Goal: Information Seeking & Learning: Learn about a topic

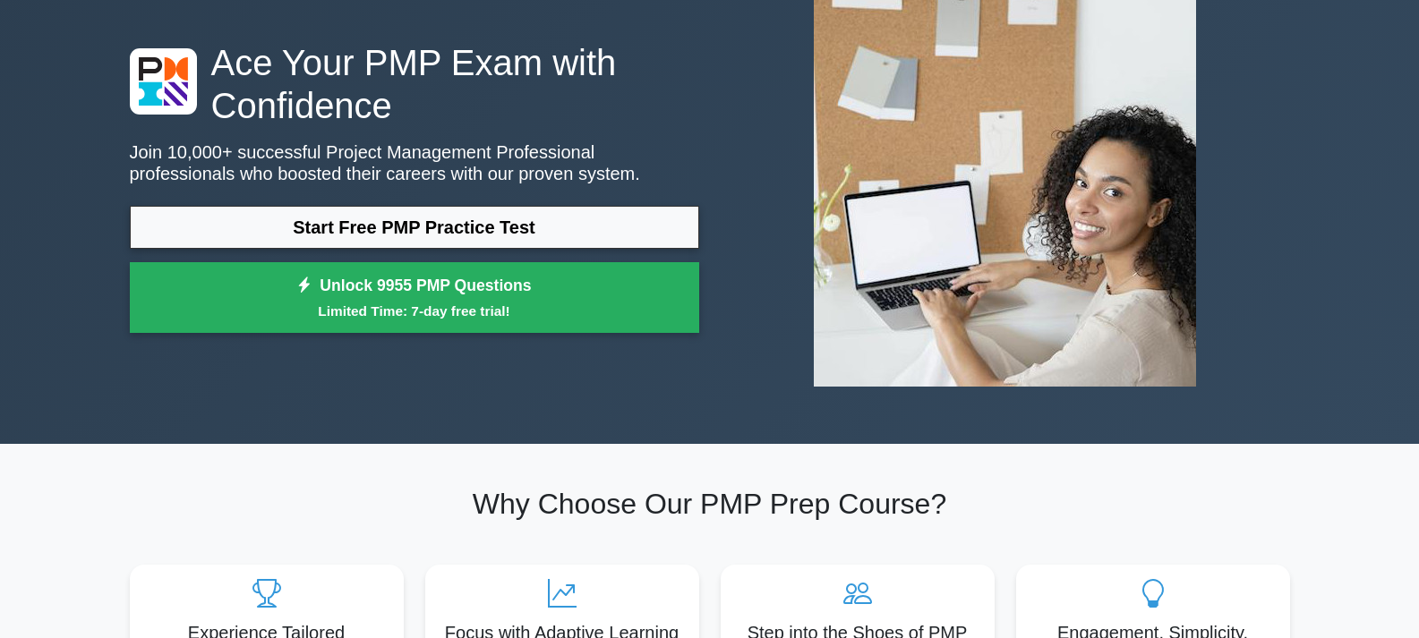
scroll to position [90, 0]
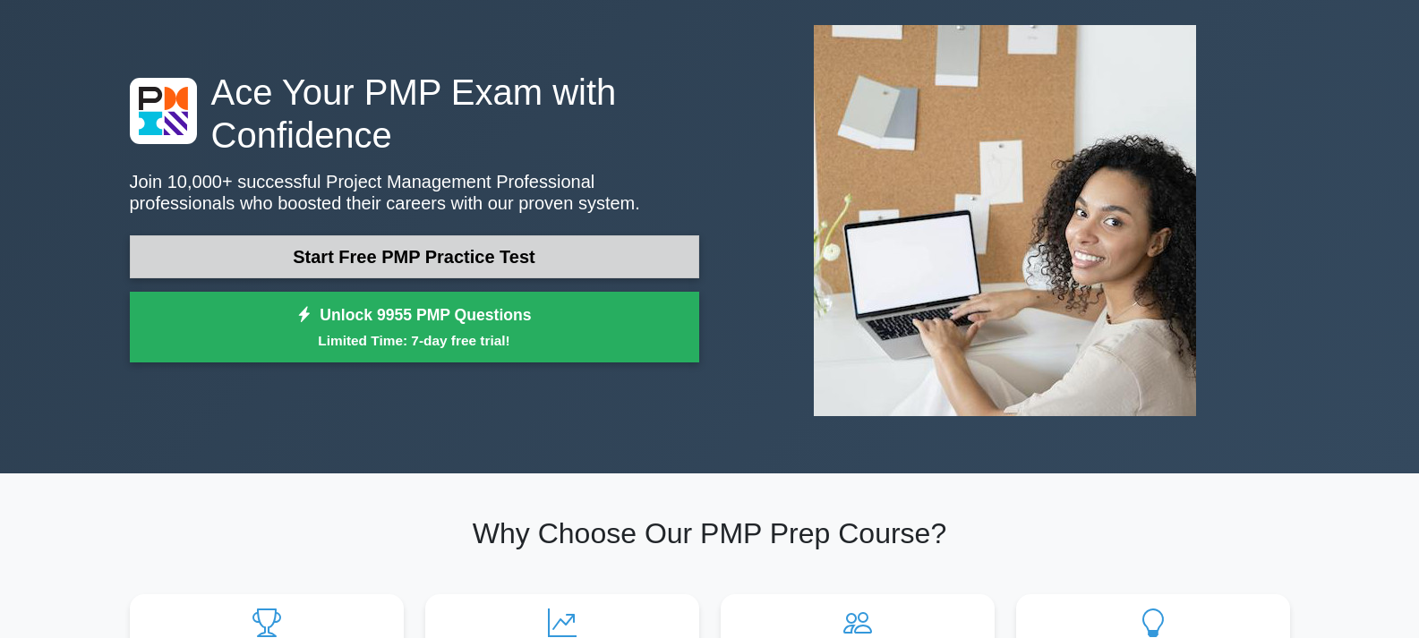
click at [399, 246] on link "Start Free PMP Practice Test" at bounding box center [414, 256] width 569 height 43
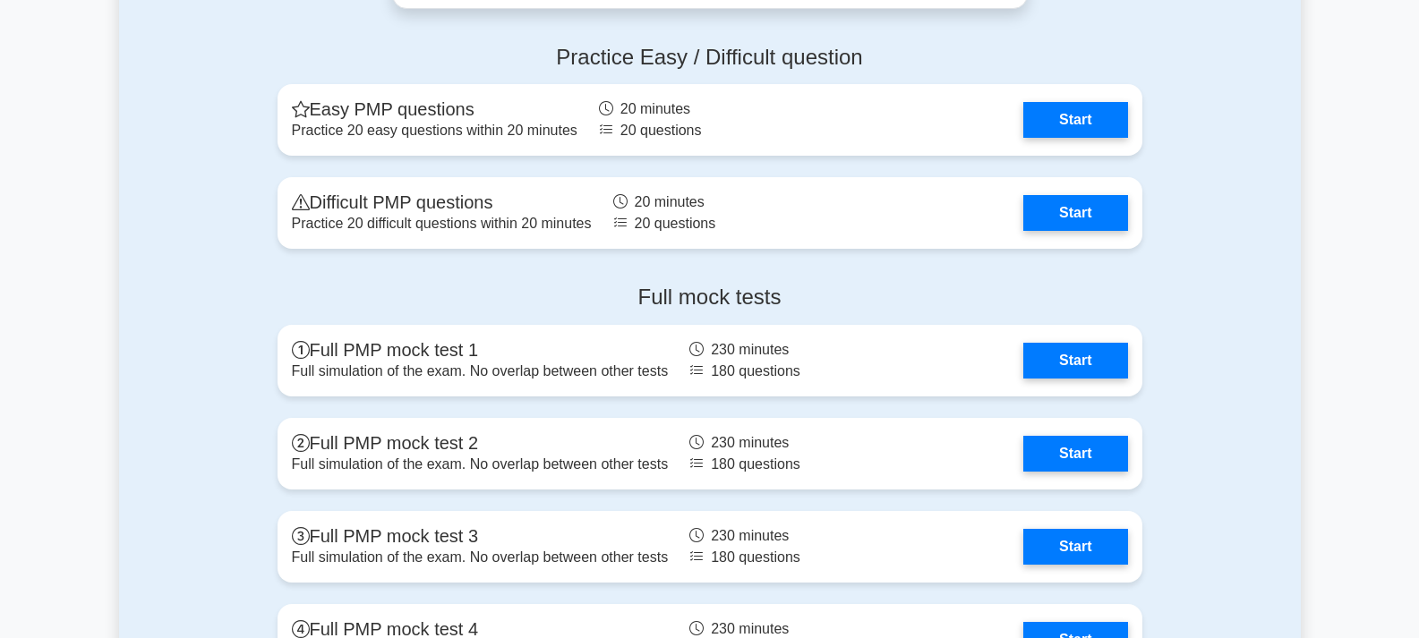
scroll to position [4923, 0]
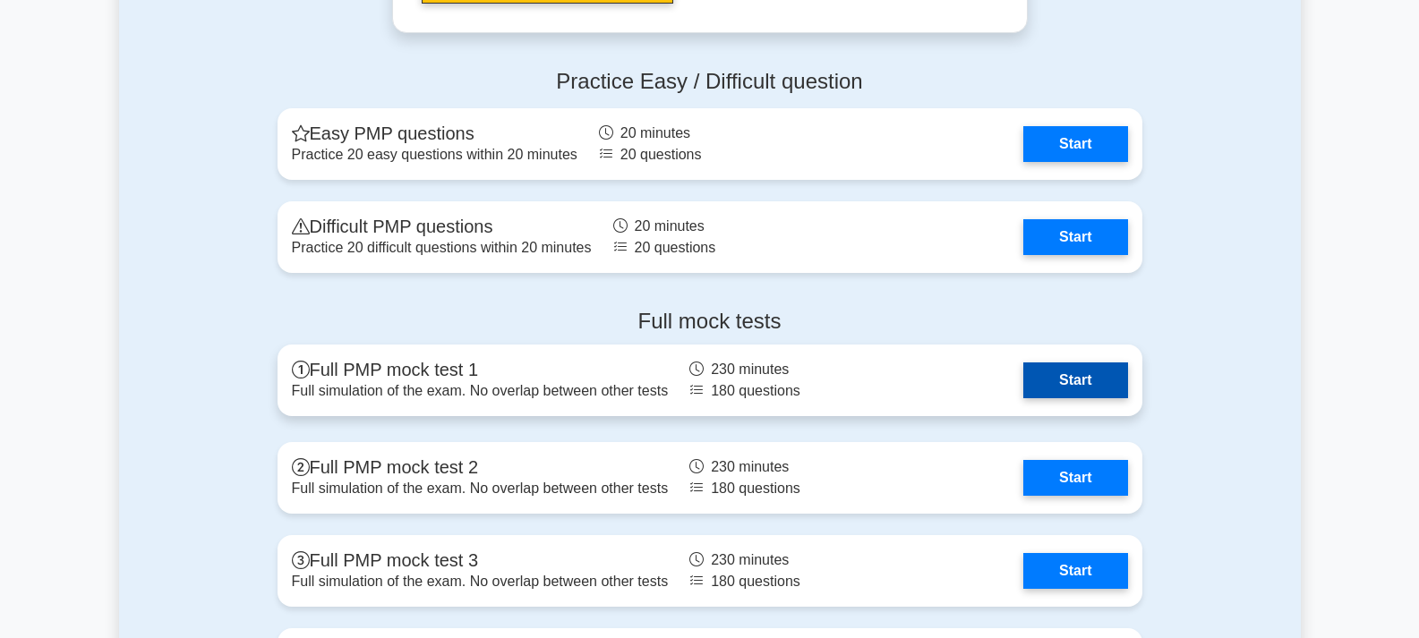
click at [1125, 381] on link "Start" at bounding box center [1075, 381] width 104 height 36
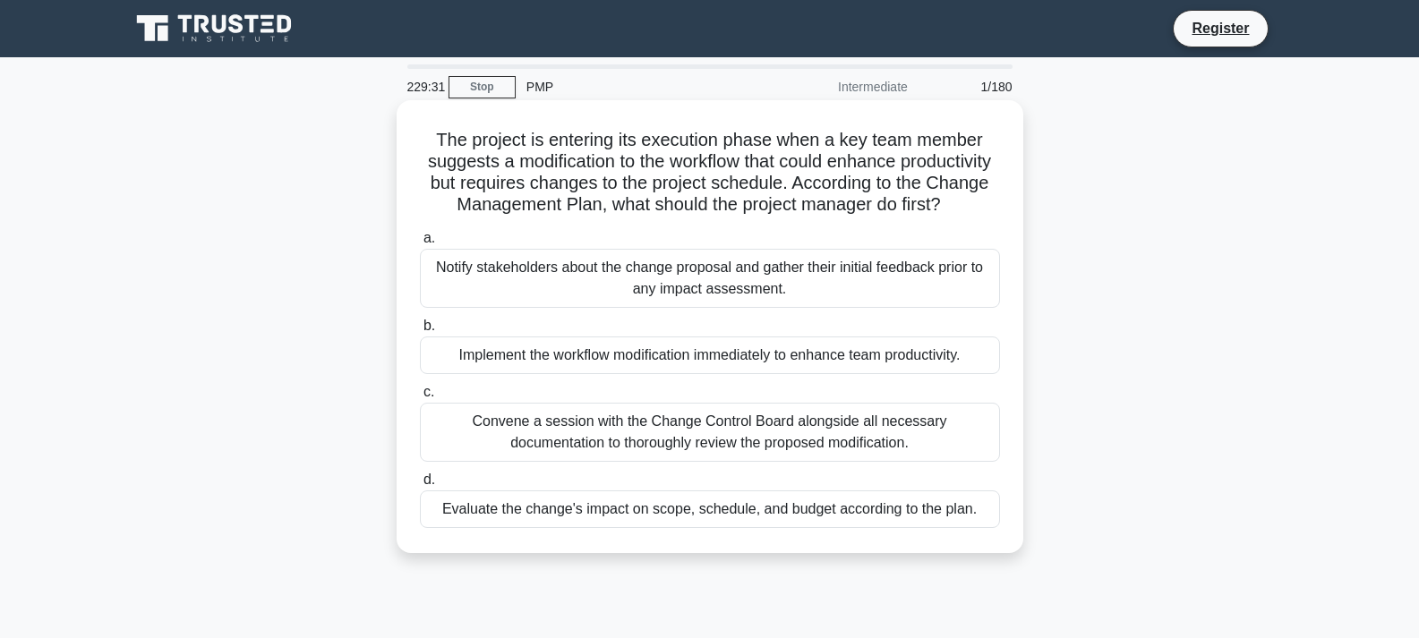
click at [690, 528] on div "Evaluate the change's impact on scope, schedule, and budget according to the pl…" at bounding box center [710, 510] width 580 height 38
click at [420, 486] on input "d. Evaluate the change's impact on scope, schedule, and budget according to the…" at bounding box center [420, 480] width 0 height 12
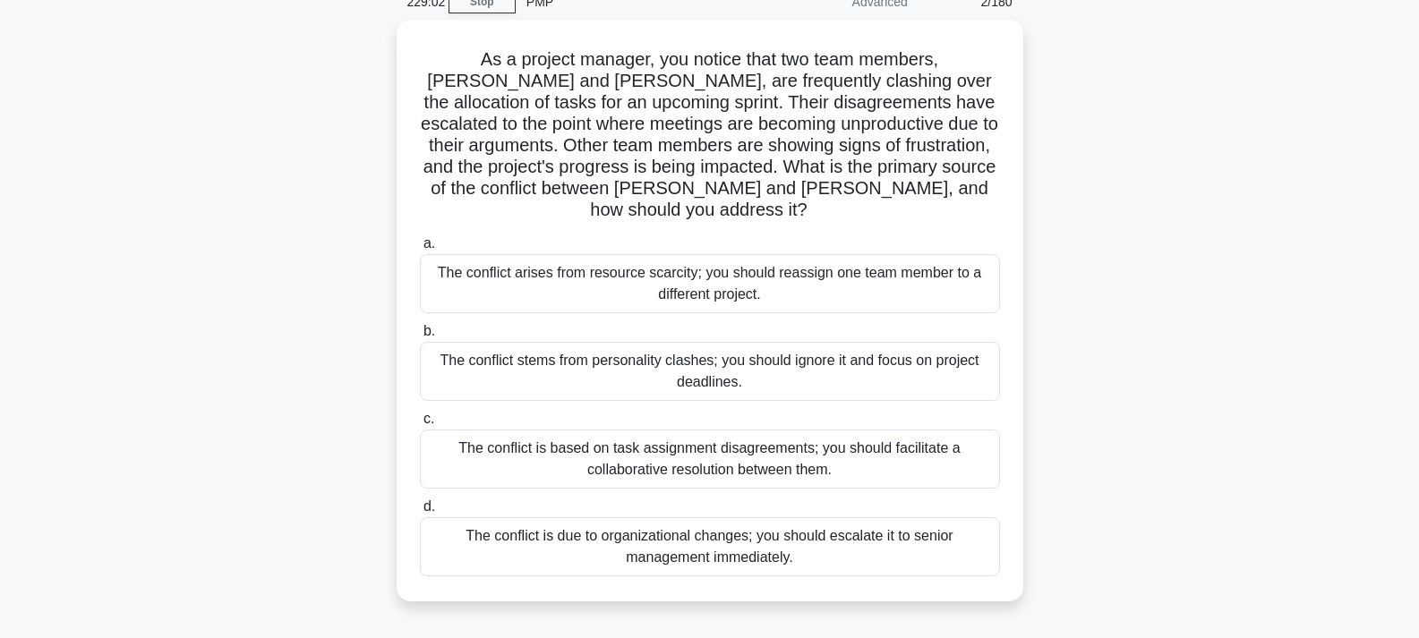
scroll to position [90, 0]
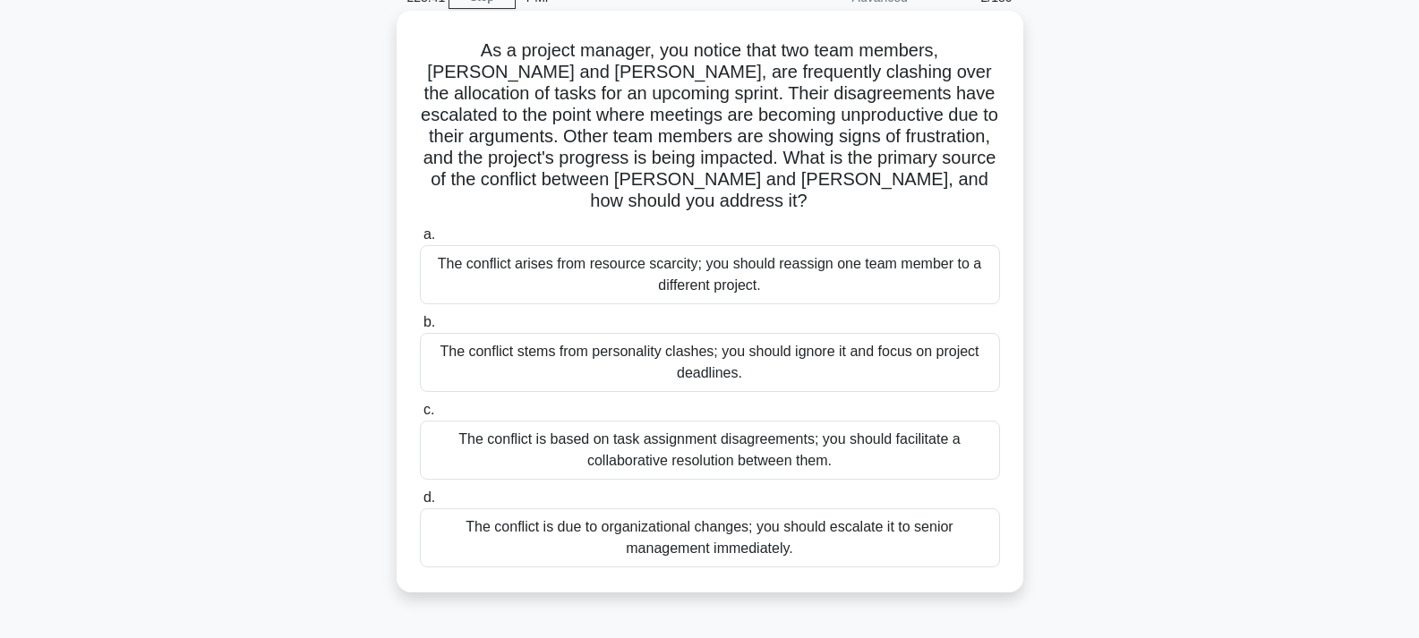
click at [804, 431] on div "The conflict is based on task assignment disagreements; you should facilitate a…" at bounding box center [710, 450] width 580 height 59
click at [420, 416] on input "c. The conflict is based on task assignment disagreements; you should facilitat…" at bounding box center [420, 411] width 0 height 12
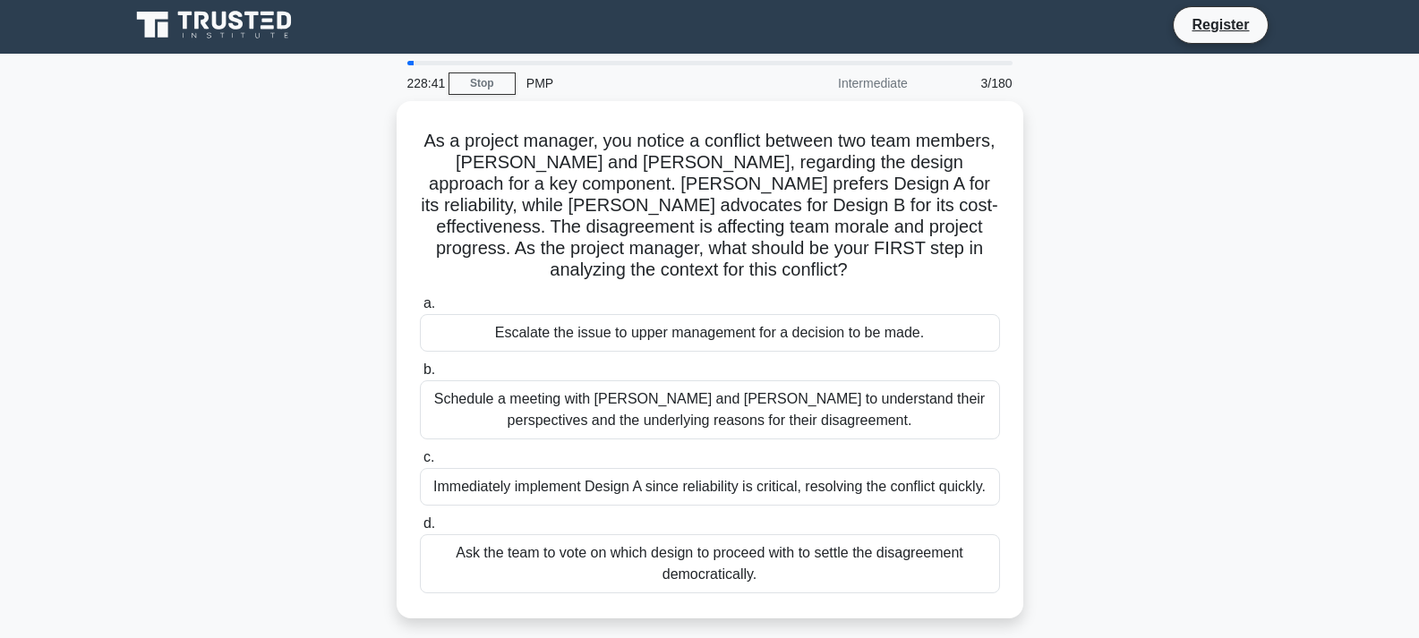
scroll to position [0, 0]
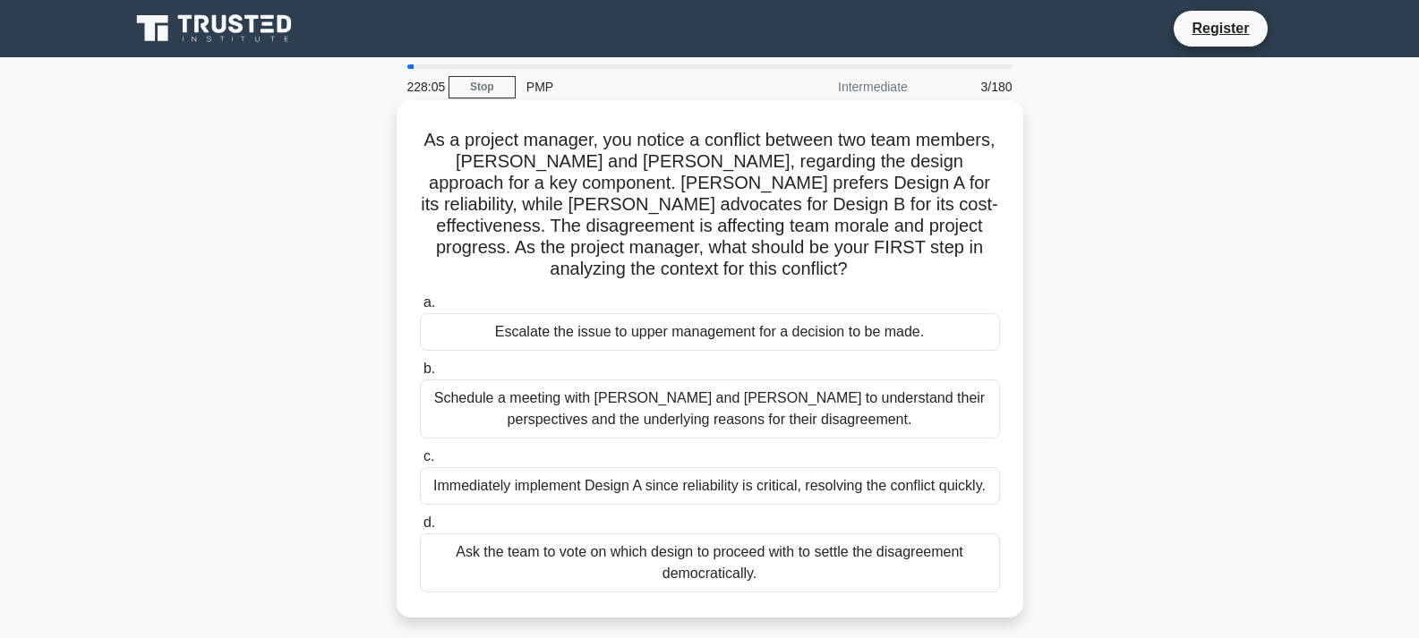
click at [771, 422] on div "Schedule a meeting with Sarah and John to understand their perspectives and the…" at bounding box center [710, 409] width 580 height 59
click at [420, 375] on input "b. Schedule a meeting with Sarah and John to understand their perspectives and …" at bounding box center [420, 369] width 0 height 12
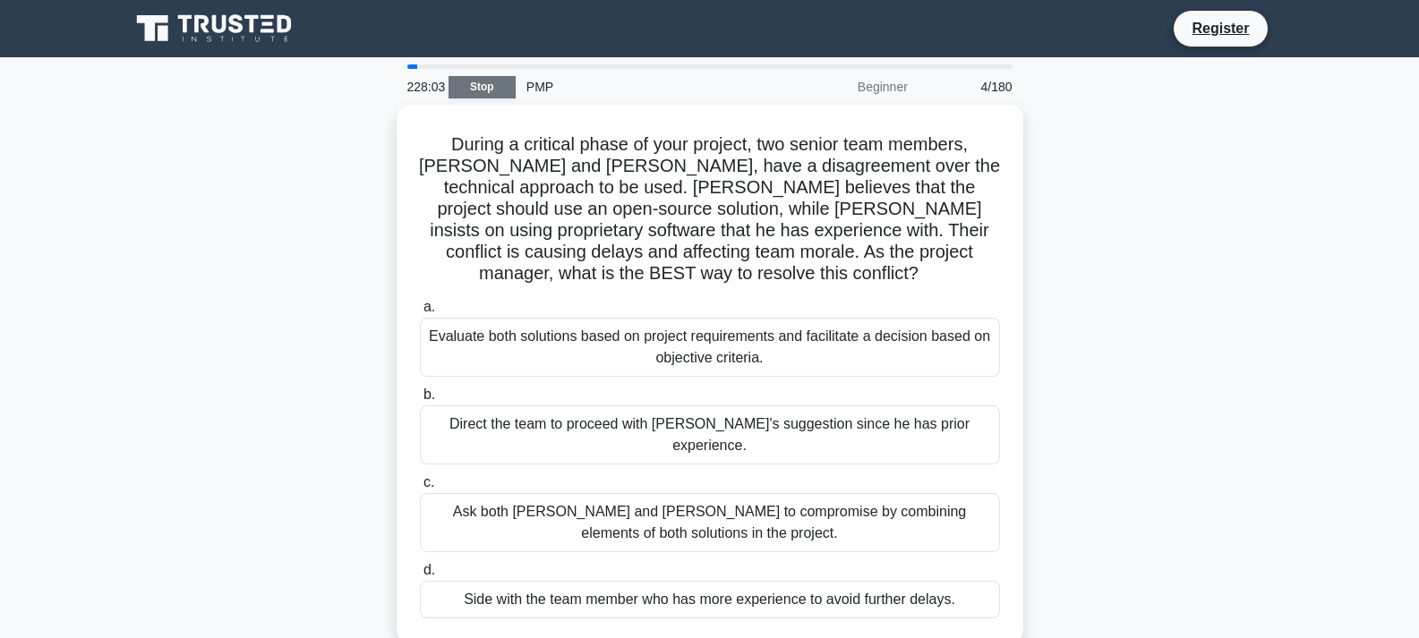
click at [491, 87] on link "Stop" at bounding box center [481, 87] width 67 height 22
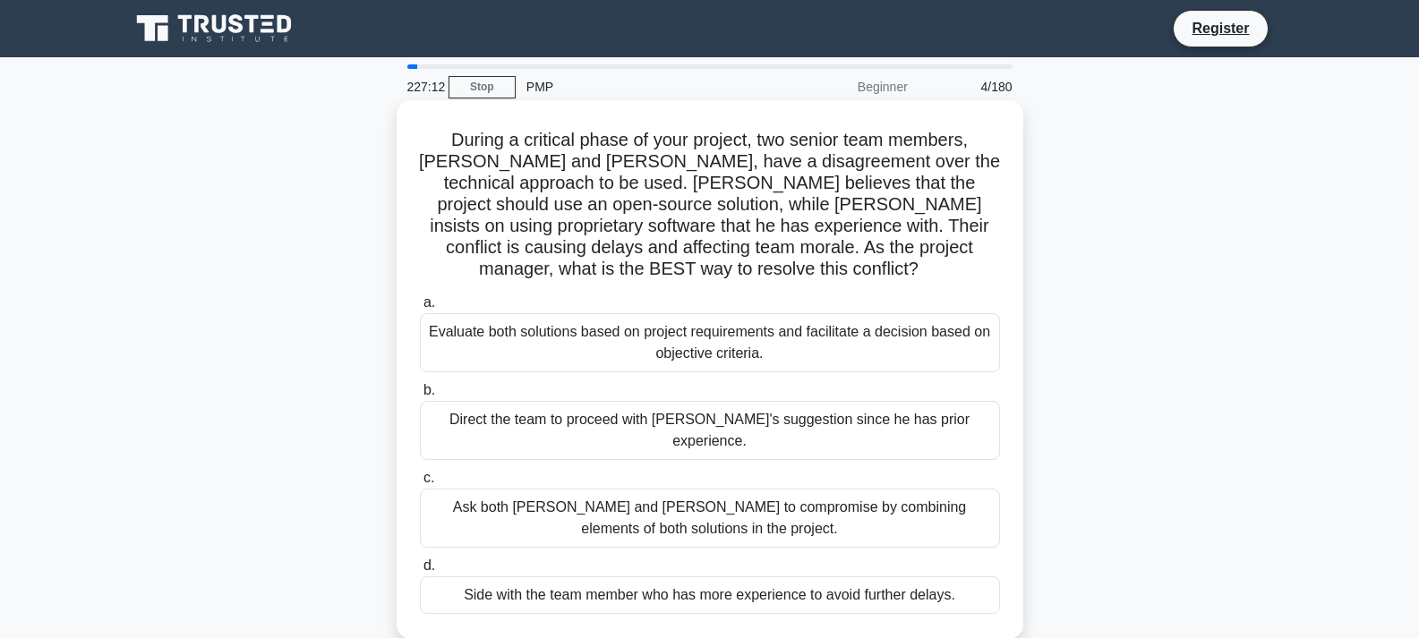
click at [542, 321] on div "Evaluate both solutions based on project requirements and facilitate a decision…" at bounding box center [710, 342] width 580 height 59
click at [420, 309] on input "a. Evaluate both solutions based on project requirements and facilitate a decis…" at bounding box center [420, 303] width 0 height 12
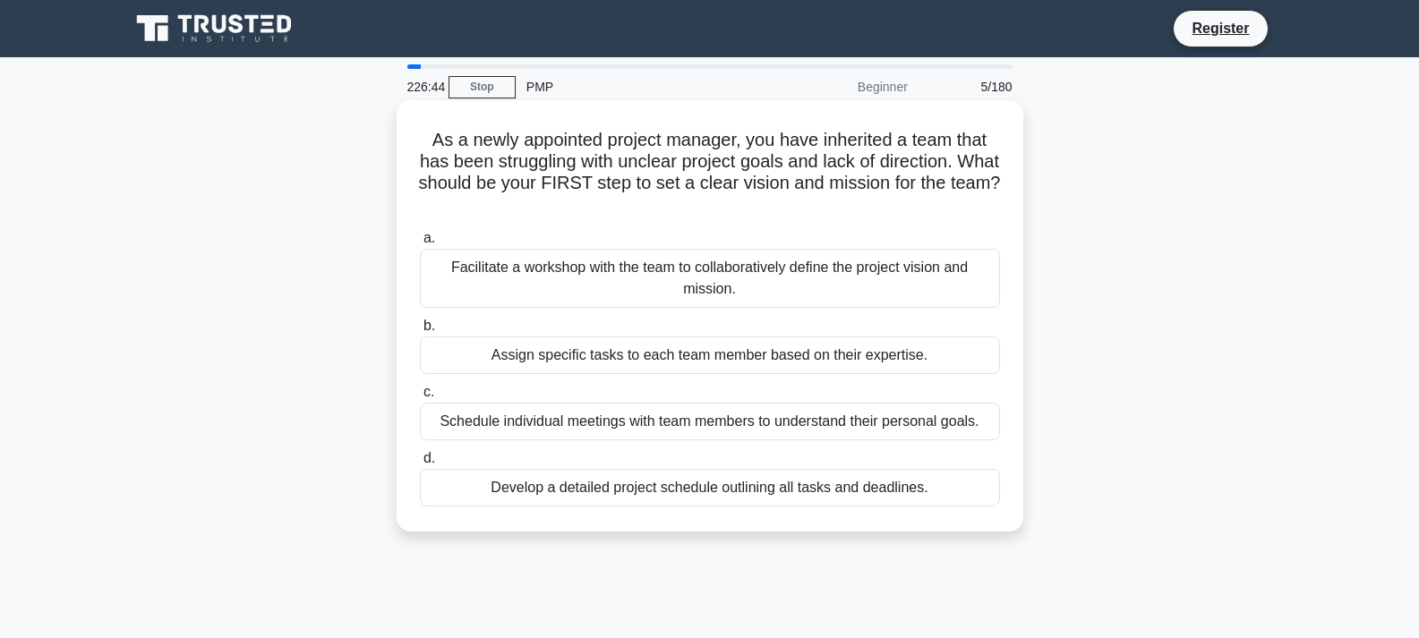
click at [602, 277] on div "Facilitate a workshop with the team to collaboratively define the project visio…" at bounding box center [710, 278] width 580 height 59
click at [420, 244] on input "a. Facilitate a workshop with the team to collaboratively define the project vi…" at bounding box center [420, 239] width 0 height 12
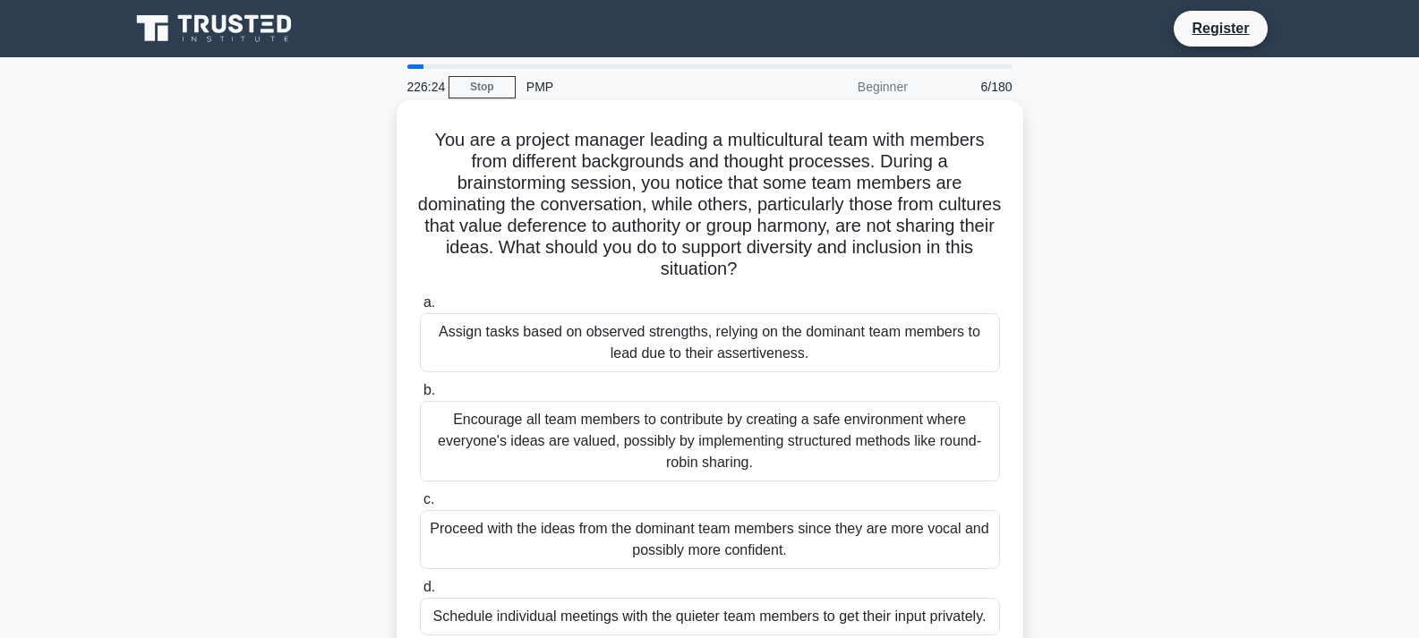
scroll to position [90, 0]
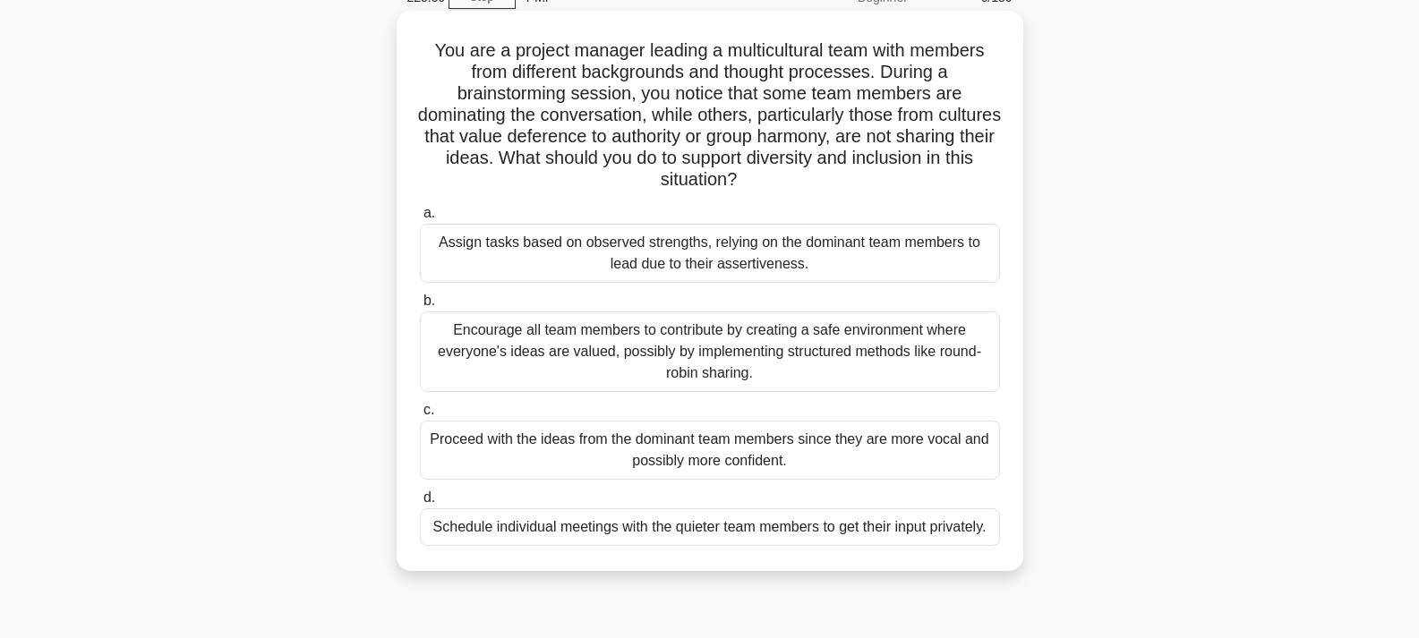
click at [671, 330] on div "Encourage all team members to contribute by creating a safe environment where e…" at bounding box center [710, 352] width 580 height 81
click at [420, 307] on input "b. Encourage all team members to contribute by creating a safe environment wher…" at bounding box center [420, 301] width 0 height 12
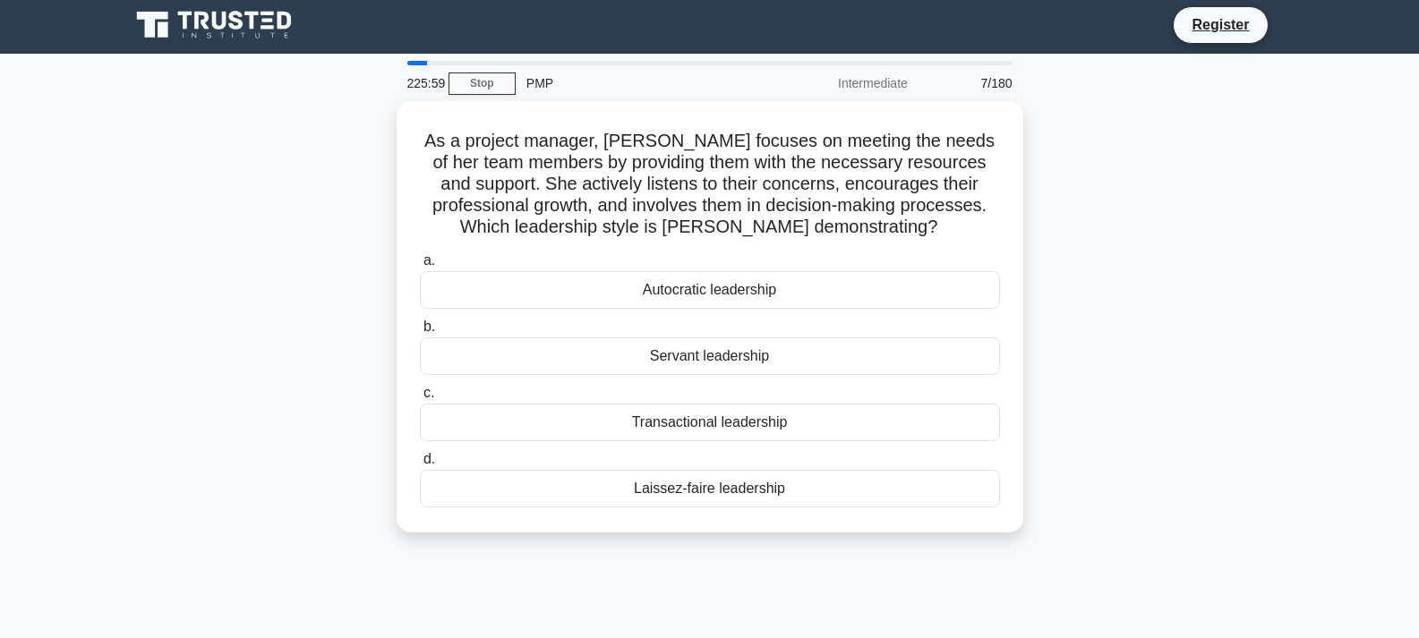
scroll to position [0, 0]
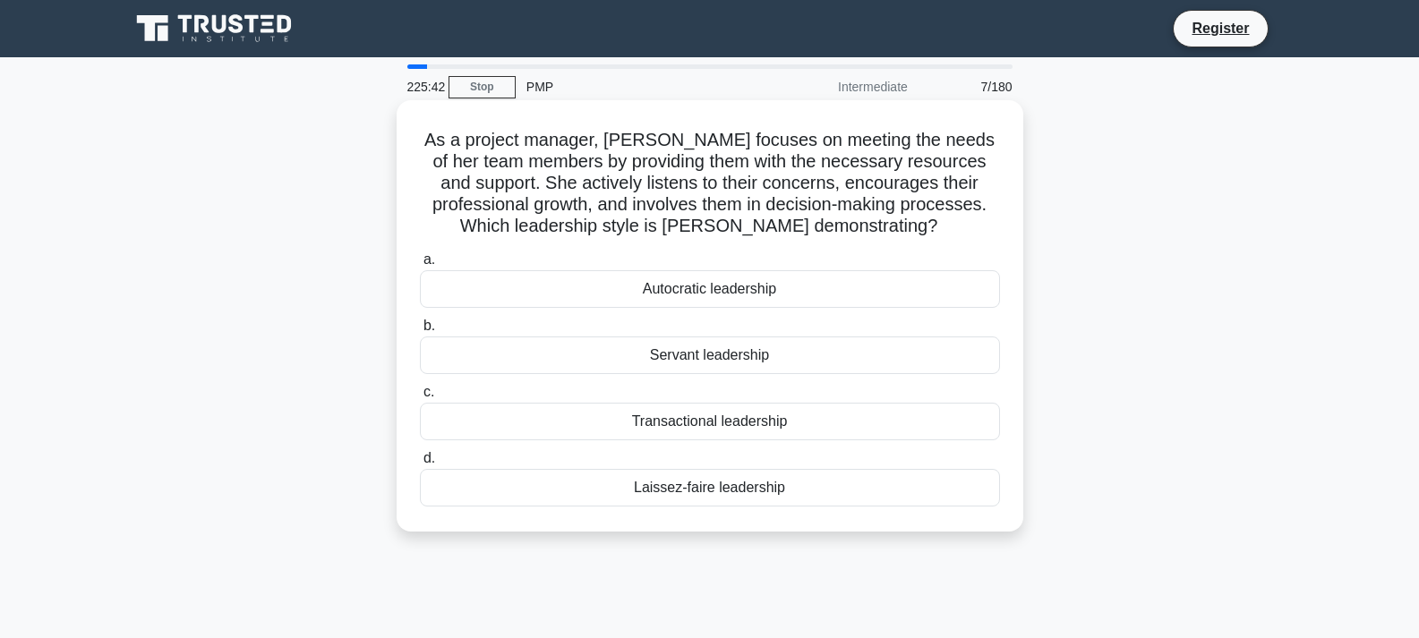
click at [717, 362] on div "Servant leadership" at bounding box center [710, 356] width 580 height 38
click at [420, 332] on input "b. Servant leadership" at bounding box center [420, 326] width 0 height 12
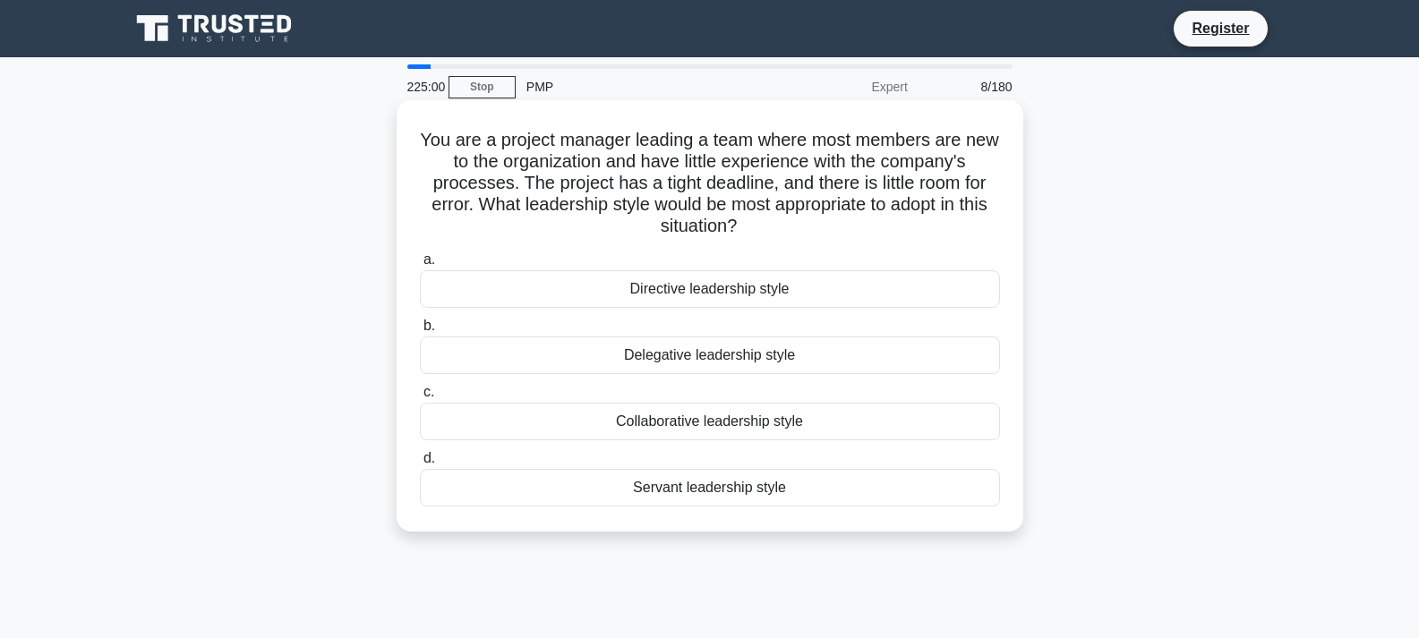
click at [666, 282] on div "Directive leadership style" at bounding box center [710, 289] width 580 height 38
click at [420, 266] on input "a. Directive leadership style" at bounding box center [420, 260] width 0 height 12
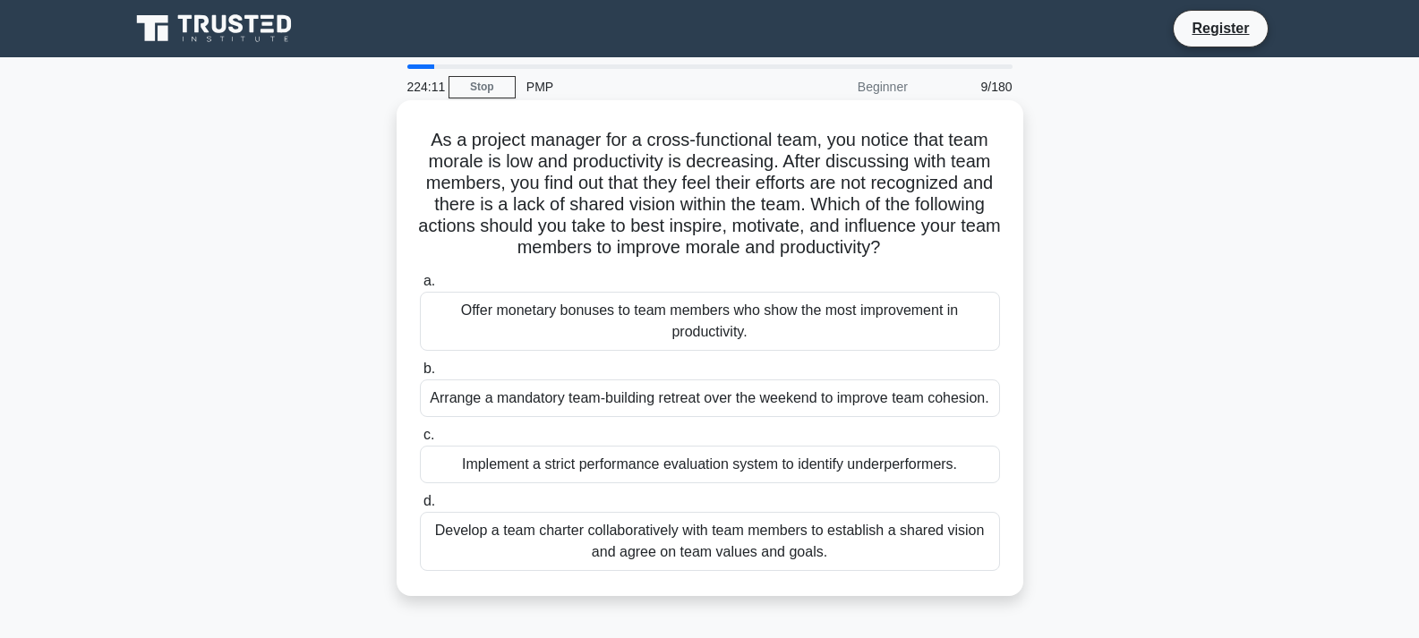
click at [848, 551] on div "Develop a team charter collaboratively with team members to establish a shared …" at bounding box center [710, 541] width 580 height 59
click at [420, 508] on input "d. Develop a team charter collaboratively with team members to establish a shar…" at bounding box center [420, 502] width 0 height 12
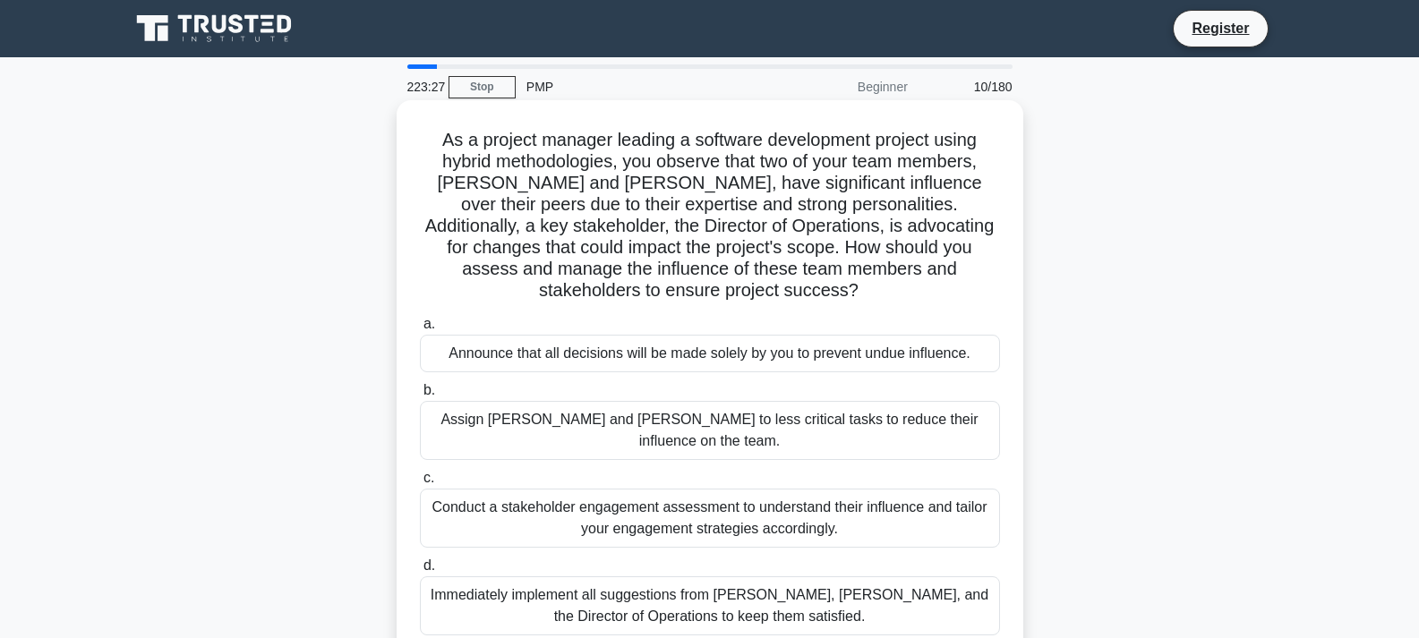
click at [614, 489] on div "Conduct a stakeholder engagement assessment to understand their influence and t…" at bounding box center [710, 518] width 580 height 59
click at [420, 473] on input "c. Conduct a stakeholder engagement assessment to understand their influence an…" at bounding box center [420, 479] width 0 height 12
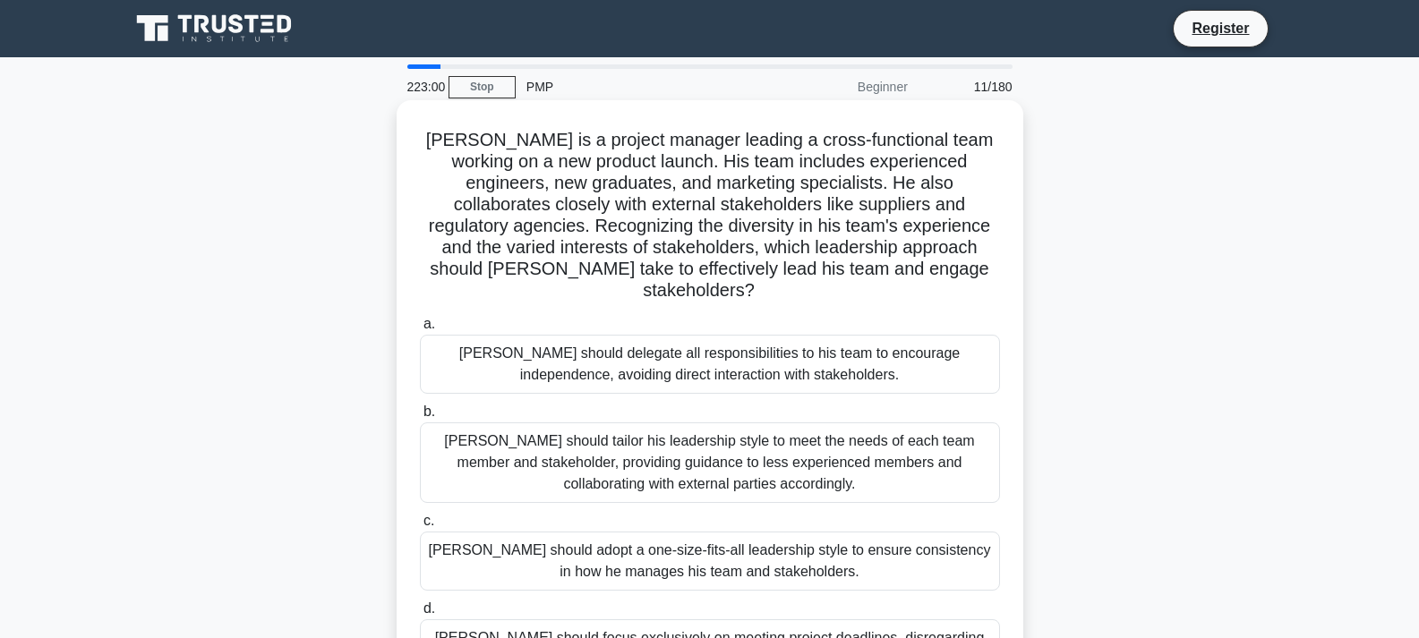
scroll to position [90, 0]
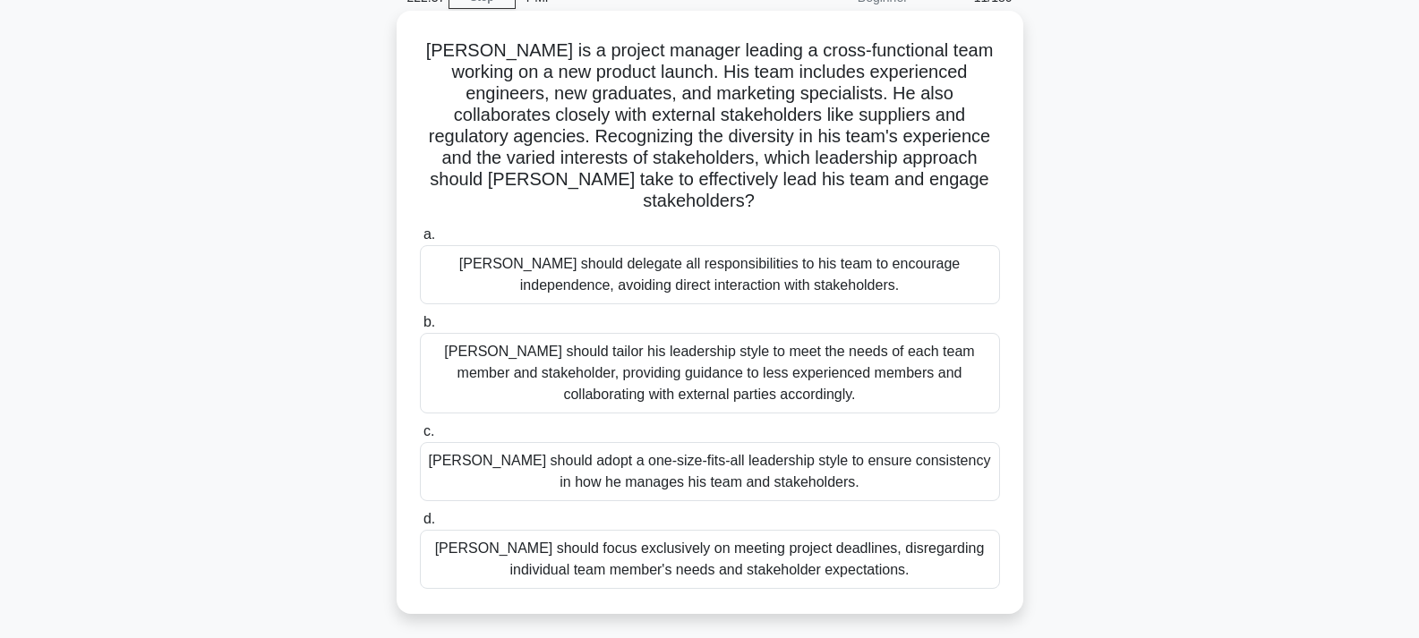
click at [908, 379] on div "John should tailor his leadership style to meet the needs of each team member a…" at bounding box center [710, 373] width 580 height 81
click at [420, 329] on input "b. John should tailor his leadership style to meet the needs of each team membe…" at bounding box center [420, 323] width 0 height 12
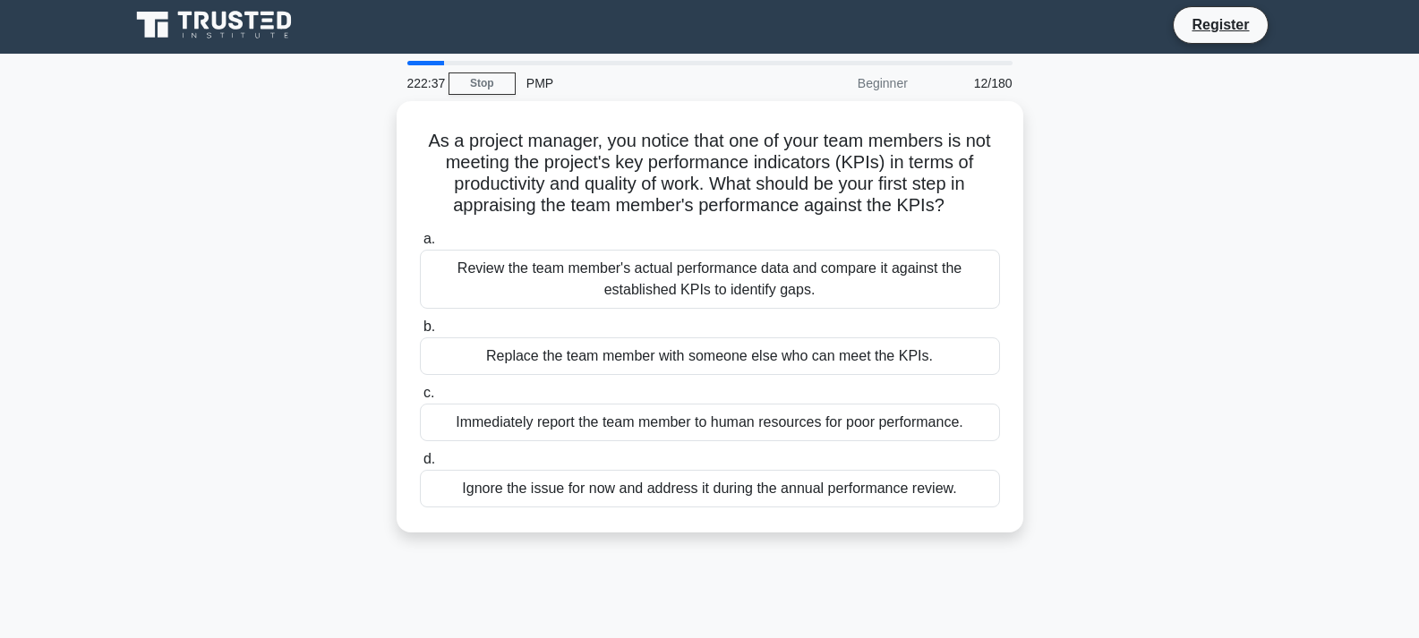
scroll to position [0, 0]
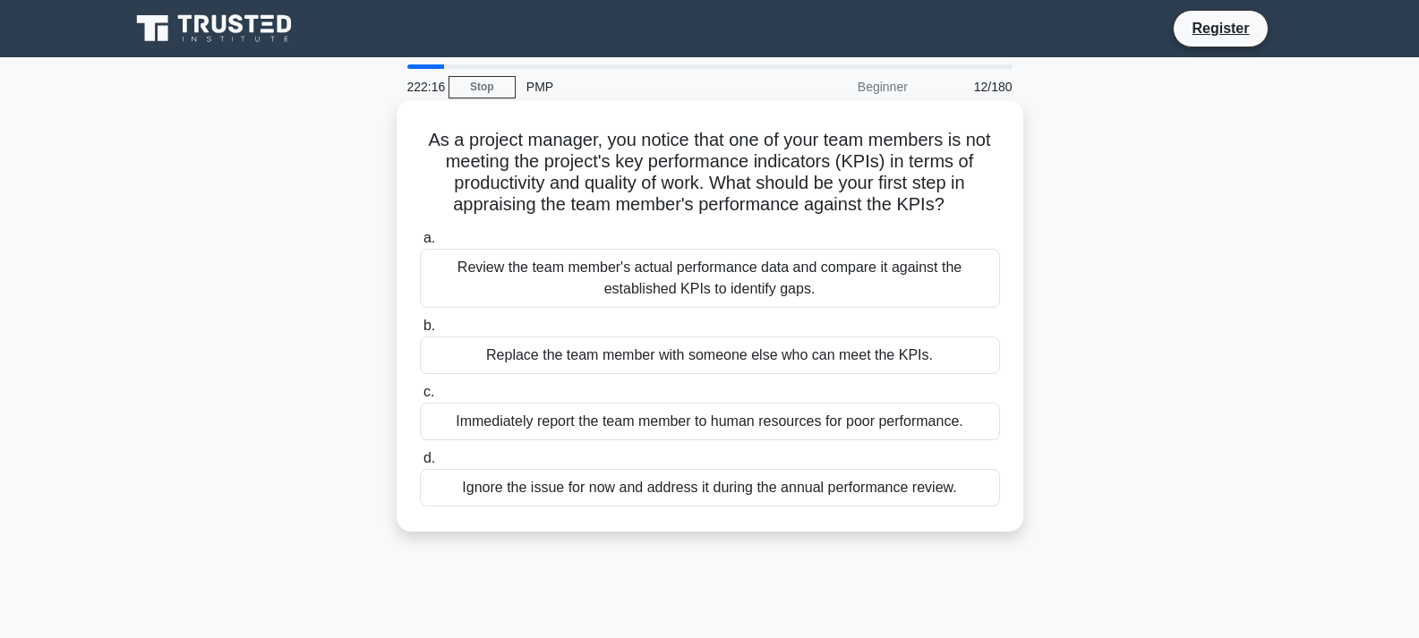
click at [650, 284] on div "Review the team member's actual performance data and compare it against the est…" at bounding box center [710, 278] width 580 height 59
click at [420, 244] on input "a. Review the team member's actual performance data and compare it against the …" at bounding box center [420, 239] width 0 height 12
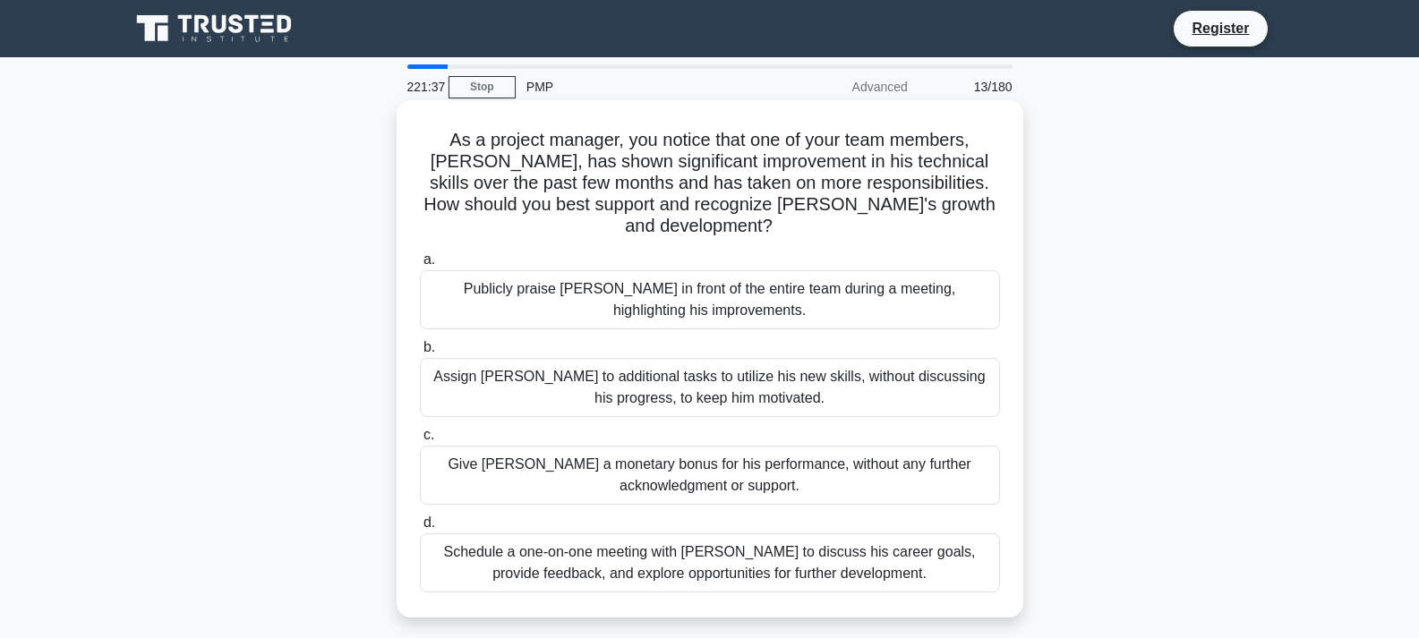
click at [707, 563] on div "Schedule a one-on-one meeting with Alex to discuss his career goals, provide fe…" at bounding box center [710, 563] width 580 height 59
click at [420, 529] on input "d. Schedule a one-on-one meeting with Alex to discuss his career goals, provide…" at bounding box center [420, 523] width 0 height 12
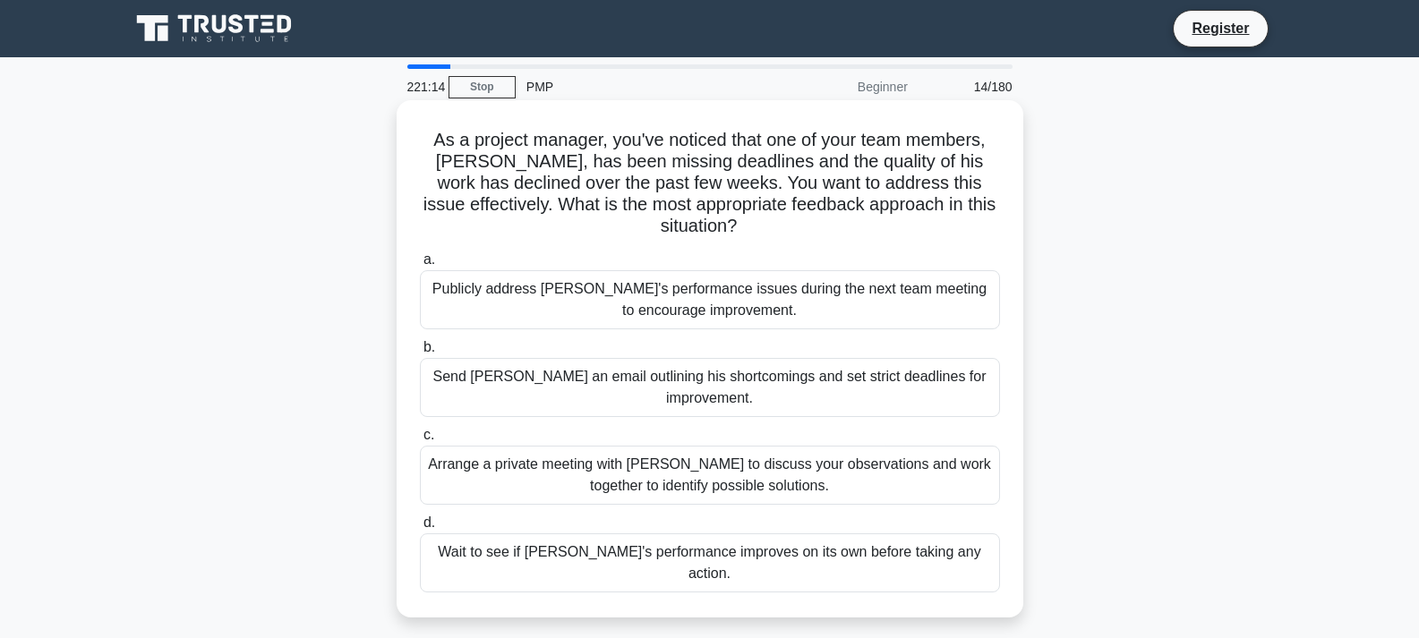
click at [638, 476] on div "Arrange a private meeting with Alex to discuss your observations and work toget…" at bounding box center [710, 475] width 580 height 59
click at [420, 441] on input "c. Arrange a private meeting with Alex to discuss your observations and work to…" at bounding box center [420, 436] width 0 height 12
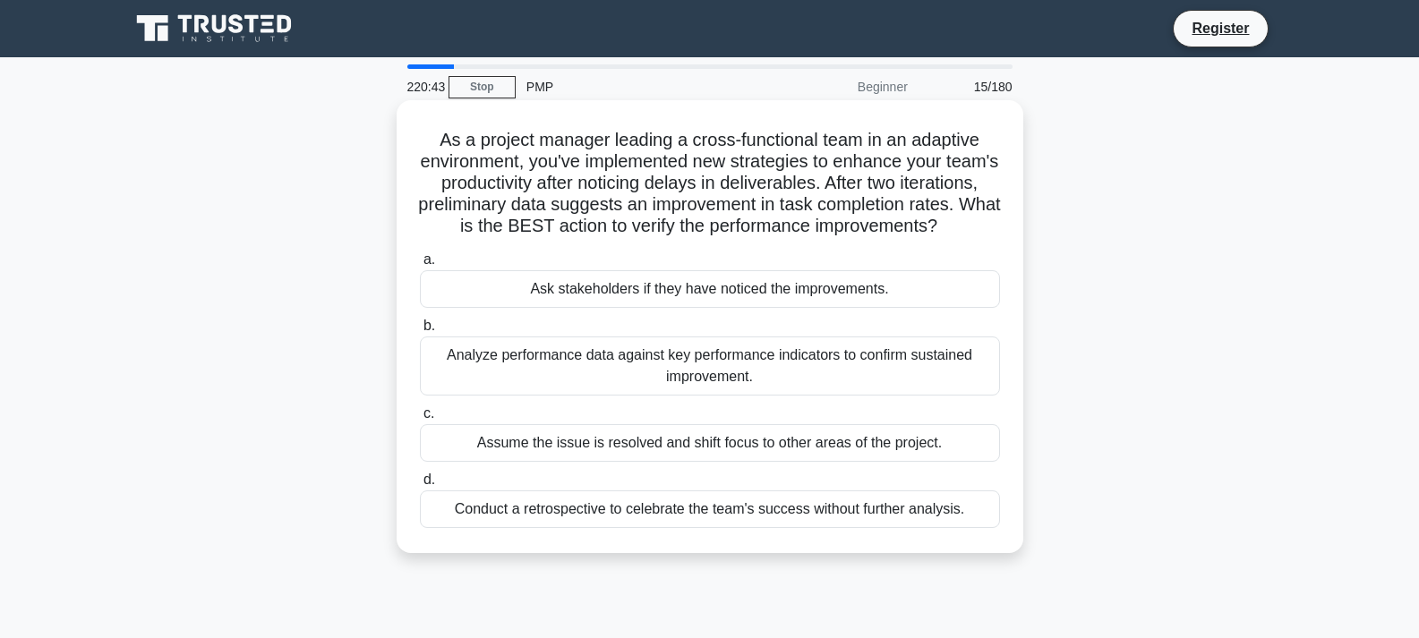
click at [784, 396] on div "Analyze performance data against key performance indicators to confirm sustaine…" at bounding box center [710, 366] width 580 height 59
click at [420, 332] on input "b. Analyze performance data against key performance indicators to confirm susta…" at bounding box center [420, 326] width 0 height 12
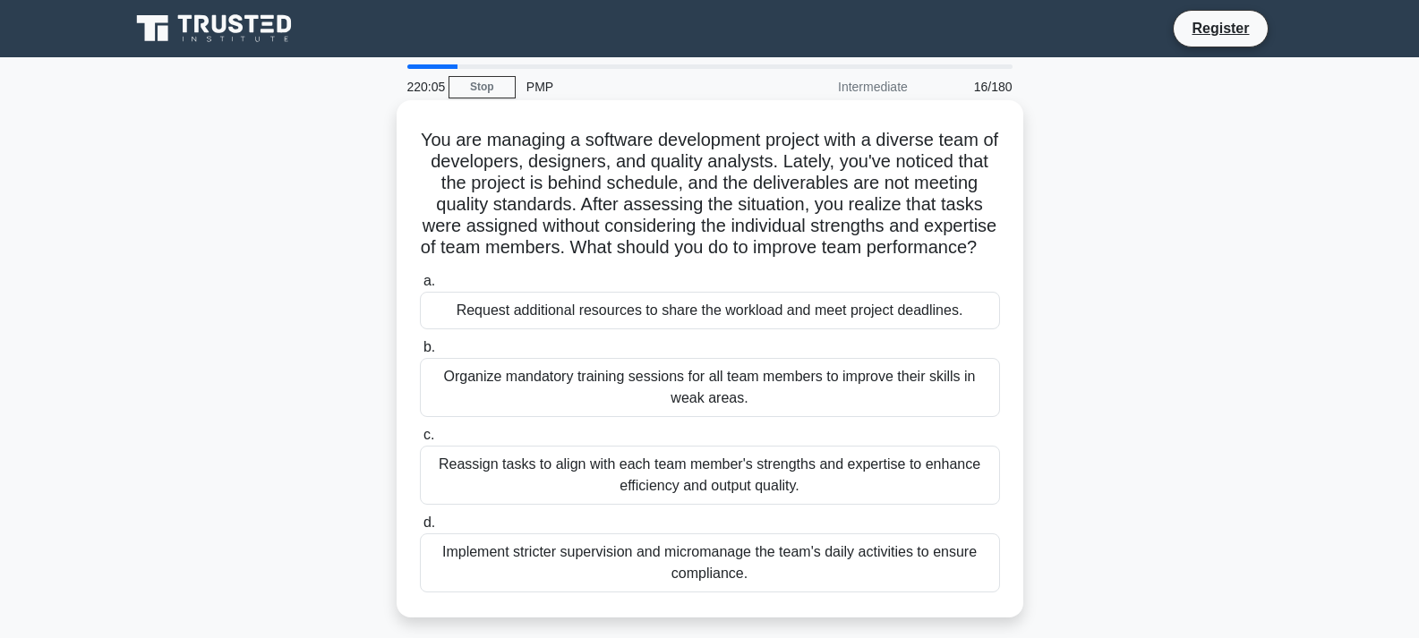
click at [915, 505] on div "Reassign tasks to align with each team member's strengths and expertise to enha…" at bounding box center [710, 475] width 580 height 59
click at [420, 441] on input "c. Reassign tasks to align with each team member's strengths and expertise to e…" at bounding box center [420, 436] width 0 height 12
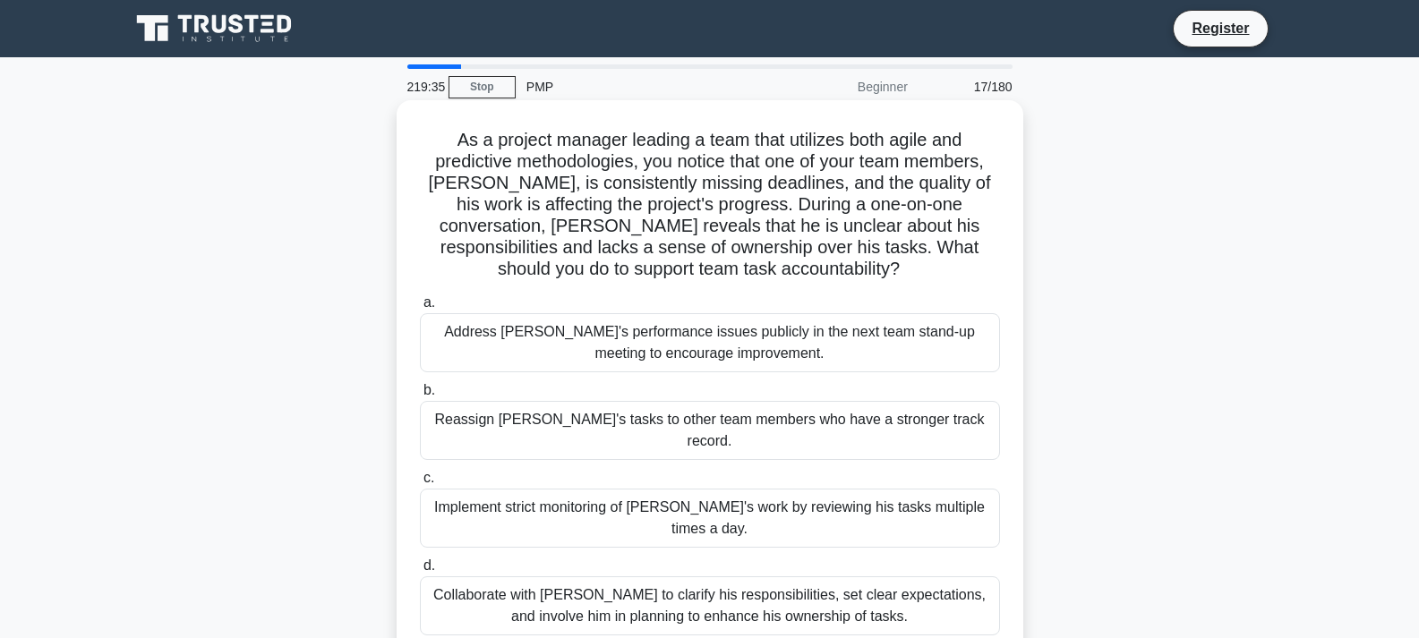
click at [875, 576] on div "Collaborate with Alex to clarify his responsibilities, set clear expectations, …" at bounding box center [710, 605] width 580 height 59
click at [420, 568] on input "d. Collaborate with Alex to clarify his responsibilities, set clear expectation…" at bounding box center [420, 566] width 0 height 12
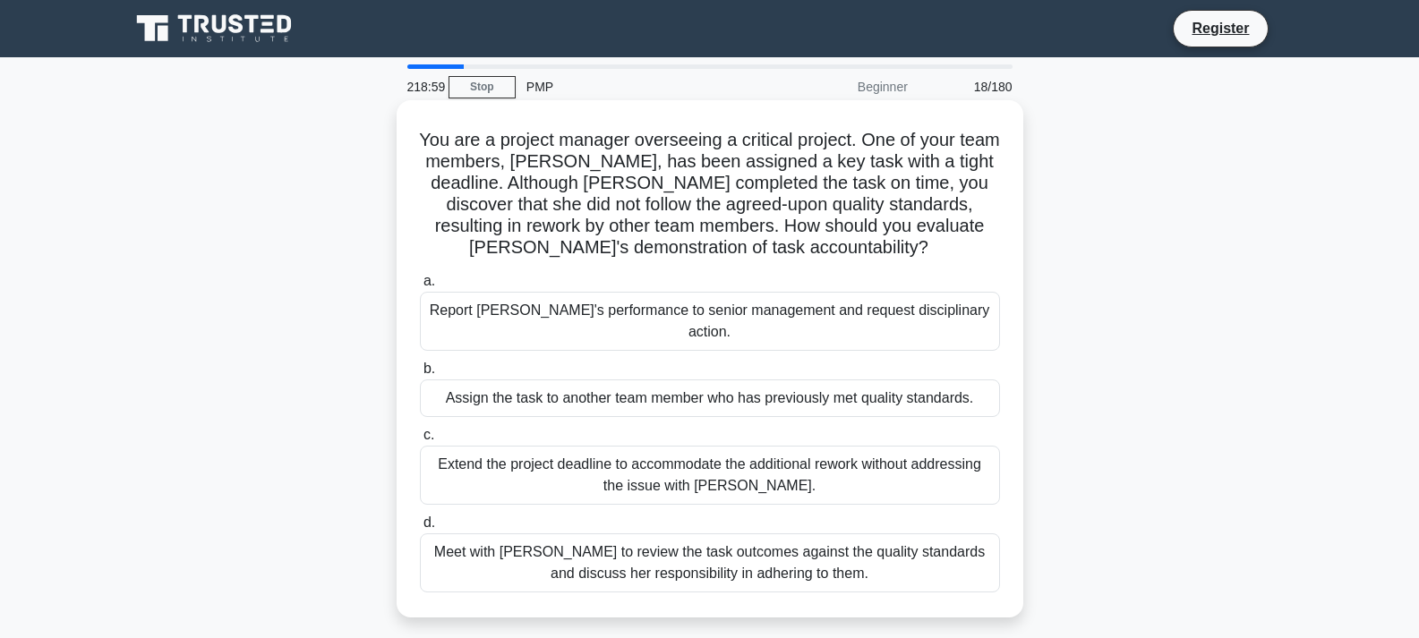
click at [781, 562] on div "Meet with Priya to review the task outcomes against the quality standards and d…" at bounding box center [710, 563] width 580 height 59
click at [420, 529] on input "d. Meet with Priya to review the task outcomes against the quality standards an…" at bounding box center [420, 523] width 0 height 12
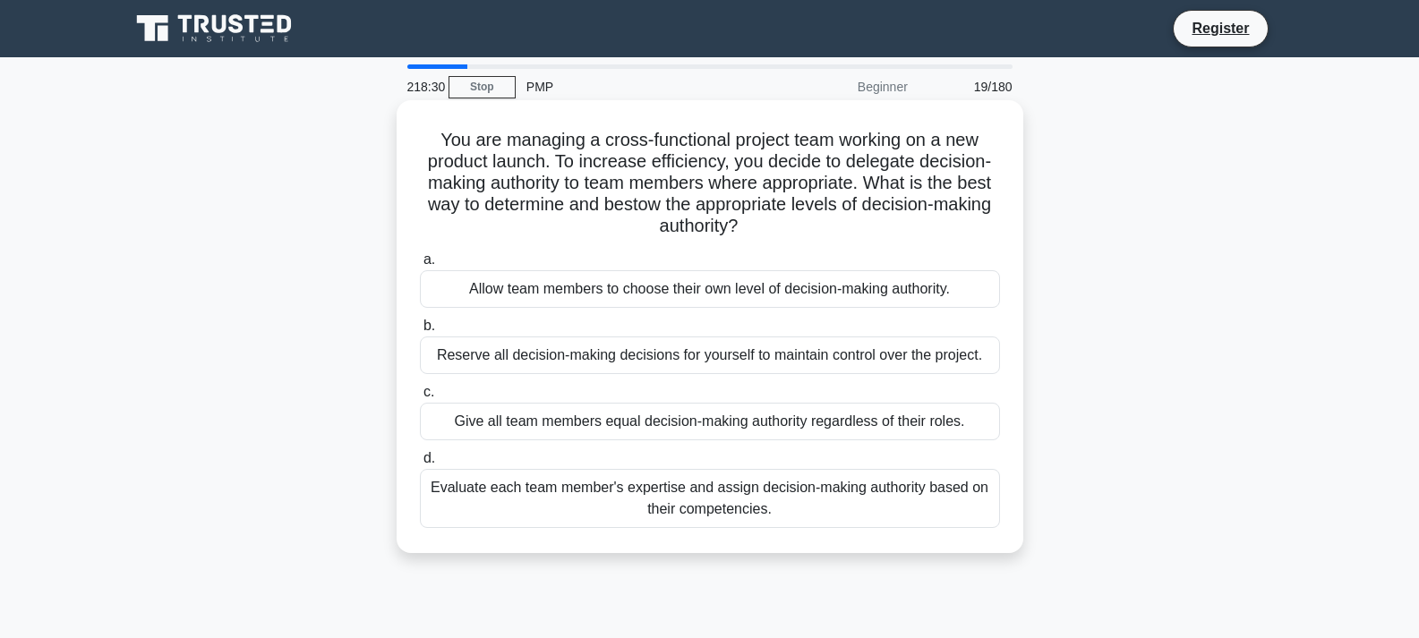
click at [895, 510] on div "Evaluate each team member's expertise and assign decision-making authority base…" at bounding box center [710, 498] width 580 height 59
click at [420, 465] on input "d. Evaluate each team member's expertise and assign decision-making authority b…" at bounding box center [420, 459] width 0 height 12
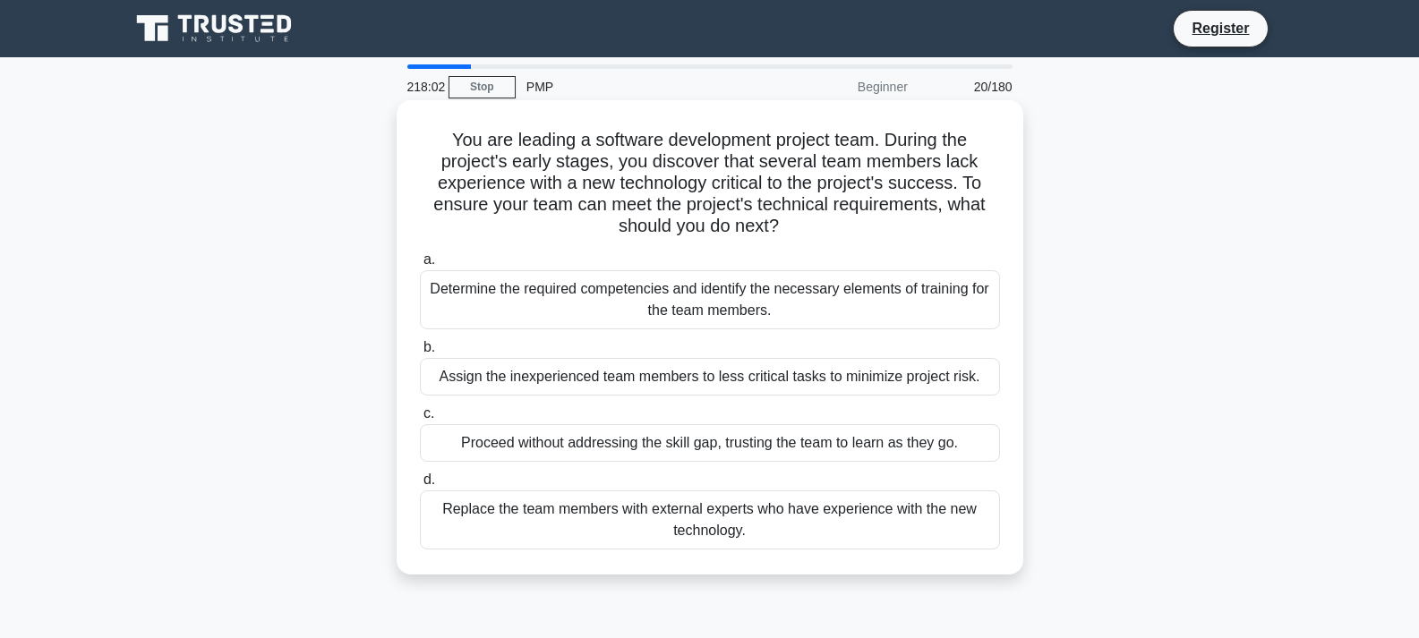
click at [687, 310] on div "Determine the required competencies and identify the necessary elements of trai…" at bounding box center [710, 299] width 580 height 59
click at [420, 266] on input "a. Determine the required competencies and identify the necessary elements of t…" at bounding box center [420, 260] width 0 height 12
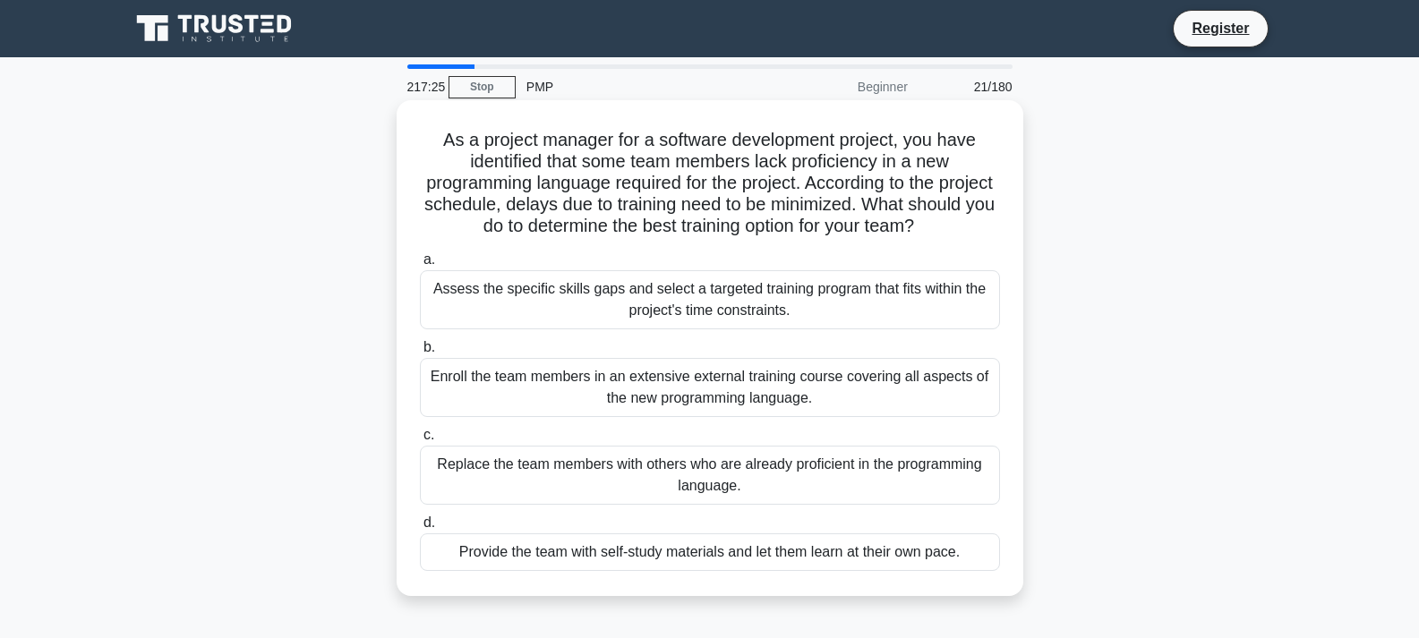
click at [539, 312] on div "Assess the specific skills gaps and select a targeted training program that fit…" at bounding box center [710, 299] width 580 height 59
click at [420, 266] on input "a. Assess the specific skills gaps and select a targeted training program that …" at bounding box center [420, 260] width 0 height 12
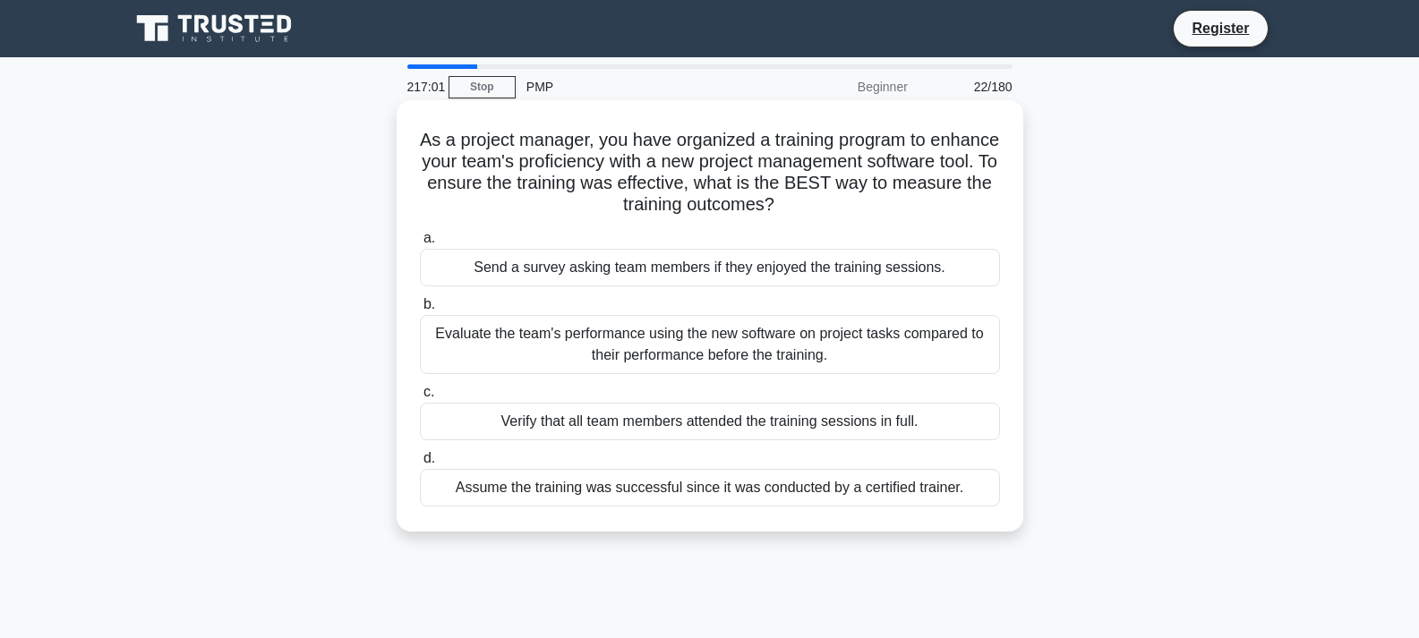
click at [707, 345] on div "Evaluate the team's performance using the new software on project tasks compare…" at bounding box center [710, 344] width 580 height 59
click at [420, 311] on input "b. Evaluate the team's performance using the new software on project tasks comp…" at bounding box center [420, 305] width 0 height 12
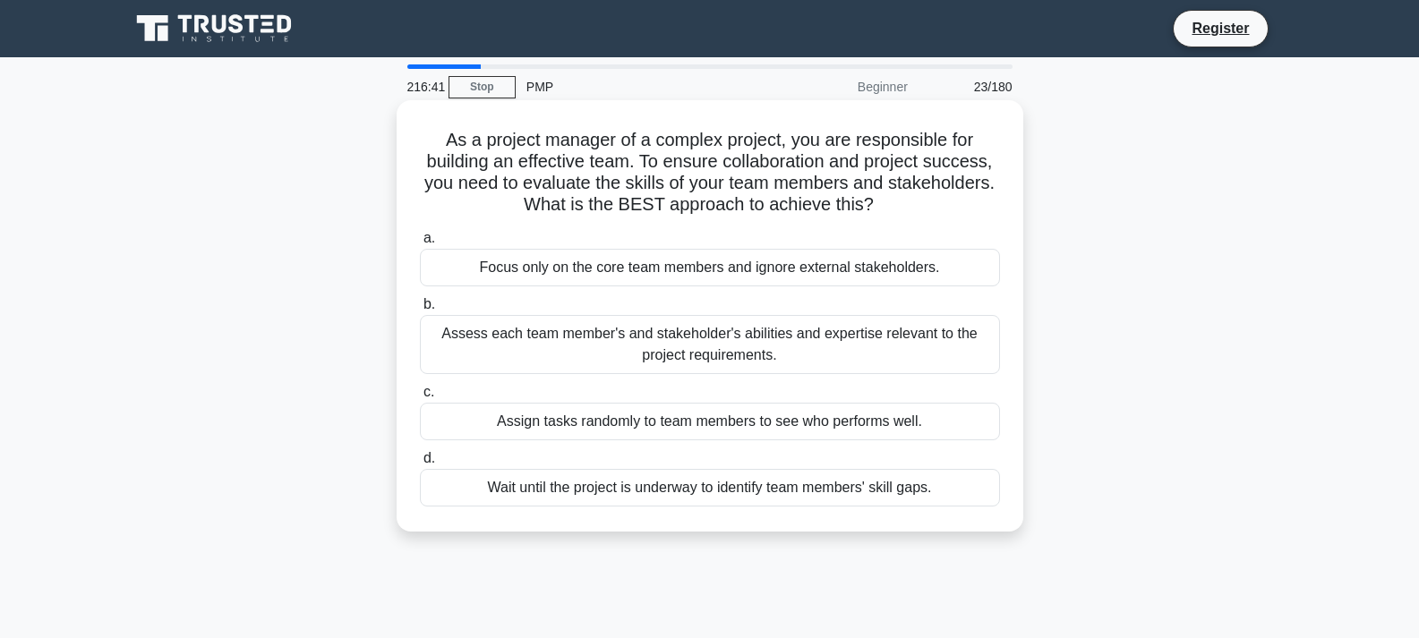
click at [626, 319] on div "Assess each team member's and stakeholder's abilities and expertise relevant to…" at bounding box center [710, 344] width 580 height 59
click at [420, 311] on input "b. Assess each team member's and stakeholder's abilities and expertise relevant…" at bounding box center [420, 305] width 0 height 12
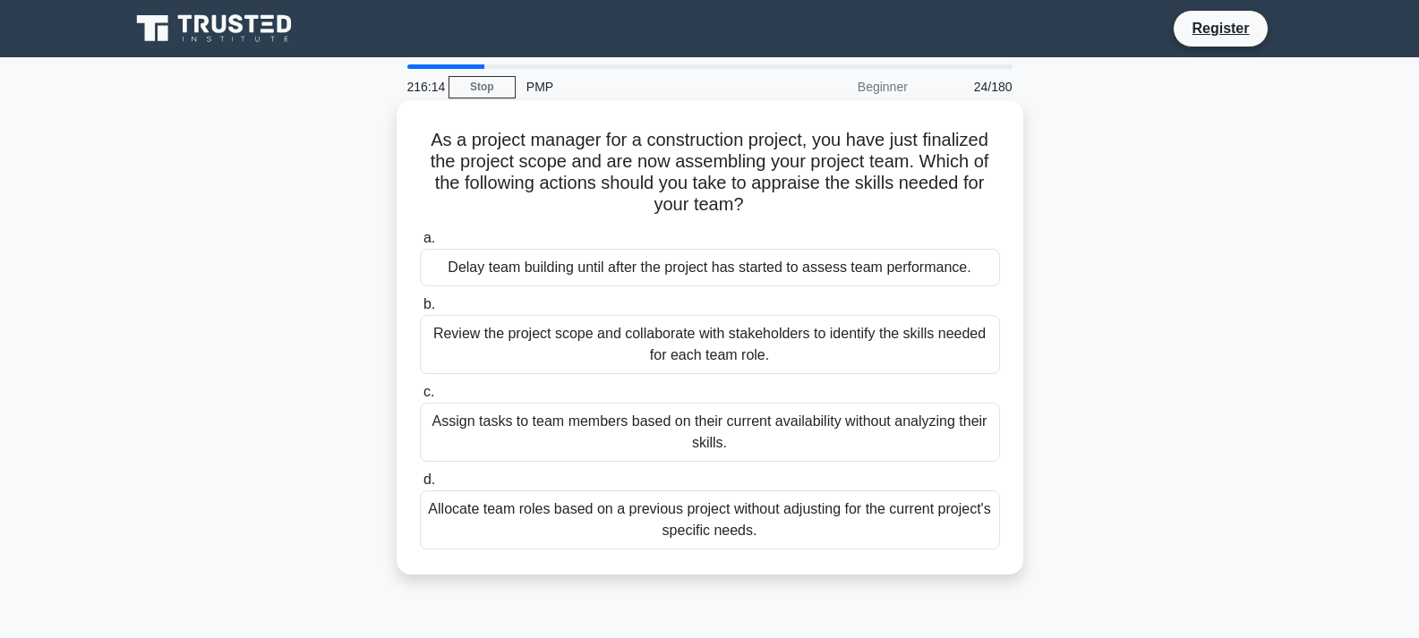
click at [552, 351] on div "Review the project scope and collaborate with stakeholders to identify the skil…" at bounding box center [710, 344] width 580 height 59
click at [420, 311] on input "b. Review the project scope and collaborate with stakeholders to identify the s…" at bounding box center [420, 305] width 0 height 12
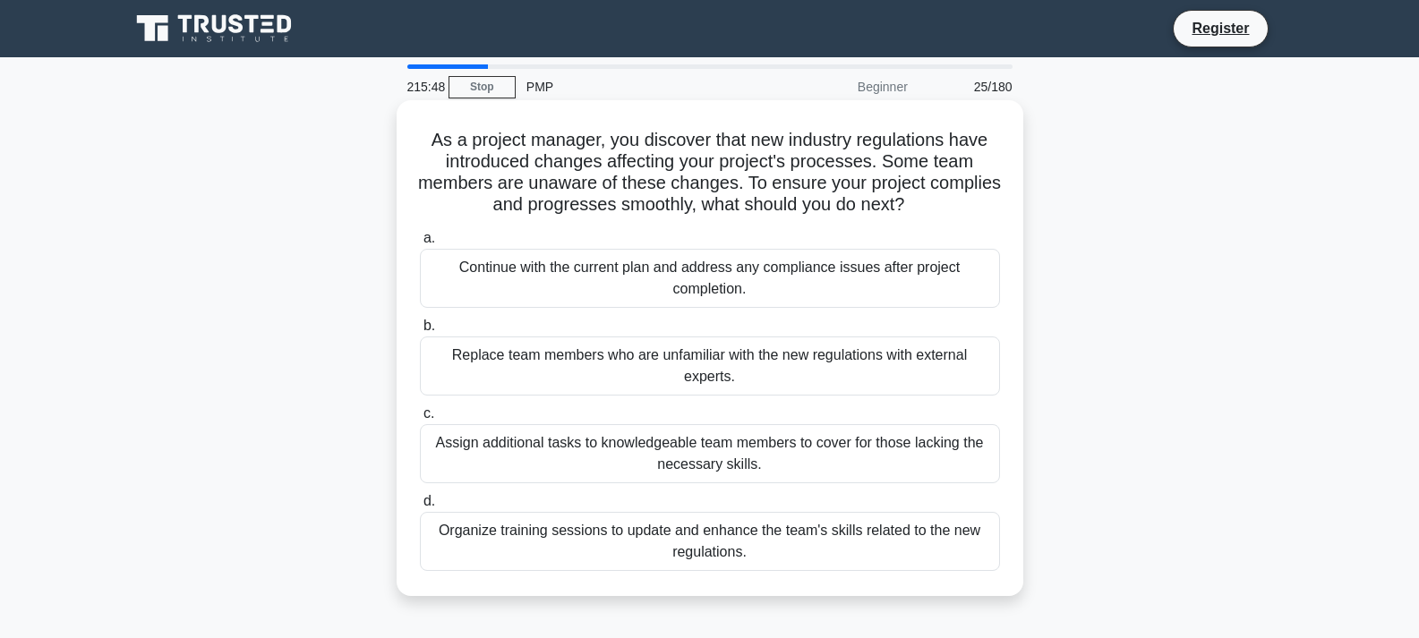
click at [859, 559] on div "Organize training sessions to update and enhance the team's skills related to t…" at bounding box center [710, 541] width 580 height 59
click at [420, 508] on input "d. Organize training sessions to update and enhance the team's skills related t…" at bounding box center [420, 502] width 0 height 12
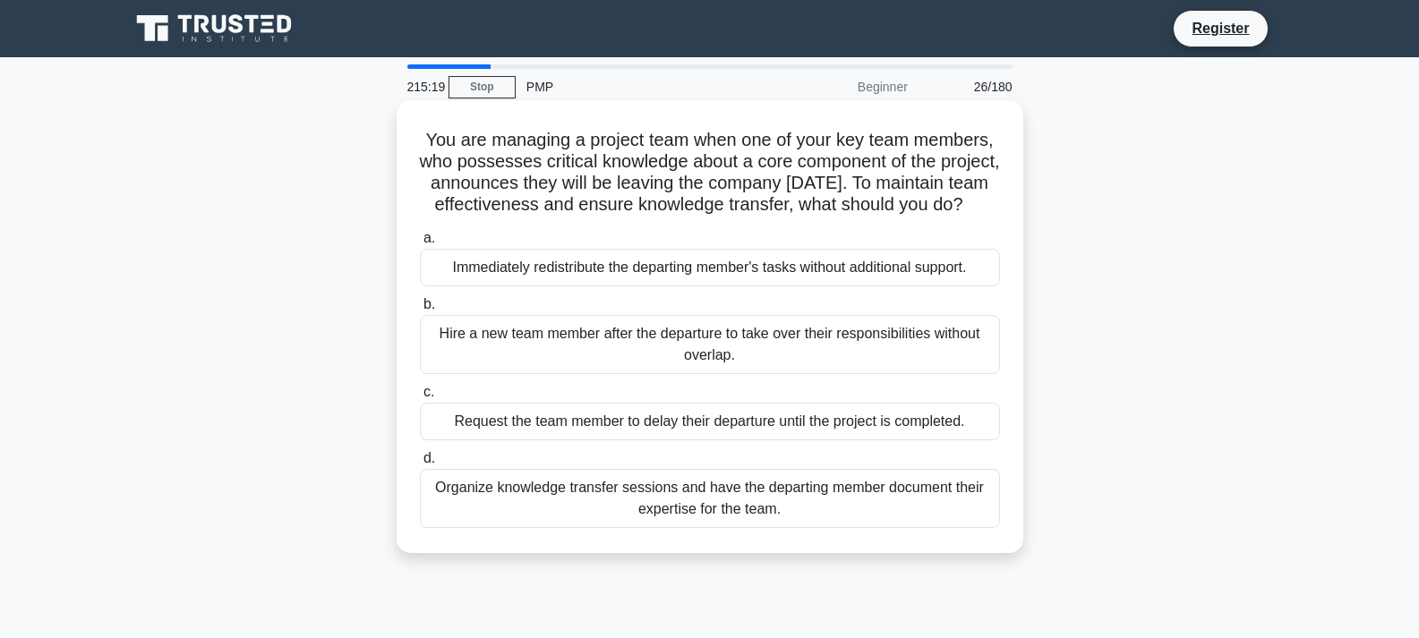
click at [831, 528] on div "Organize knowledge transfer sessions and have the departing member document the…" at bounding box center [710, 498] width 580 height 59
click at [420, 465] on input "d. Organize knowledge transfer sessions and have the departing member document …" at bounding box center [420, 459] width 0 height 12
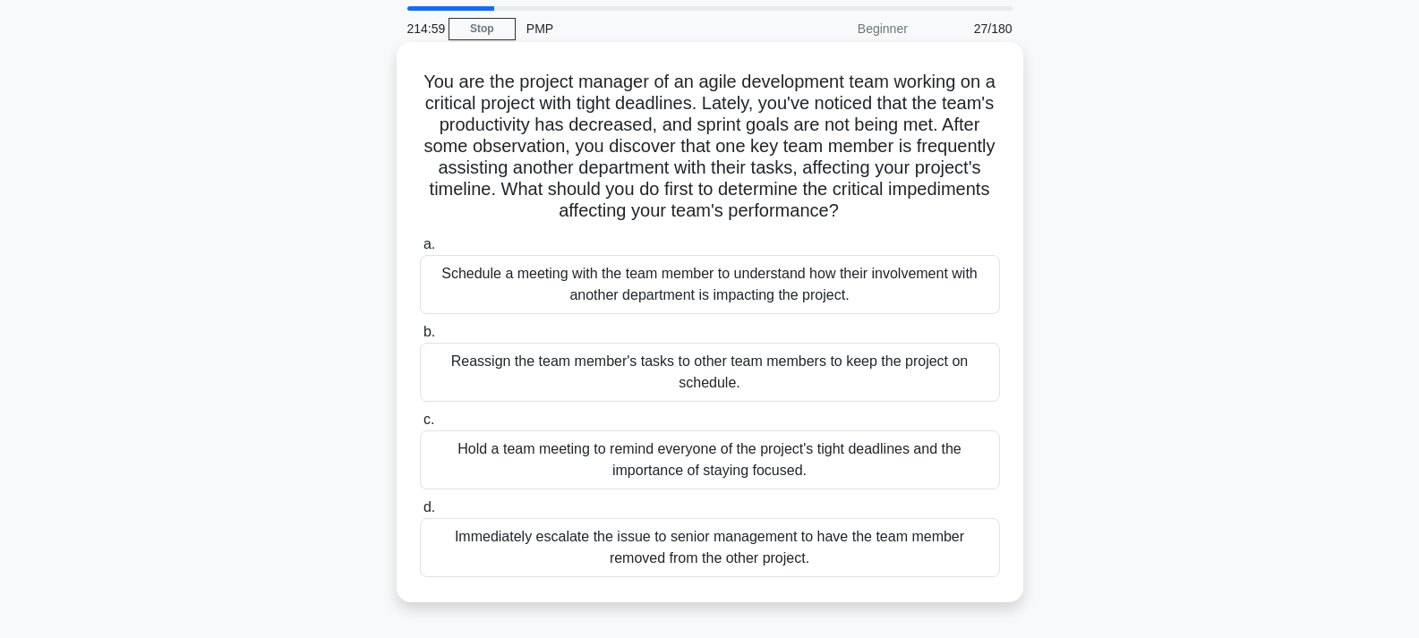
scroll to position [90, 0]
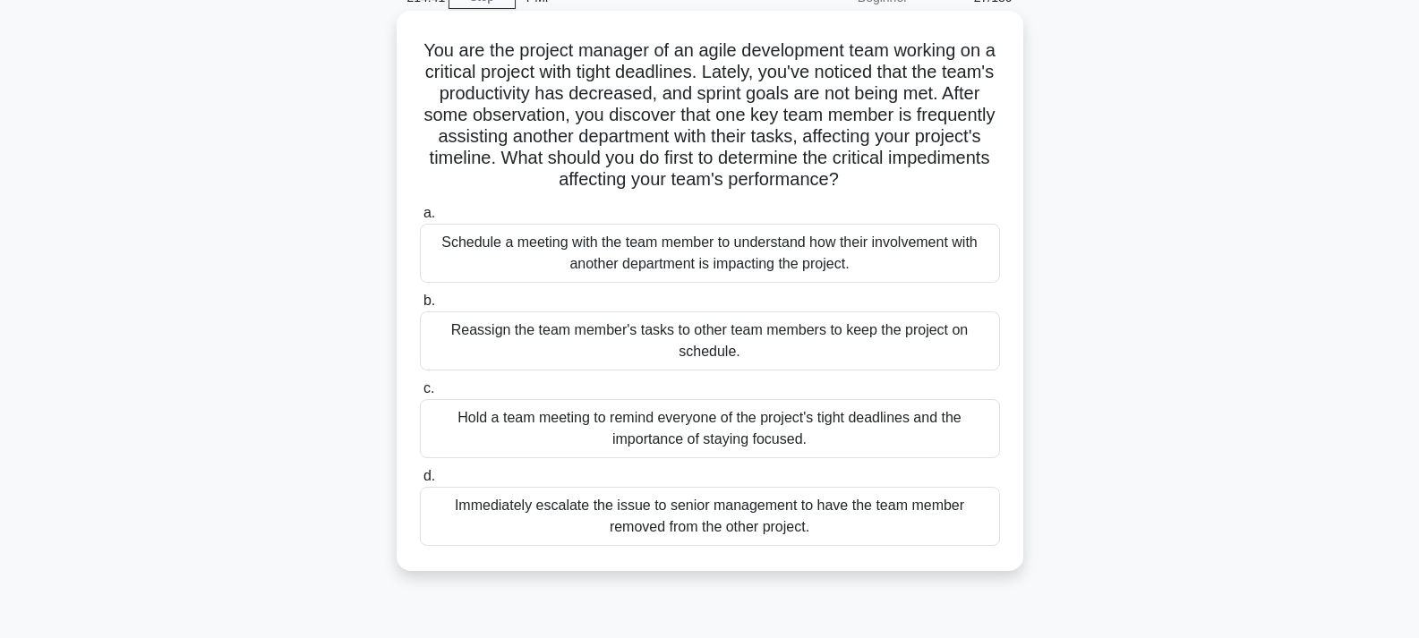
click at [558, 262] on div "Schedule a meeting with the team member to understand how their involvement wit…" at bounding box center [710, 253] width 580 height 59
click at [420, 219] on input "a. Schedule a meeting with the team member to understand how their involvement …" at bounding box center [420, 214] width 0 height 12
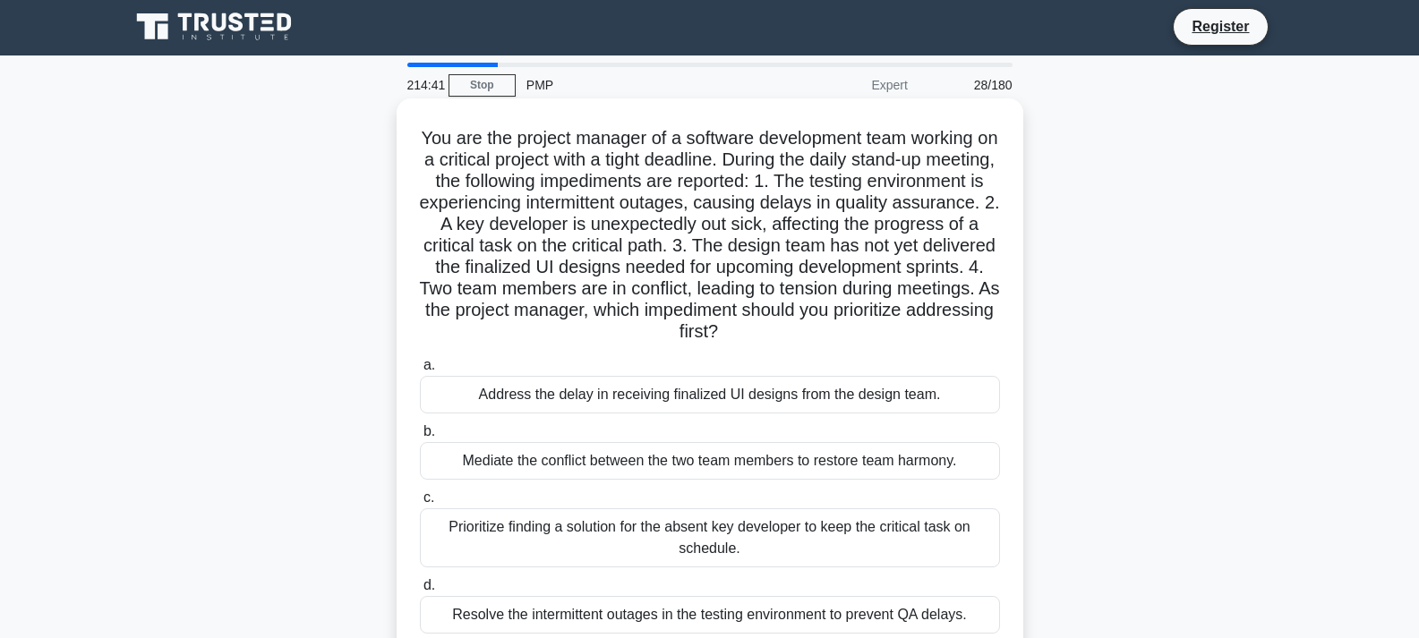
scroll to position [0, 0]
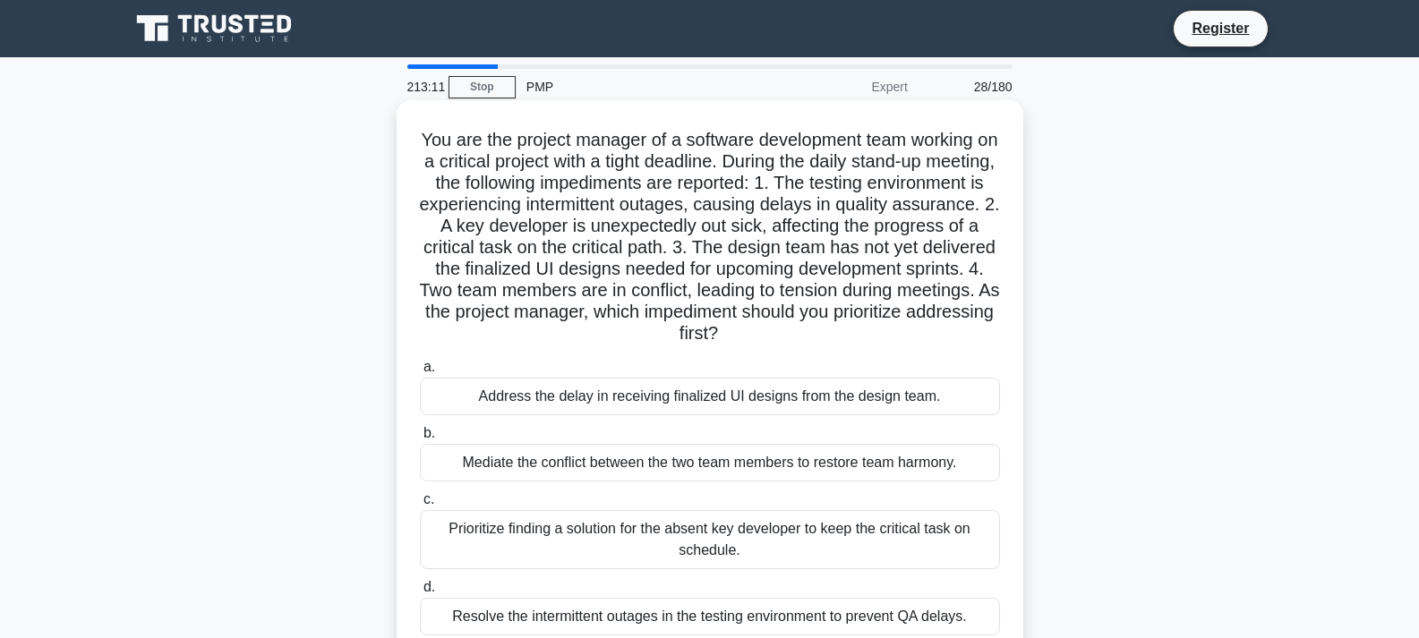
click at [612, 552] on div "Prioritize finding a solution for the absent key developer to keep the critical…" at bounding box center [710, 539] width 580 height 59
click at [420, 506] on input "c. Prioritize finding a solution for the absent key developer to keep the criti…" at bounding box center [420, 500] width 0 height 12
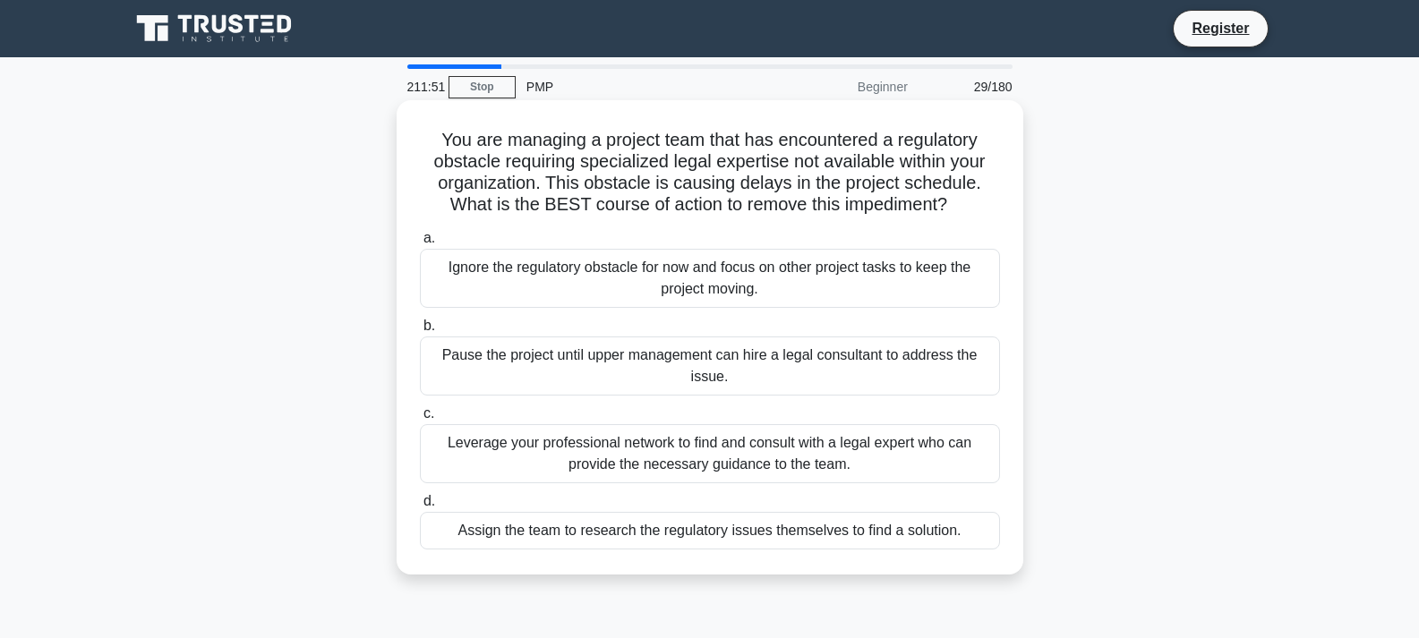
click at [719, 444] on div "Leverage your professional network to find and consult with a legal expert who …" at bounding box center [710, 453] width 580 height 59
click at [420, 420] on input "c. Leverage your professional network to find and consult with a legal expert w…" at bounding box center [420, 414] width 0 height 12
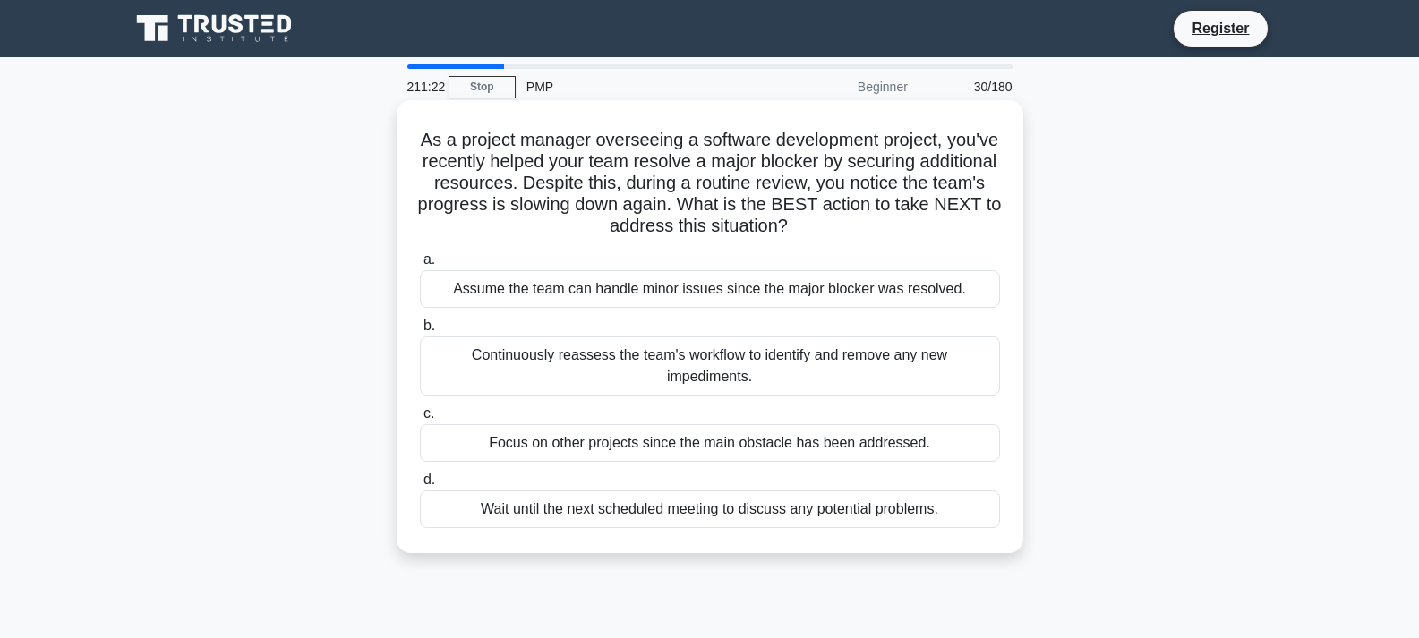
click at [692, 363] on div "Continuously reassess the team's workflow to identify and remove any new impedi…" at bounding box center [710, 366] width 580 height 59
click at [420, 332] on input "b. Continuously reassess the team's workflow to identify and remove any new imp…" at bounding box center [420, 326] width 0 height 12
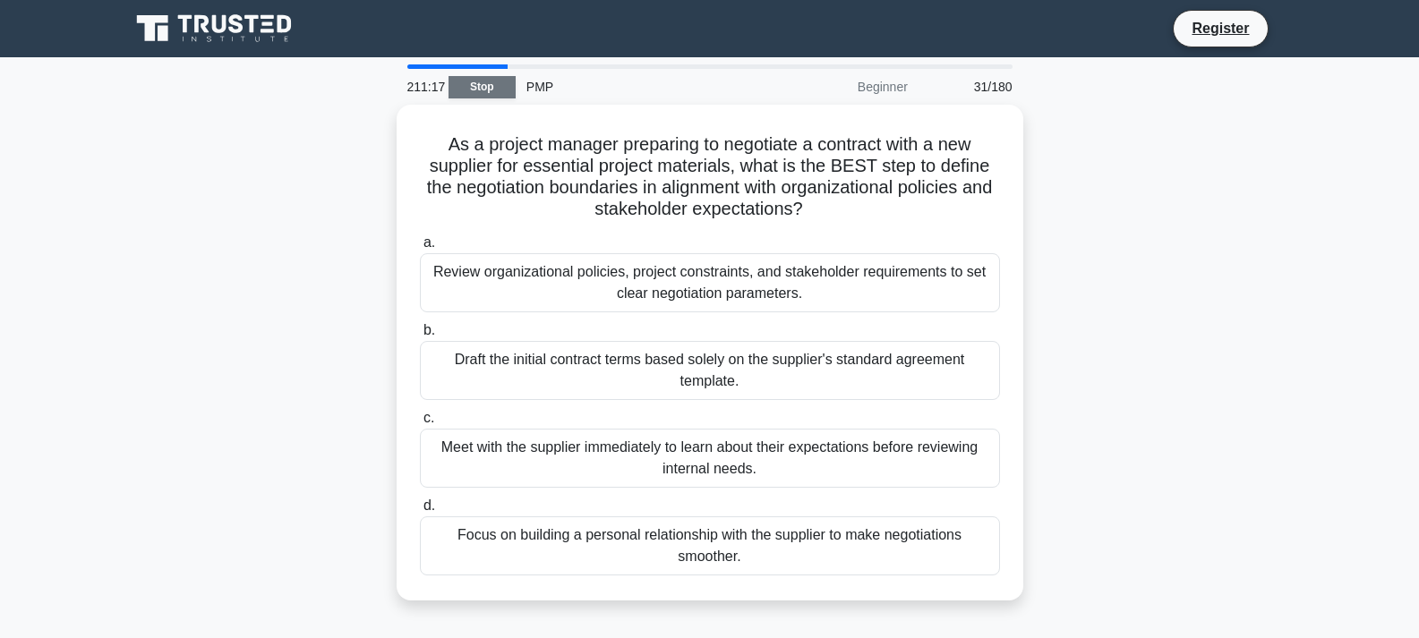
click at [470, 83] on link "Stop" at bounding box center [481, 87] width 67 height 22
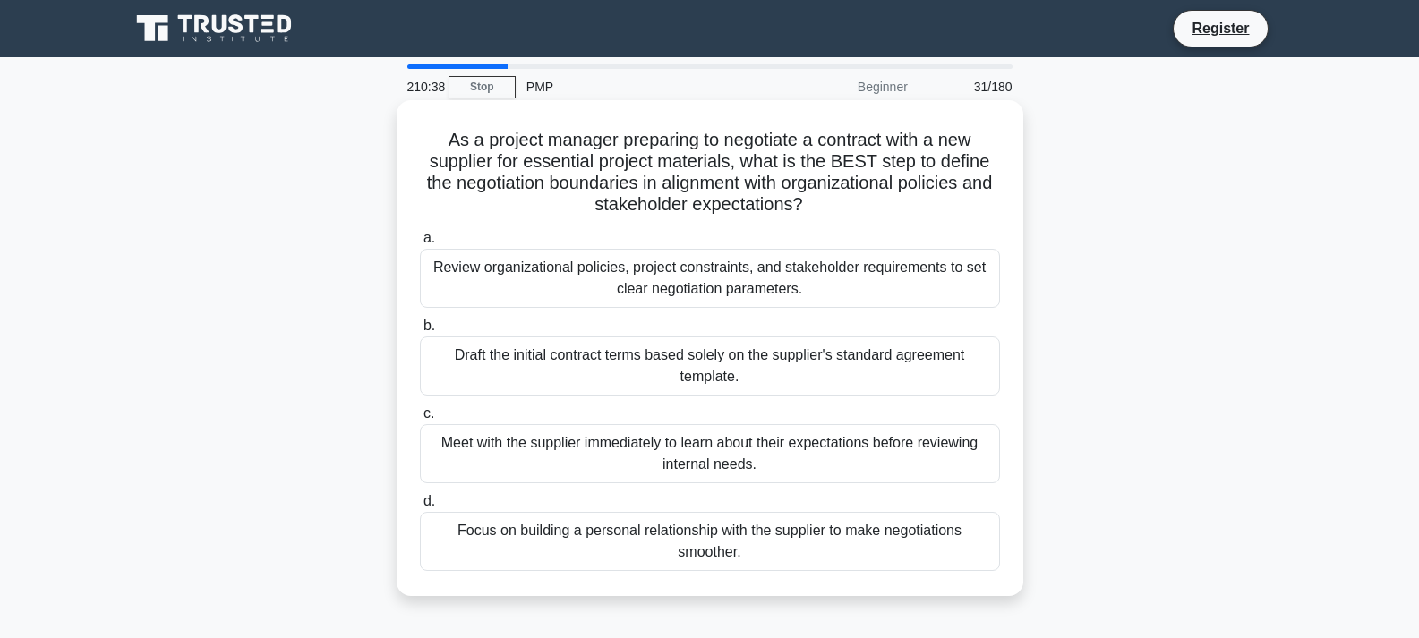
click at [663, 281] on div "Review organizational policies, project constraints, and stakeholder requiremen…" at bounding box center [710, 278] width 580 height 59
click at [420, 244] on input "a. Review organizational policies, project constraints, and stakeholder require…" at bounding box center [420, 239] width 0 height 12
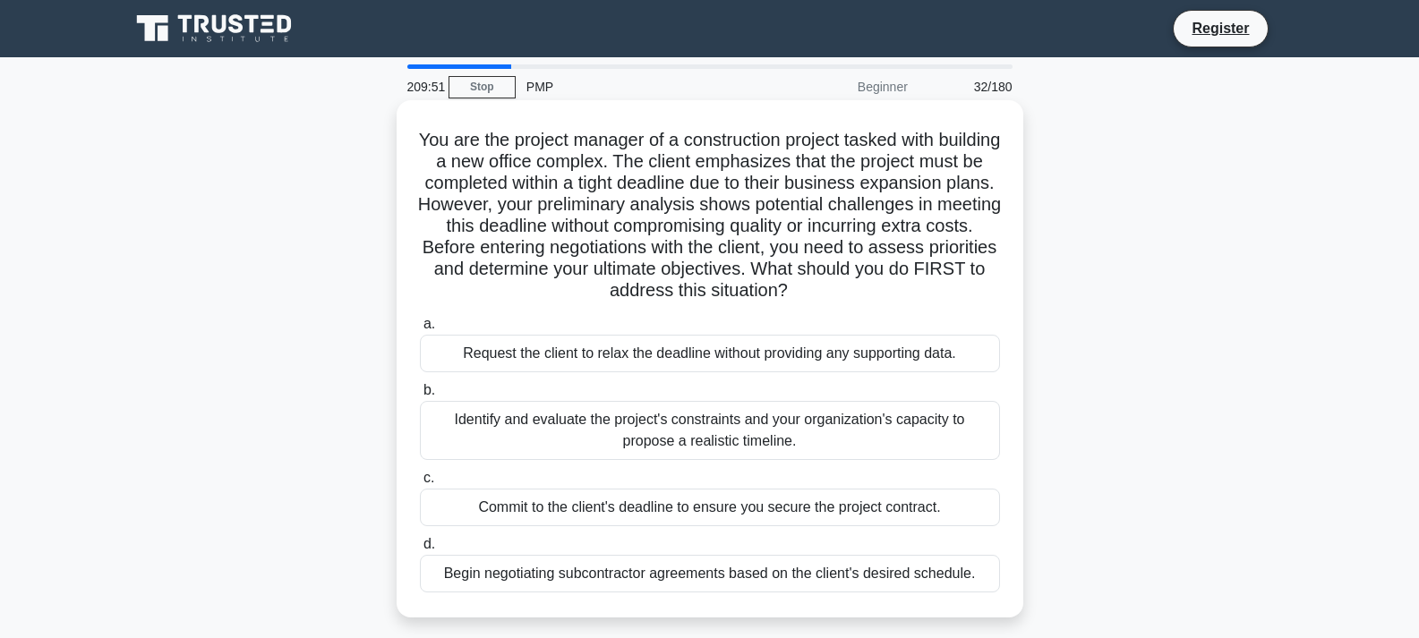
click at [556, 415] on div "Identify and evaluate the project's constraints and your organization's capacit…" at bounding box center [710, 430] width 580 height 59
click at [420, 397] on input "b. Identify and evaluate the project's constraints and your organization's capa…" at bounding box center [420, 391] width 0 height 12
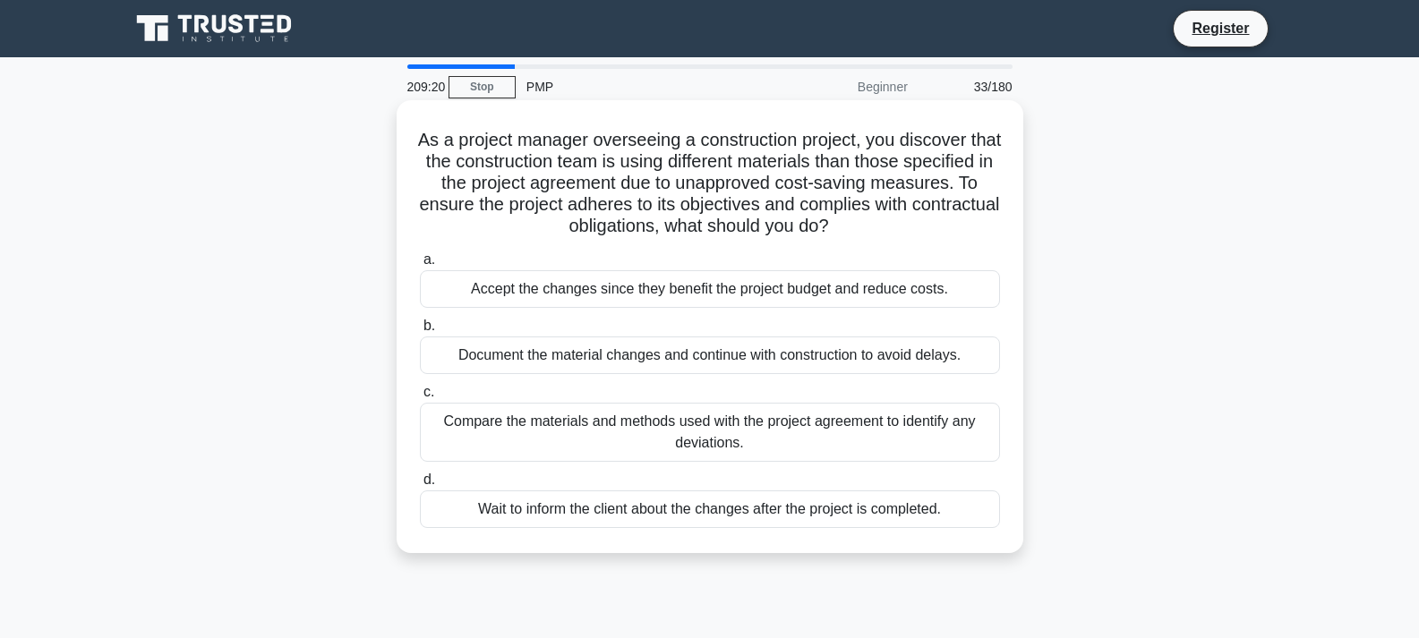
click at [751, 443] on div "Compare the materials and methods used with the project agreement to identify a…" at bounding box center [710, 432] width 580 height 59
click at [420, 398] on input "c. Compare the materials and methods used with the project agreement to identif…" at bounding box center [420, 393] width 0 height 12
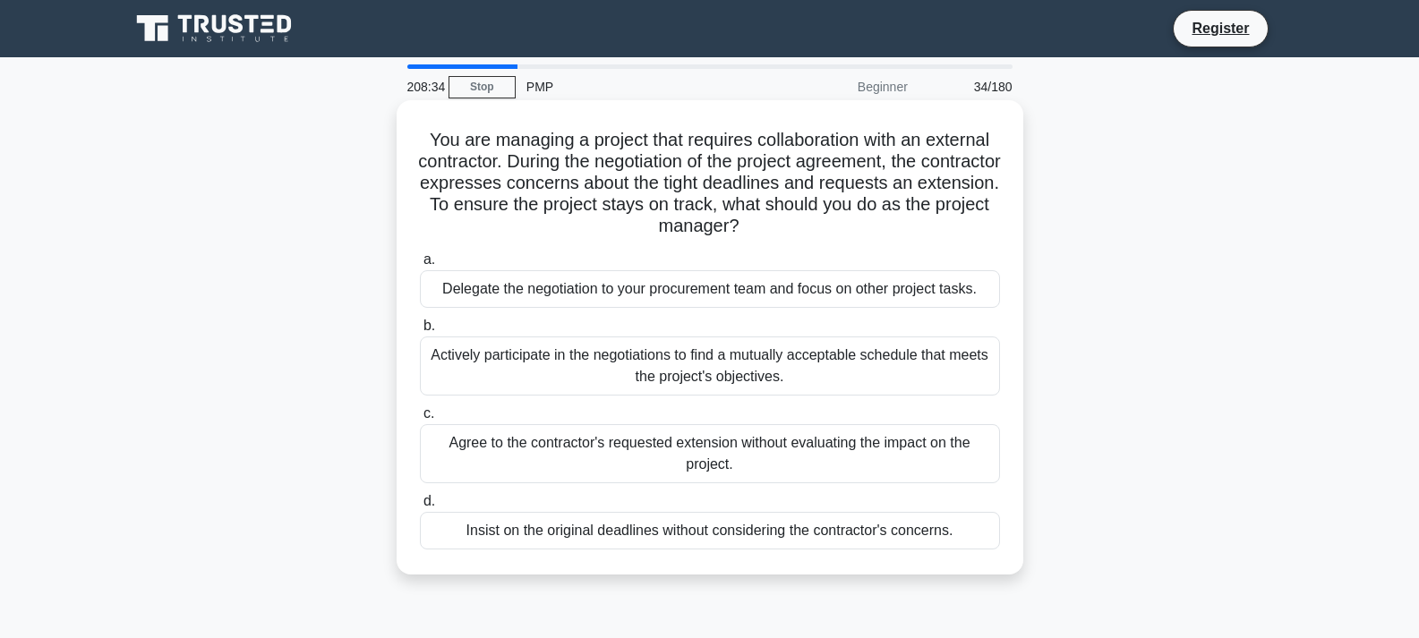
click at [457, 372] on div "Actively participate in the negotiations to find a mutually acceptable schedule…" at bounding box center [710, 366] width 580 height 59
click at [420, 332] on input "b. Actively participate in the negotiations to find a mutually acceptable sched…" at bounding box center [420, 326] width 0 height 12
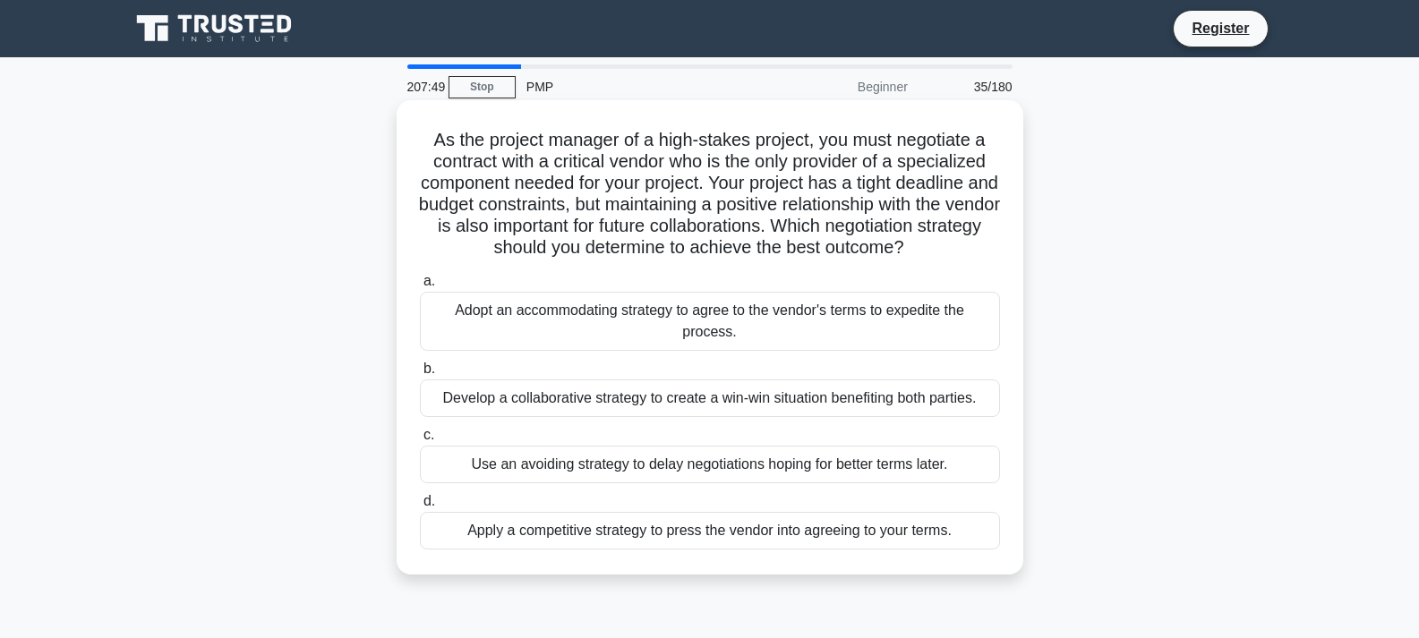
click at [770, 401] on div "Develop a collaborative strategy to create a win-win situation benefiting both …" at bounding box center [710, 399] width 580 height 38
click at [420, 375] on input "b. Develop a collaborative strategy to create a win-win situation benefiting bo…" at bounding box center [420, 369] width 0 height 12
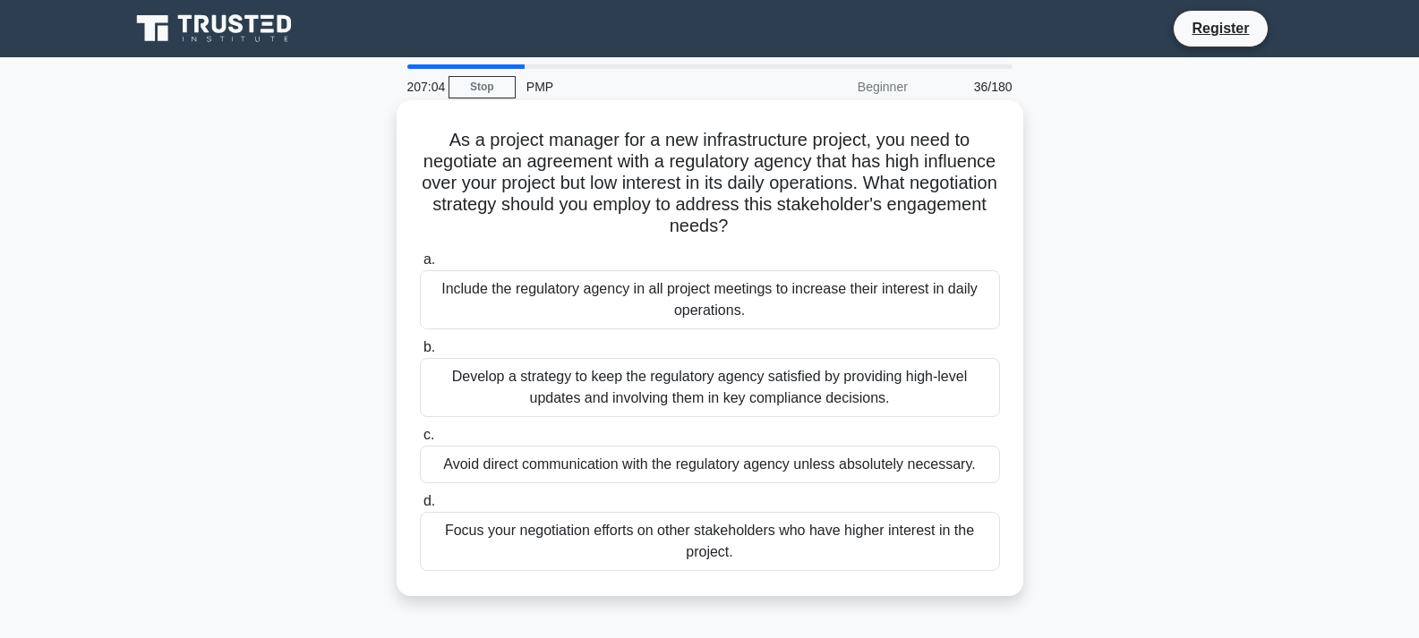
click at [923, 398] on div "Develop a strategy to keep the regulatory agency satisfied by providing high-le…" at bounding box center [710, 387] width 580 height 59
click at [420, 354] on input "b. Develop a strategy to keep the regulatory agency satisfied by providing high…" at bounding box center [420, 348] width 0 height 12
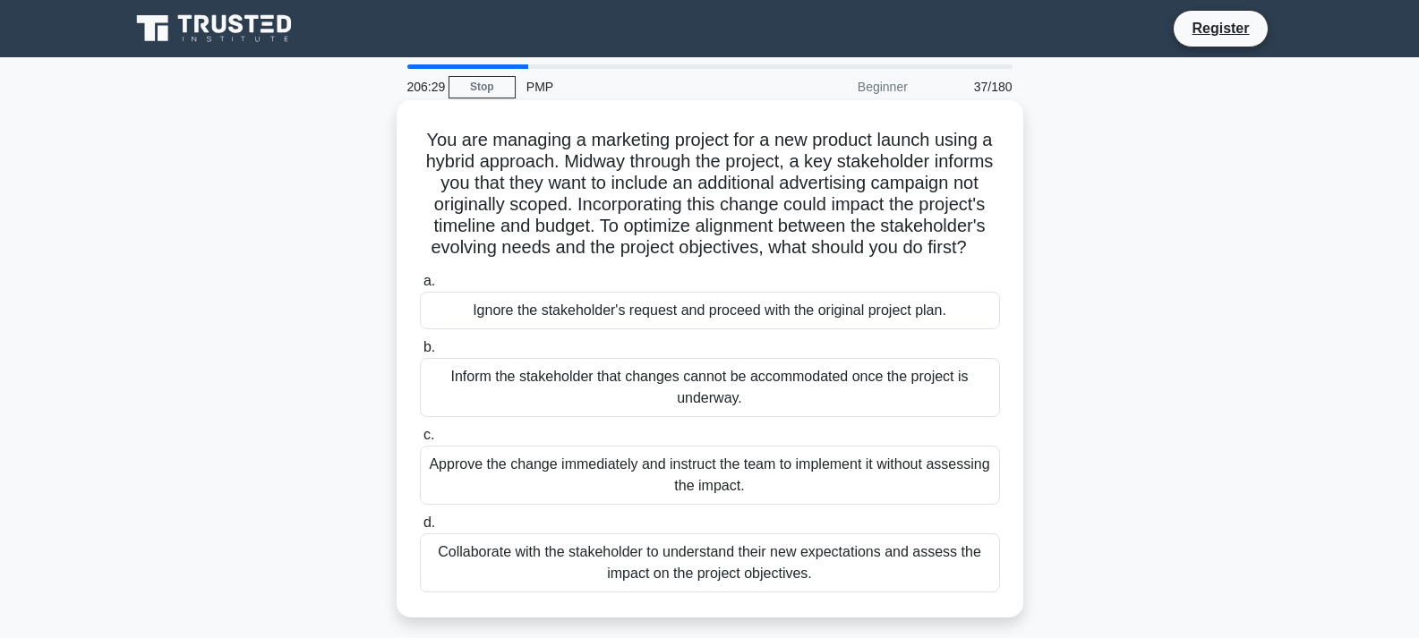
click at [868, 593] on div "Collaborate with the stakeholder to understand their new expectations and asses…" at bounding box center [710, 563] width 580 height 59
click at [420, 529] on input "d. Collaborate with the stakeholder to understand their new expectations and as…" at bounding box center [420, 523] width 0 height 12
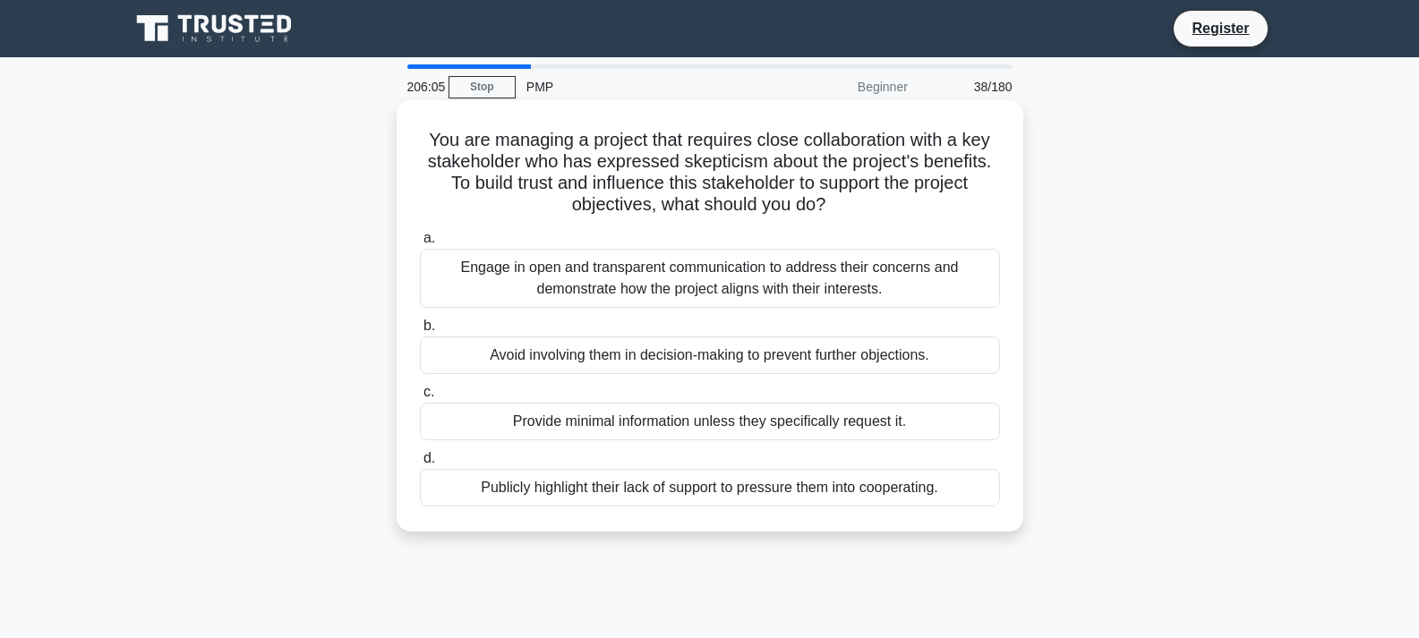
click at [578, 289] on div "Engage in open and transparent communication to address their concerns and demo…" at bounding box center [710, 278] width 580 height 59
click at [420, 244] on input "a. Engage in open and transparent communication to address their concerns and d…" at bounding box center [420, 239] width 0 height 12
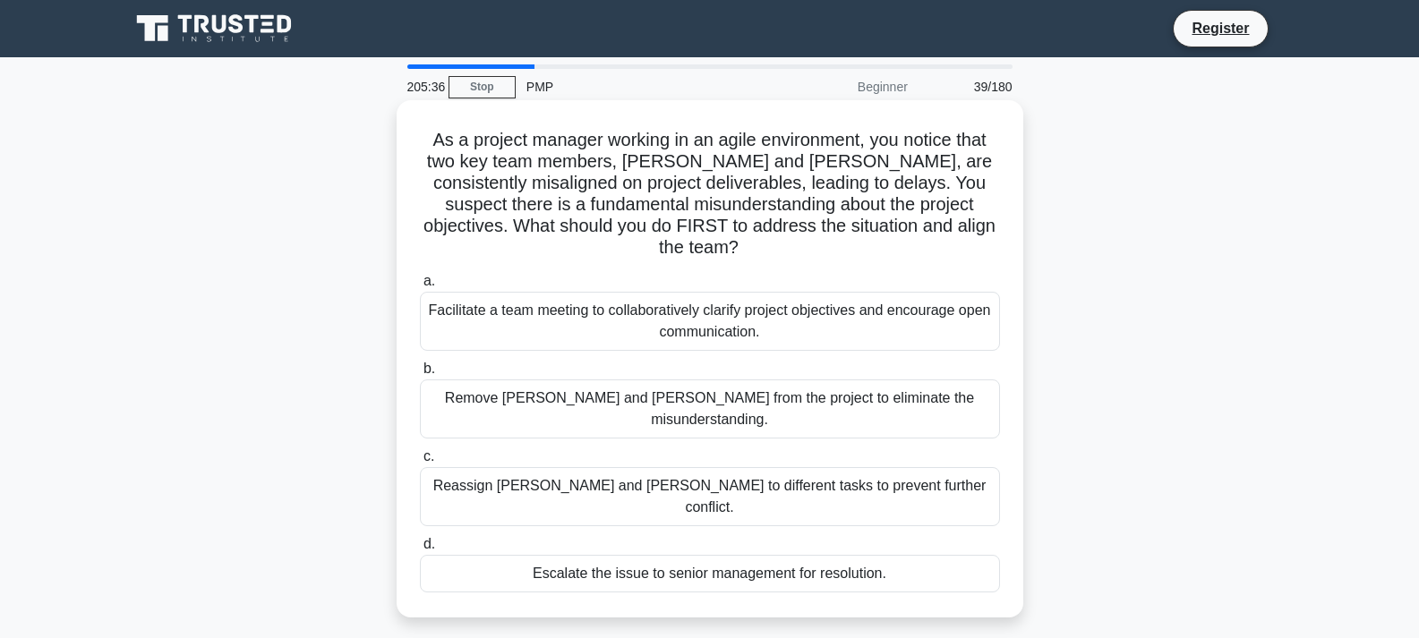
click at [850, 300] on div "Facilitate a team meeting to collaboratively clarify project objectives and enc…" at bounding box center [710, 321] width 580 height 59
click at [420, 287] on input "a. Facilitate a team meeting to collaboratively clarify project objectives and …" at bounding box center [420, 282] width 0 height 12
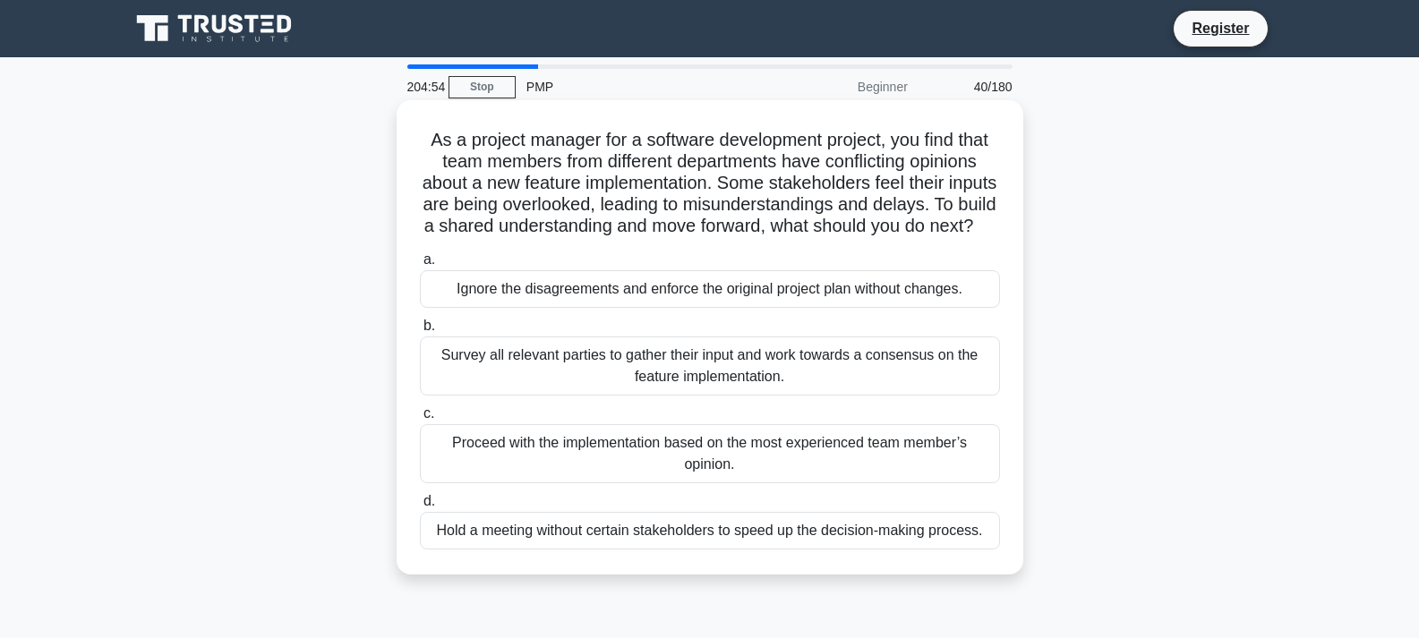
click at [514, 388] on div "Survey all relevant parties to gather their input and work towards a consensus …" at bounding box center [710, 366] width 580 height 59
click at [420, 332] on input "b. Survey all relevant parties to gather their input and work towards a consens…" at bounding box center [420, 326] width 0 height 12
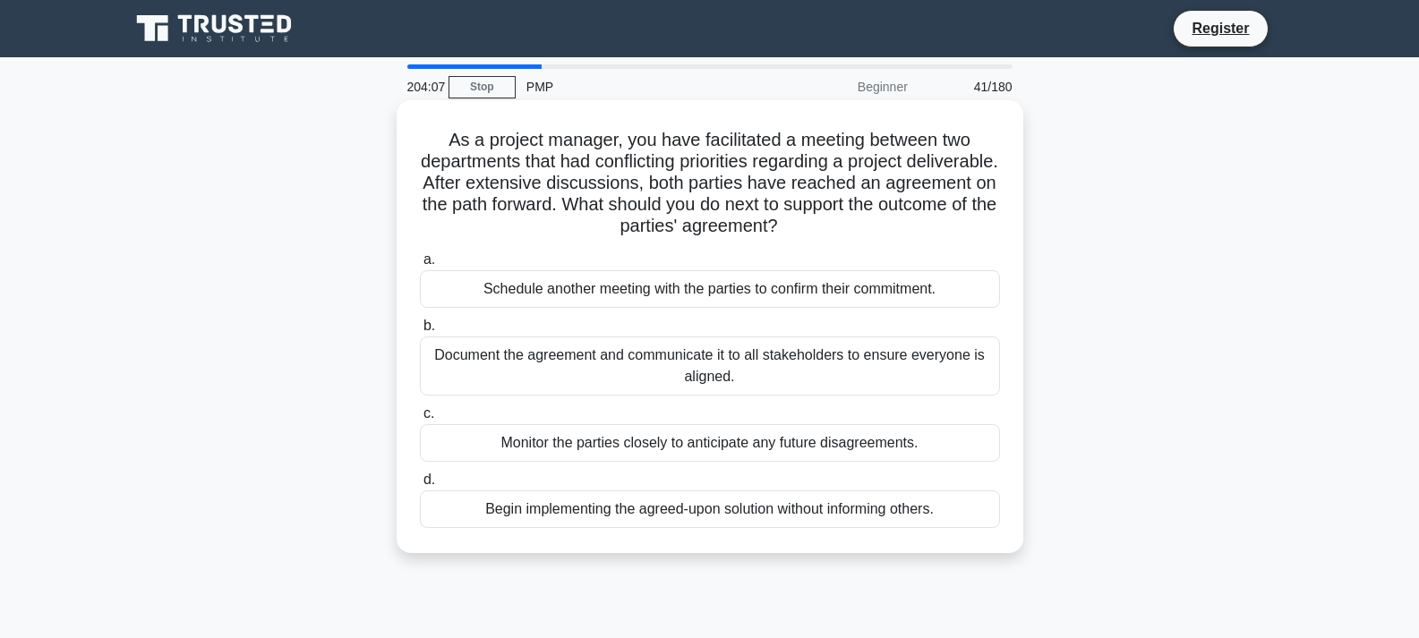
click at [625, 352] on div "Document the agreement and communicate it to all stakeholders to ensure everyon…" at bounding box center [710, 366] width 580 height 59
click at [420, 332] on input "b. Document the agreement and communicate it to all stakeholders to ensure ever…" at bounding box center [420, 326] width 0 height 12
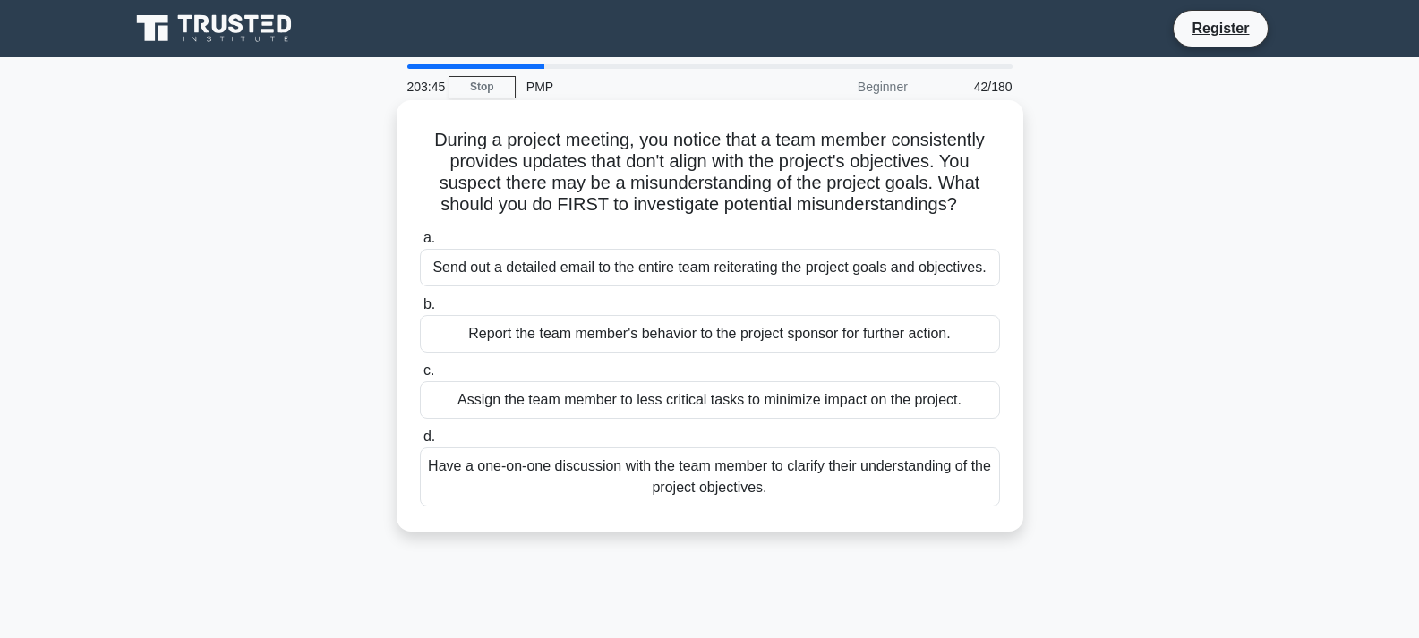
click at [840, 496] on div "Have a one-on-one discussion with the team member to clarify their understandin…" at bounding box center [710, 477] width 580 height 59
click at [420, 443] on input "d. Have a one-on-one discussion with the team member to clarify their understan…" at bounding box center [420, 437] width 0 height 12
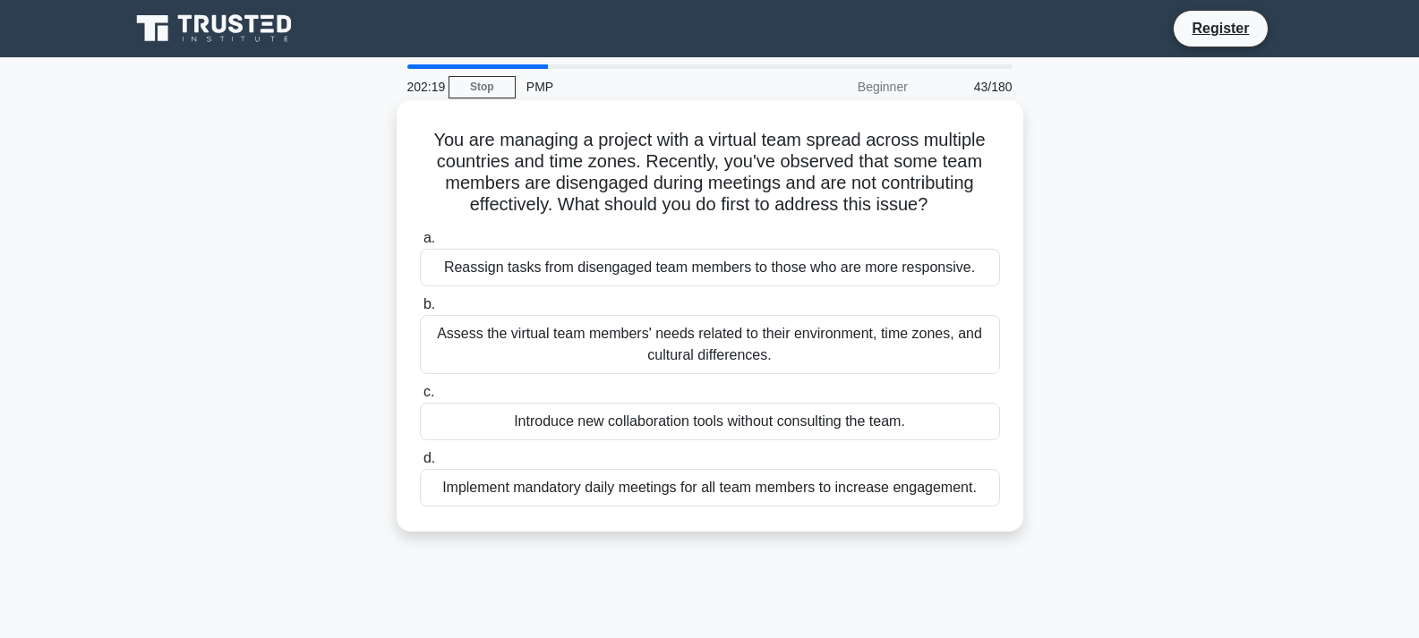
click at [600, 355] on div "Assess the virtual team members' needs related to their environment, time zones…" at bounding box center [710, 344] width 580 height 59
click at [420, 311] on input "b. Assess the virtual team members' needs related to their environment, time zo…" at bounding box center [420, 305] width 0 height 12
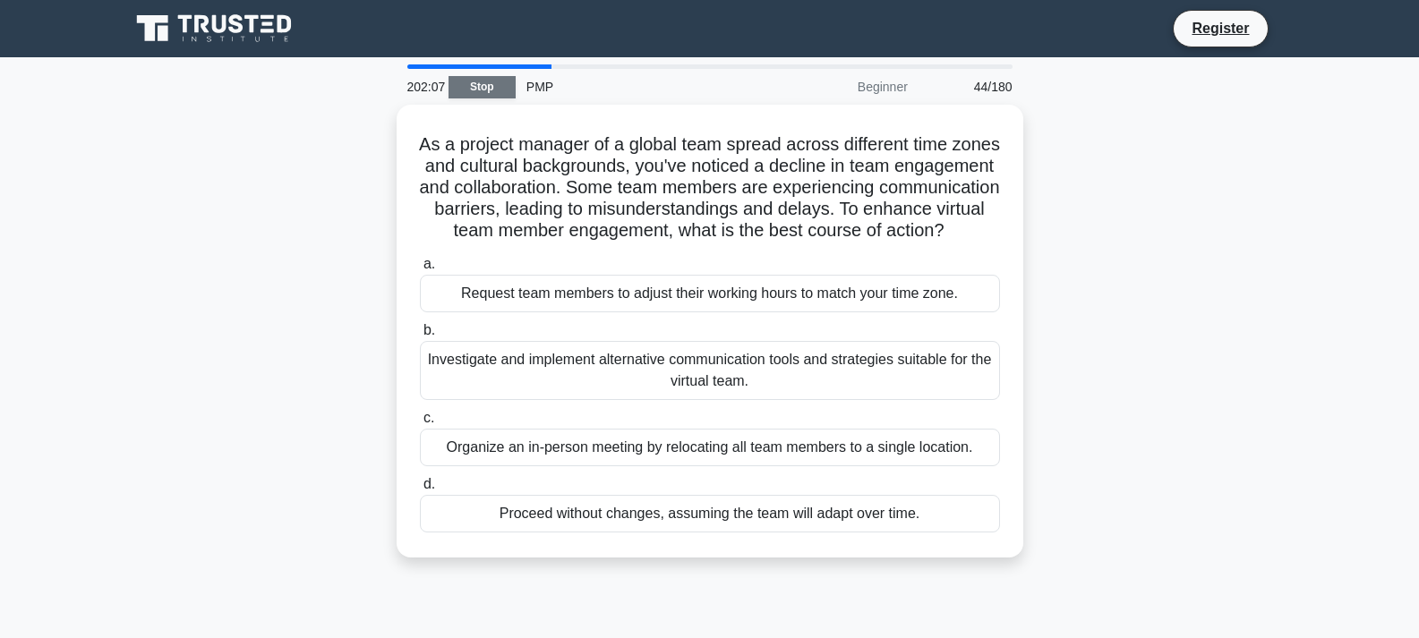
click at [474, 83] on link "Stop" at bounding box center [481, 87] width 67 height 22
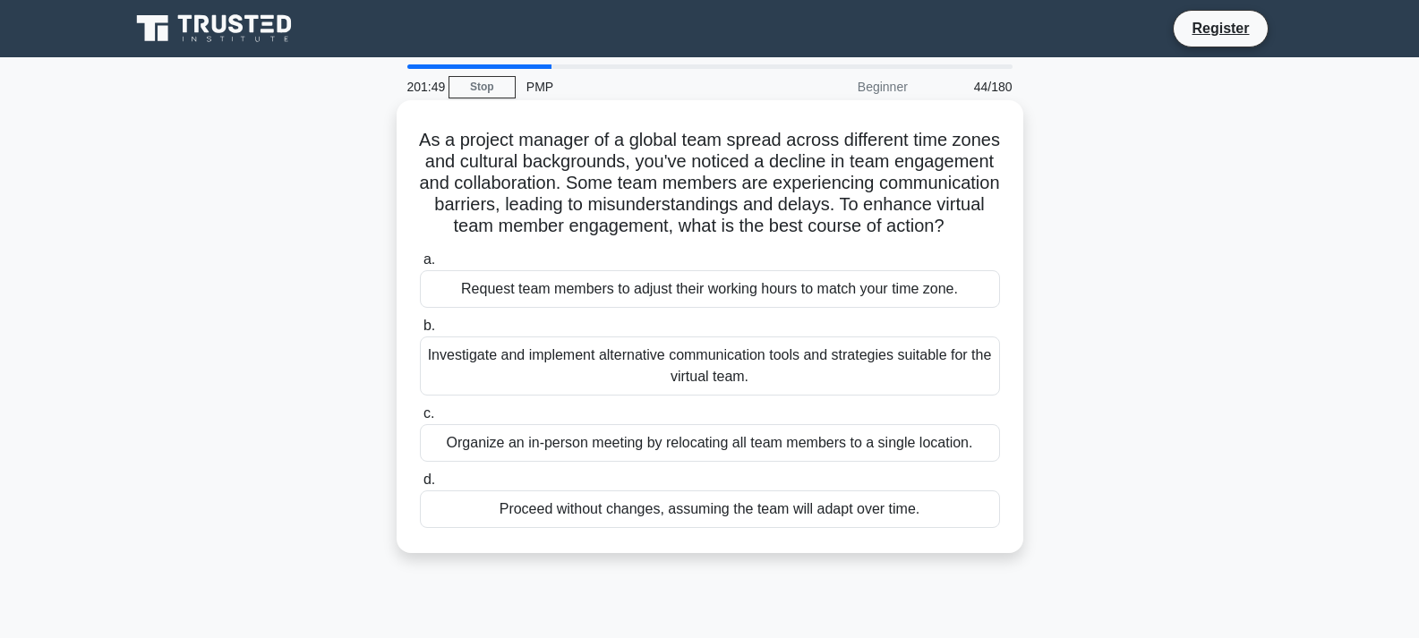
click at [576, 387] on div "Investigate and implement alternative communication tools and strategies suitab…" at bounding box center [710, 366] width 580 height 59
click at [420, 332] on input "b. Investigate and implement alternative communication tools and strategies sui…" at bounding box center [420, 326] width 0 height 12
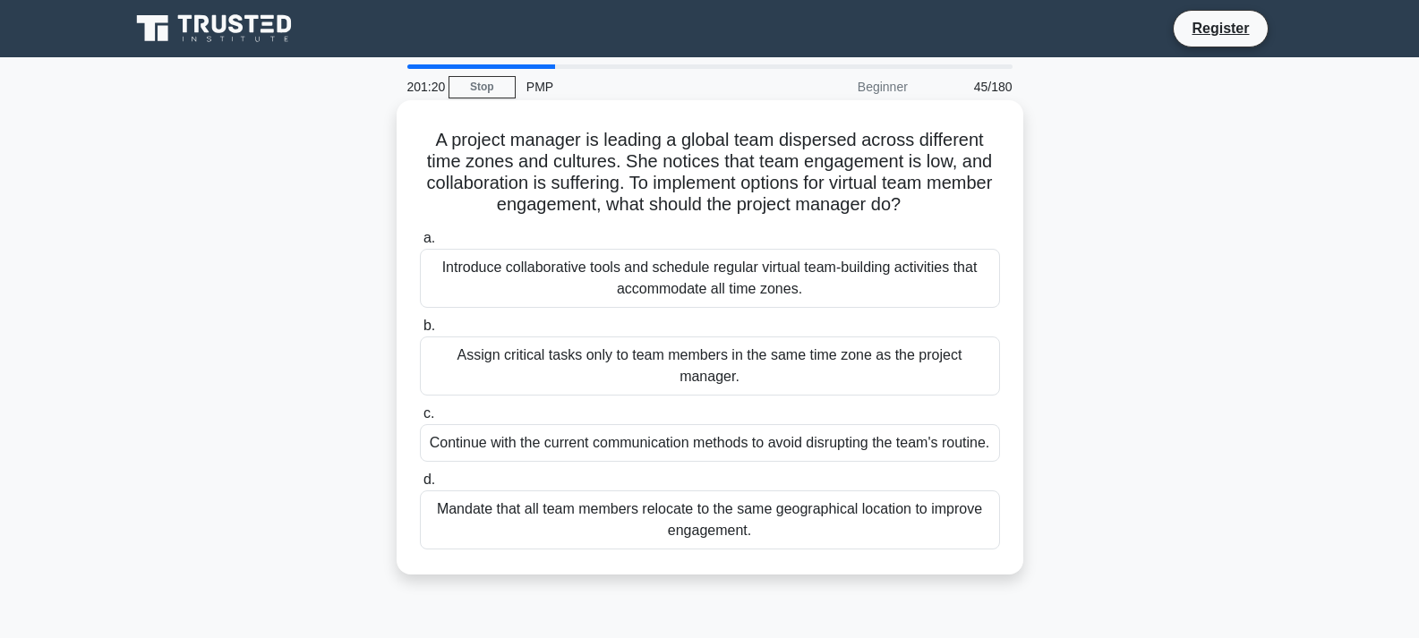
click at [518, 276] on div "Introduce collaborative tools and schedule regular virtual team-building activi…" at bounding box center [710, 278] width 580 height 59
click at [420, 244] on input "a. Introduce collaborative tools and schedule regular virtual team-building act…" at bounding box center [420, 239] width 0 height 12
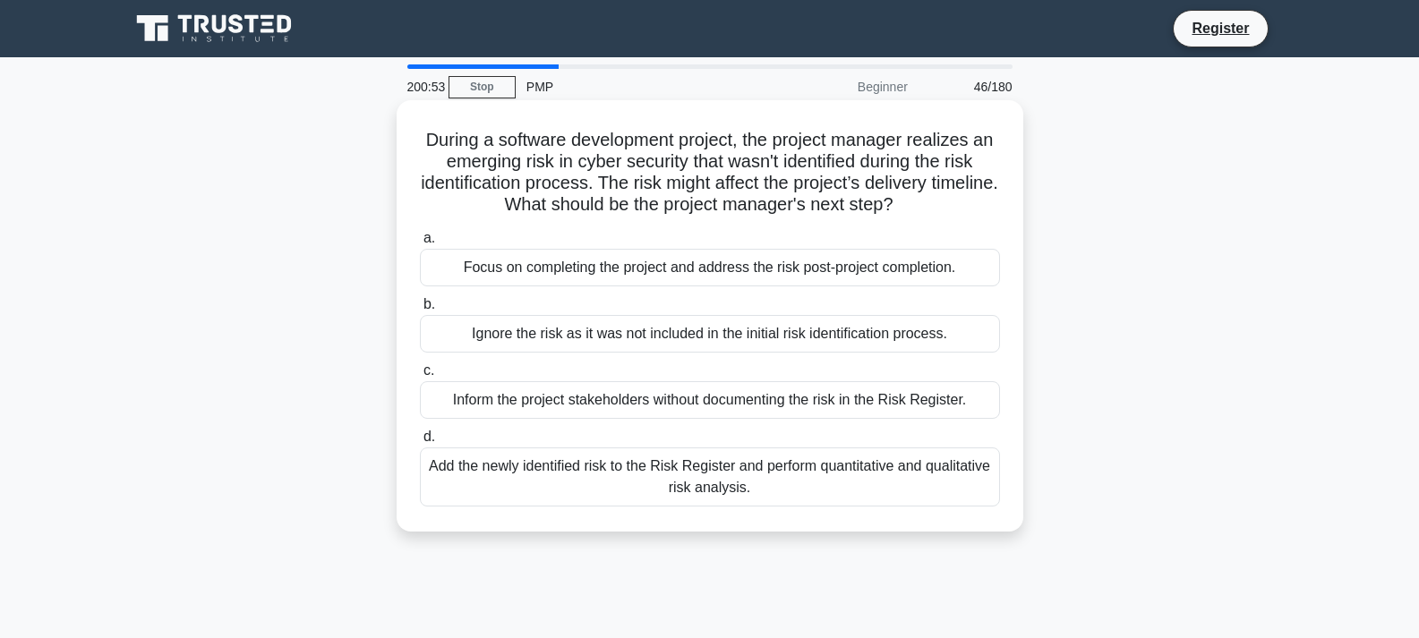
click at [592, 482] on div "Add the newly identified risk to the Risk Register and perform quantitative and…" at bounding box center [710, 477] width 580 height 59
click at [420, 443] on input "d. Add the newly identified risk to the Risk Register and perform quantitative …" at bounding box center [420, 437] width 0 height 12
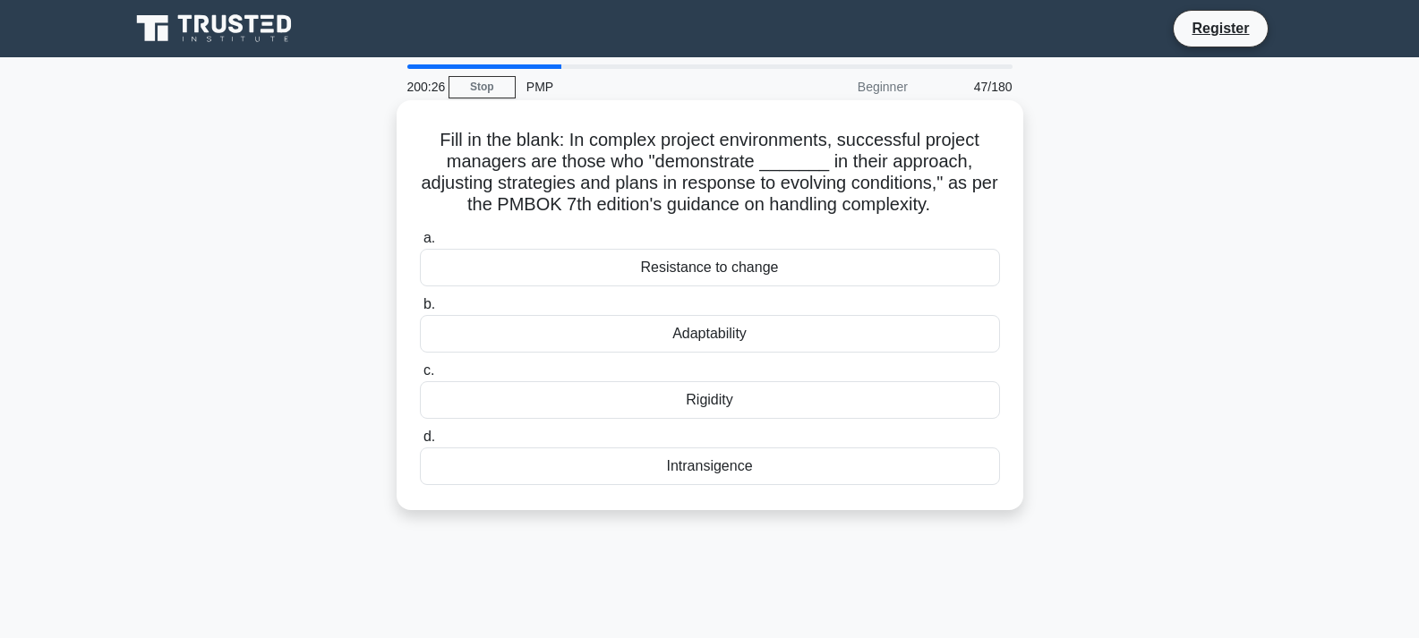
drag, startPoint x: 755, startPoint y: 469, endPoint x: 667, endPoint y: 468, distance: 87.7
click at [667, 468] on div "Intransigence" at bounding box center [710, 467] width 580 height 38
copy div "Intransigence"
click at [717, 325] on div "Adaptability" at bounding box center [710, 334] width 580 height 38
click at [420, 311] on input "b. Adaptability" at bounding box center [420, 305] width 0 height 12
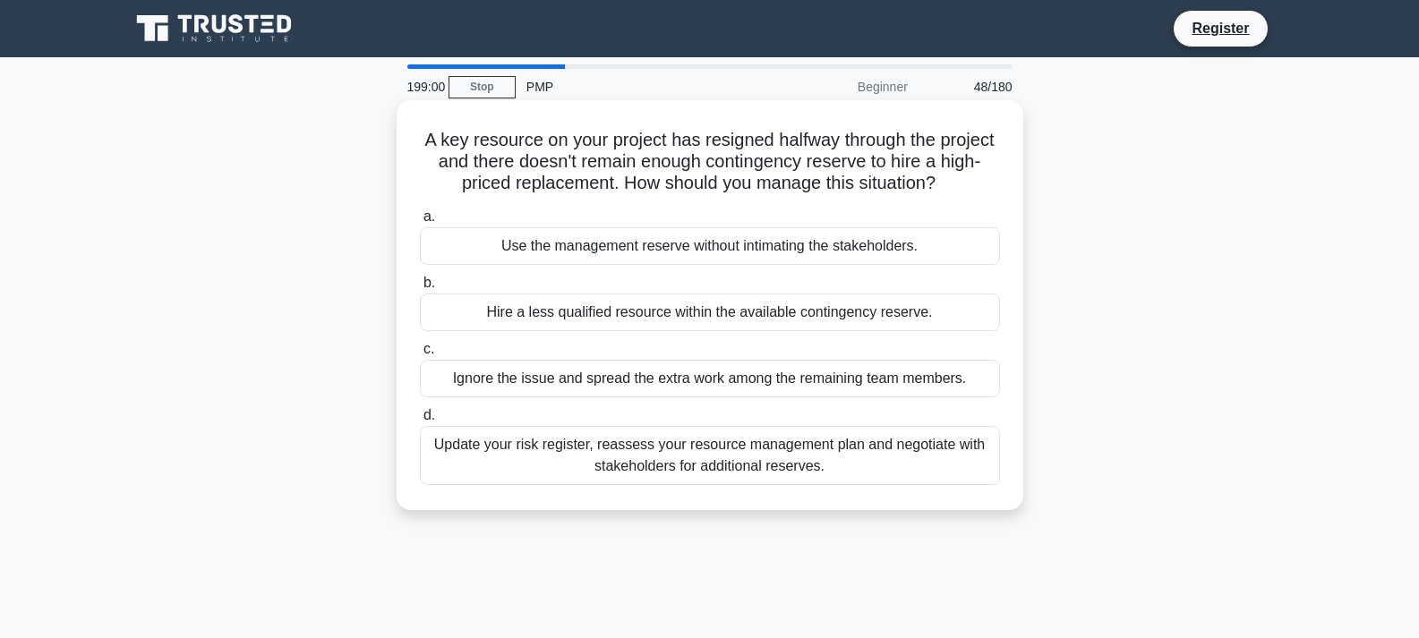
click at [780, 457] on div "Update your risk register, reassess your resource management plan and negotiate…" at bounding box center [710, 455] width 580 height 59
click at [420, 422] on input "d. Update your risk register, reassess your resource management plan and negoti…" at bounding box center [420, 416] width 0 height 12
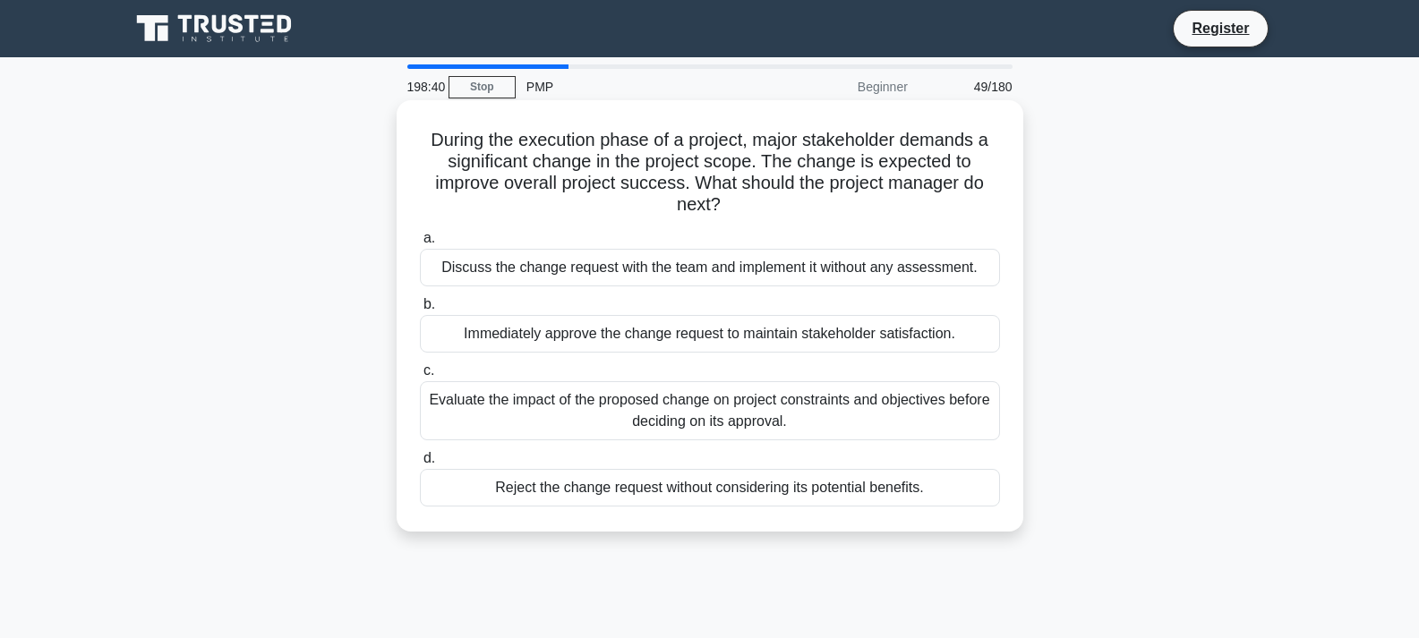
click at [613, 414] on div "Evaluate the impact of the proposed change on project constraints and objective…" at bounding box center [710, 410] width 580 height 59
click at [420, 377] on input "c. Evaluate the impact of the proposed change on project constraints and object…" at bounding box center [420, 371] width 0 height 12
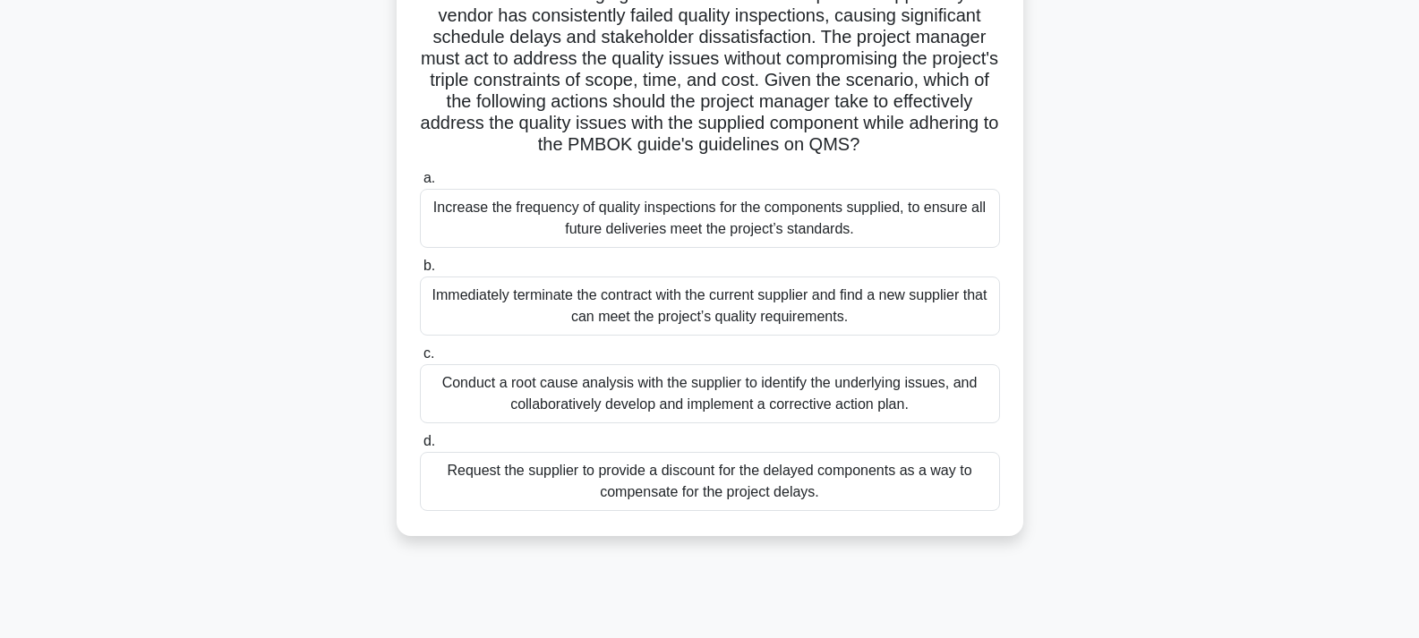
scroll to position [329, 0]
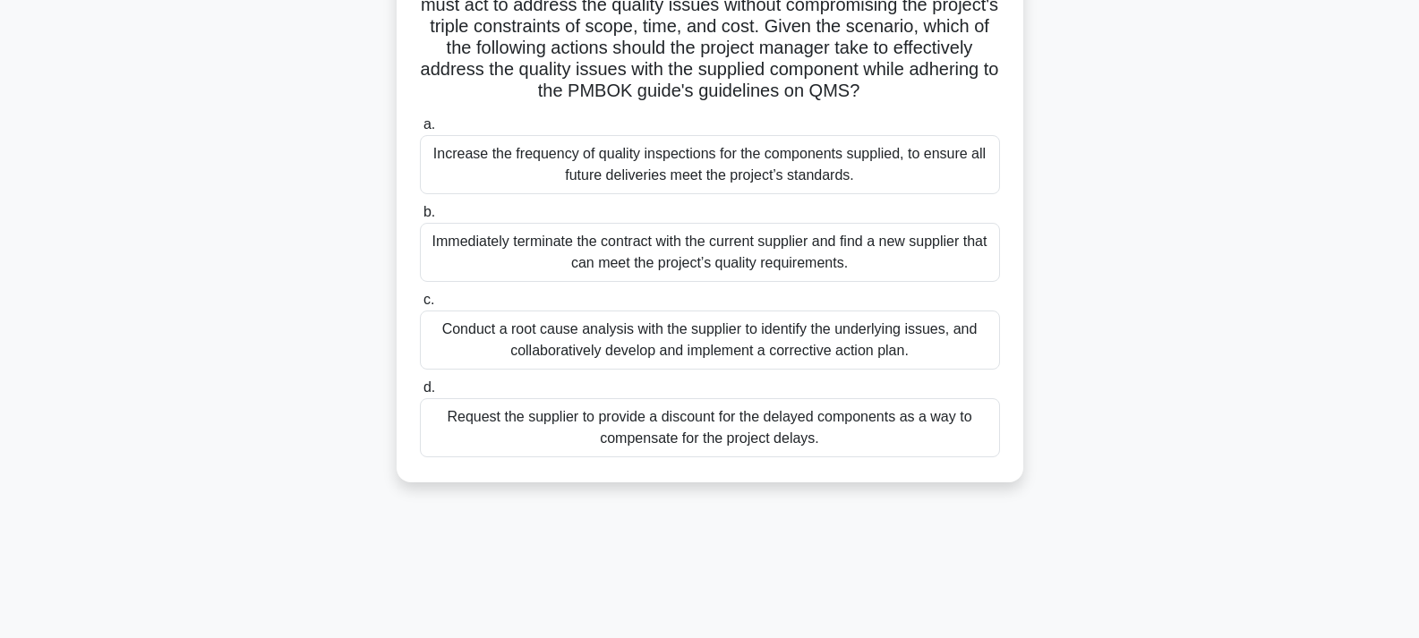
click at [748, 370] on div "Conduct a root cause analysis with the supplier to identify the underlying issu…" at bounding box center [710, 340] width 580 height 59
click at [420, 306] on input "c. Conduct a root cause analysis with the supplier to identify the underlying i…" at bounding box center [420, 301] width 0 height 12
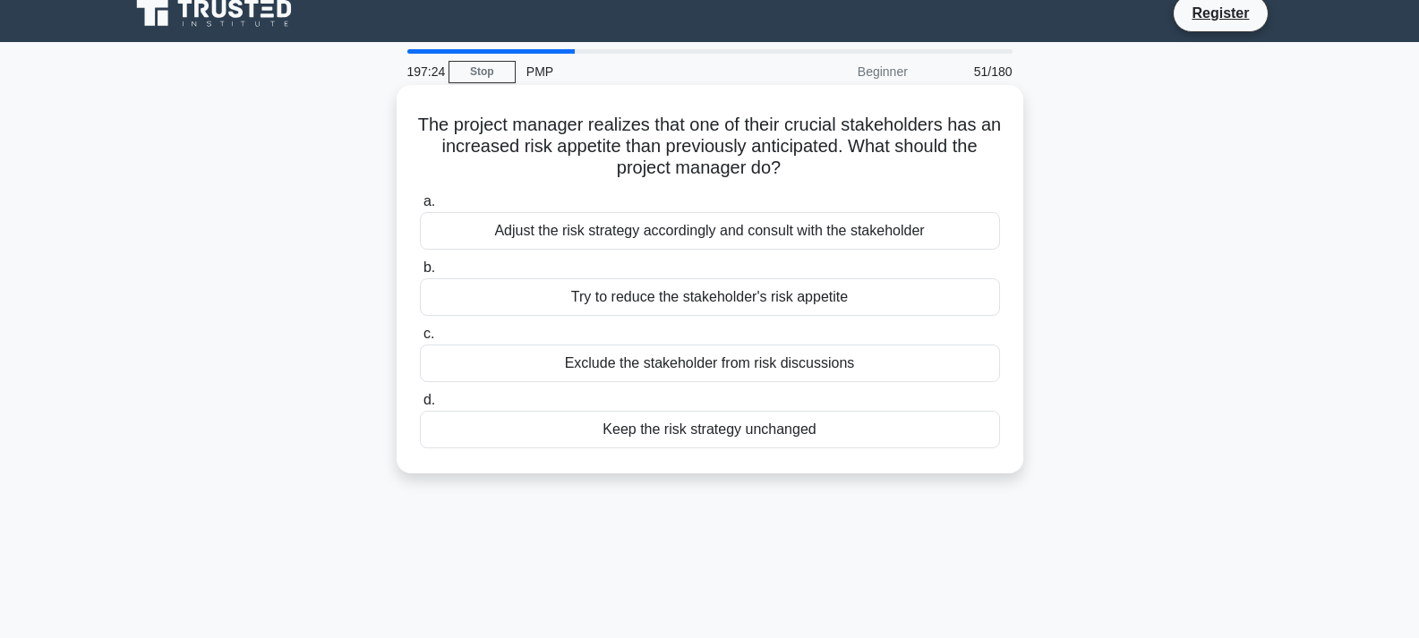
scroll to position [0, 0]
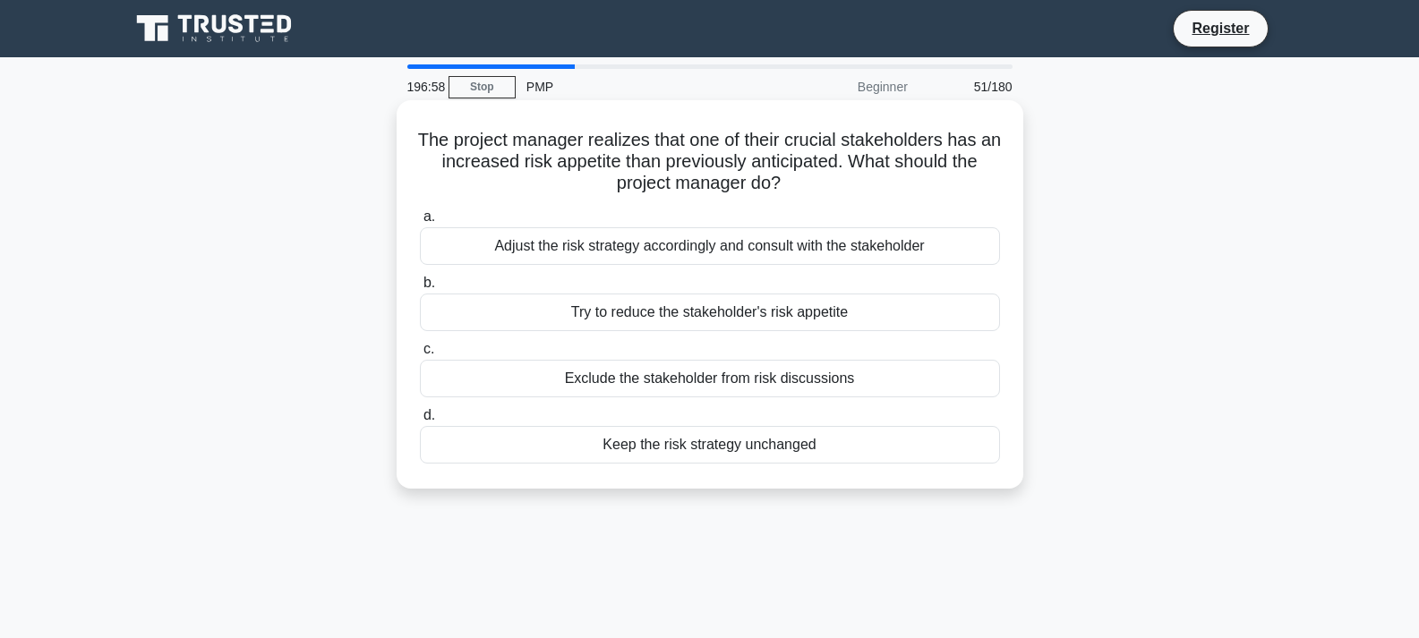
click at [617, 261] on div "Adjust the risk strategy accordingly and consult with the stakeholder" at bounding box center [710, 246] width 580 height 38
click at [420, 223] on input "a. Adjust the risk strategy accordingly and consult with the stakeholder" at bounding box center [420, 217] width 0 height 12
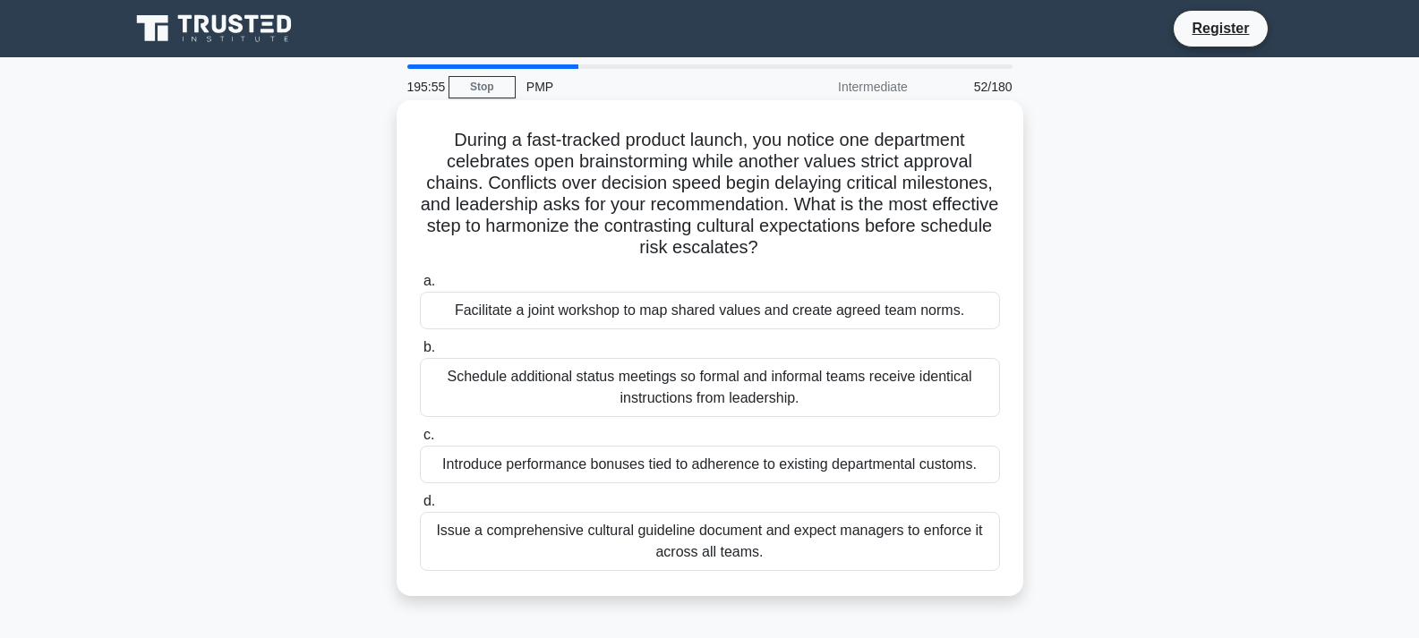
click at [768, 309] on div "Facilitate a joint workshop to map shared values and create agreed team norms." at bounding box center [710, 311] width 580 height 38
click at [420, 287] on input "a. Facilitate a joint workshop to map shared values and create agreed team norm…" at bounding box center [420, 282] width 0 height 12
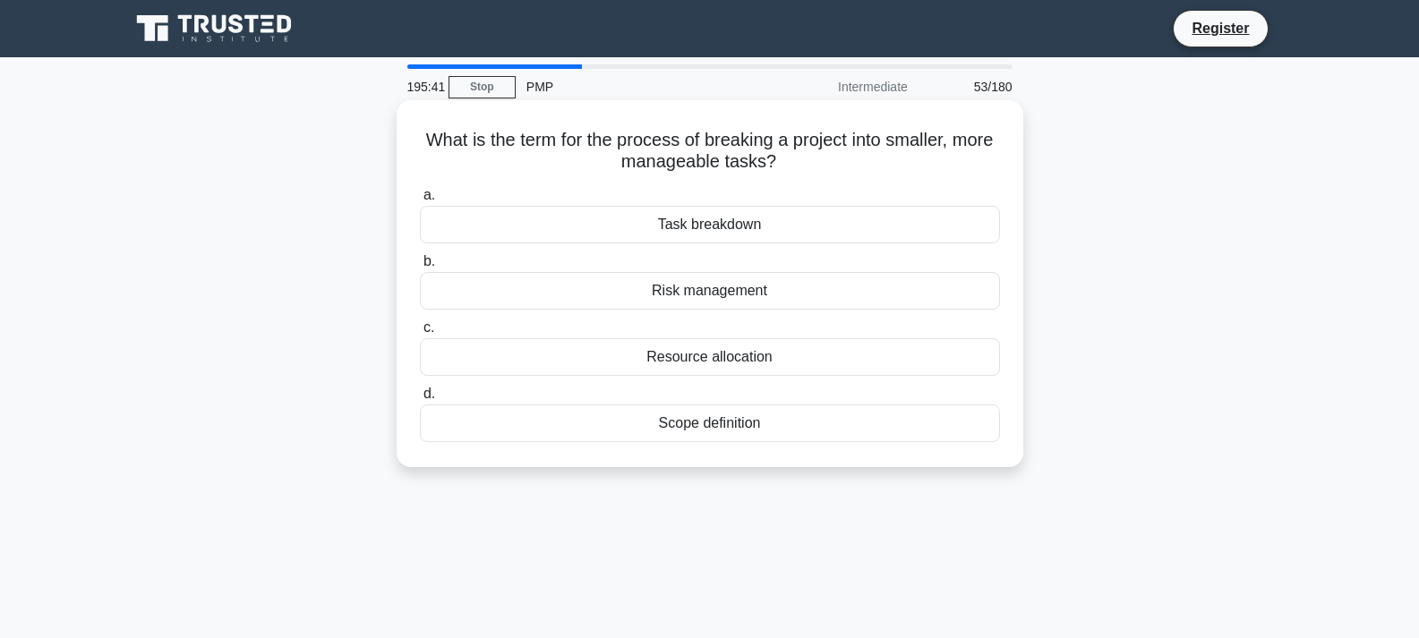
click at [709, 230] on div "Task breakdown" at bounding box center [710, 225] width 580 height 38
click at [420, 201] on input "a. Task breakdown" at bounding box center [420, 196] width 0 height 12
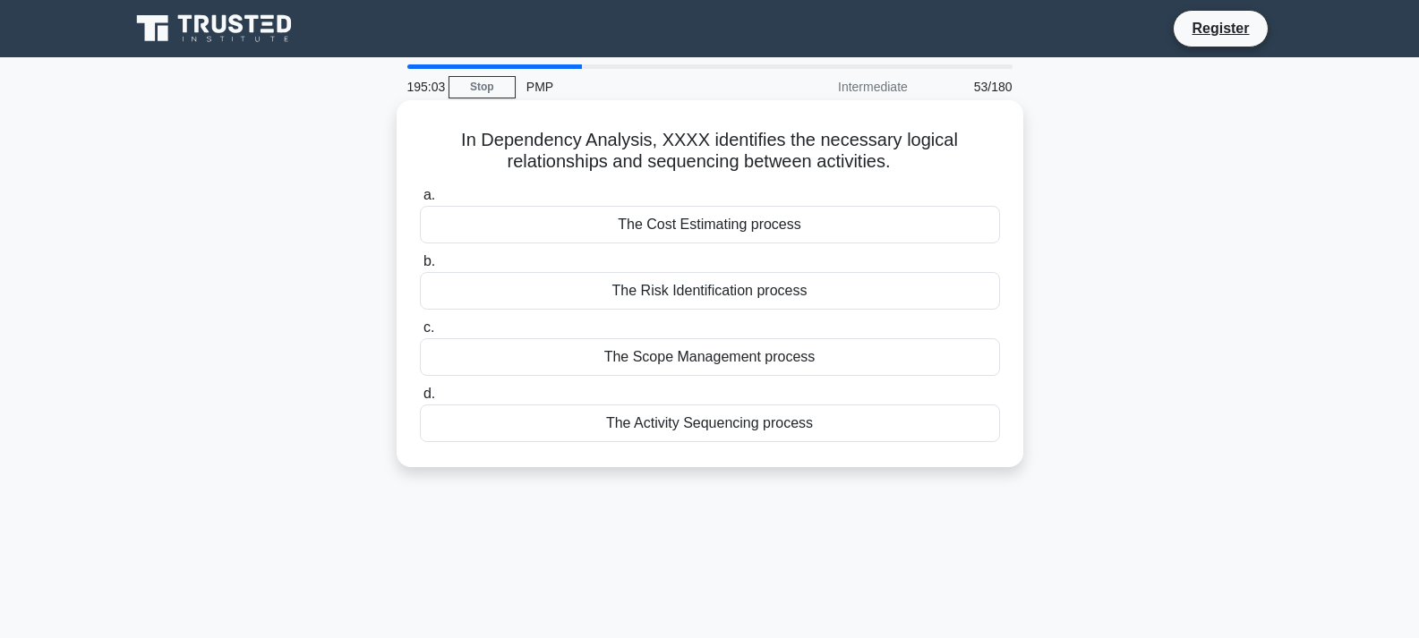
drag, startPoint x: 456, startPoint y: 145, endPoint x: 879, endPoint y: 430, distance: 510.2
click at [879, 430] on div "In Dependency Analysis, XXXX identifies the necessary logical relationships and…" at bounding box center [710, 283] width 612 height 353
copy div "In Dependency Analysis, XXXX identifies the necessary logical relationships and…"
click at [636, 427] on div "The Activity Sequencing process" at bounding box center [710, 424] width 580 height 38
click at [420, 400] on input "d. The Activity Sequencing process" at bounding box center [420, 394] width 0 height 12
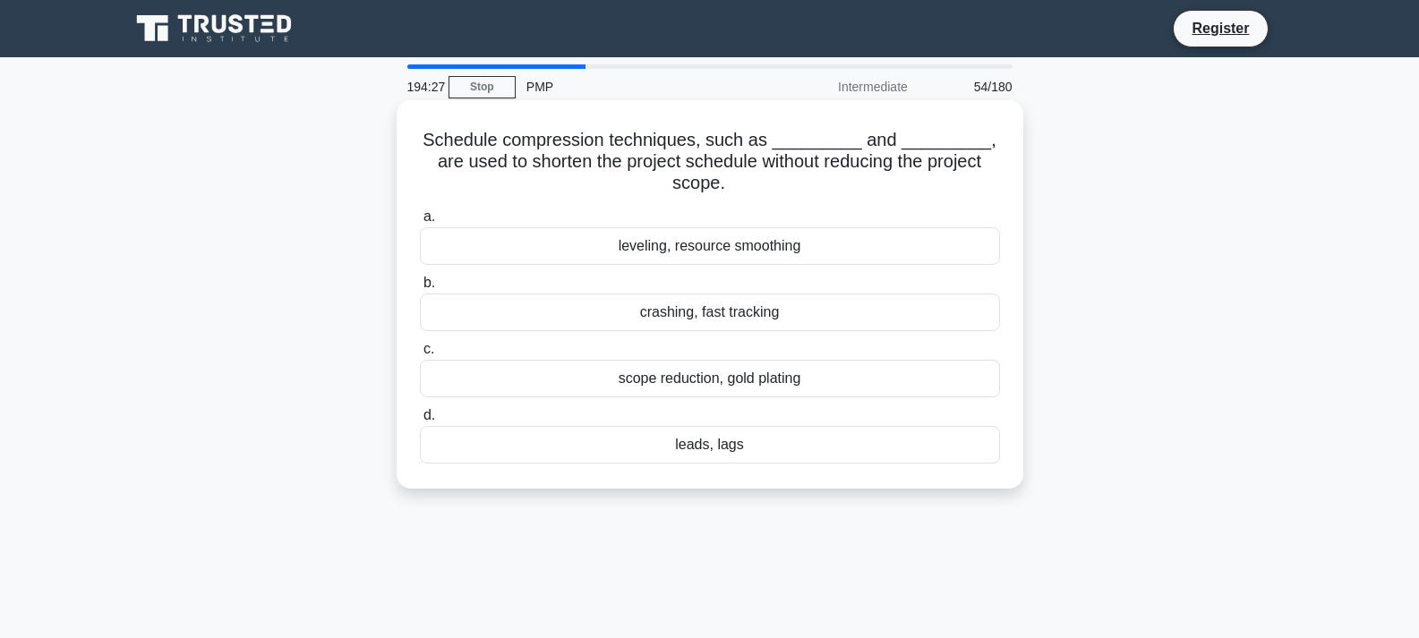
click at [680, 313] on div "crashing, fast tracking" at bounding box center [710, 313] width 580 height 38
click at [420, 289] on input "b. crashing, fast tracking" at bounding box center [420, 283] width 0 height 12
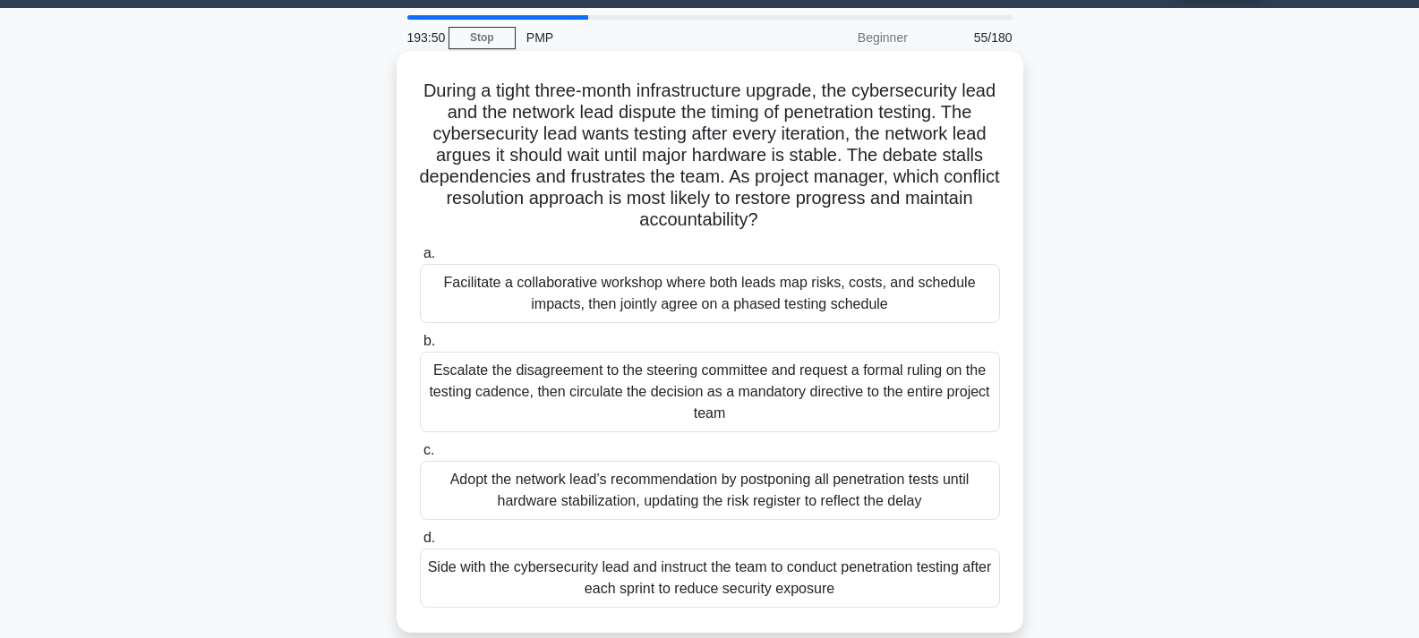
scroll to position [90, 0]
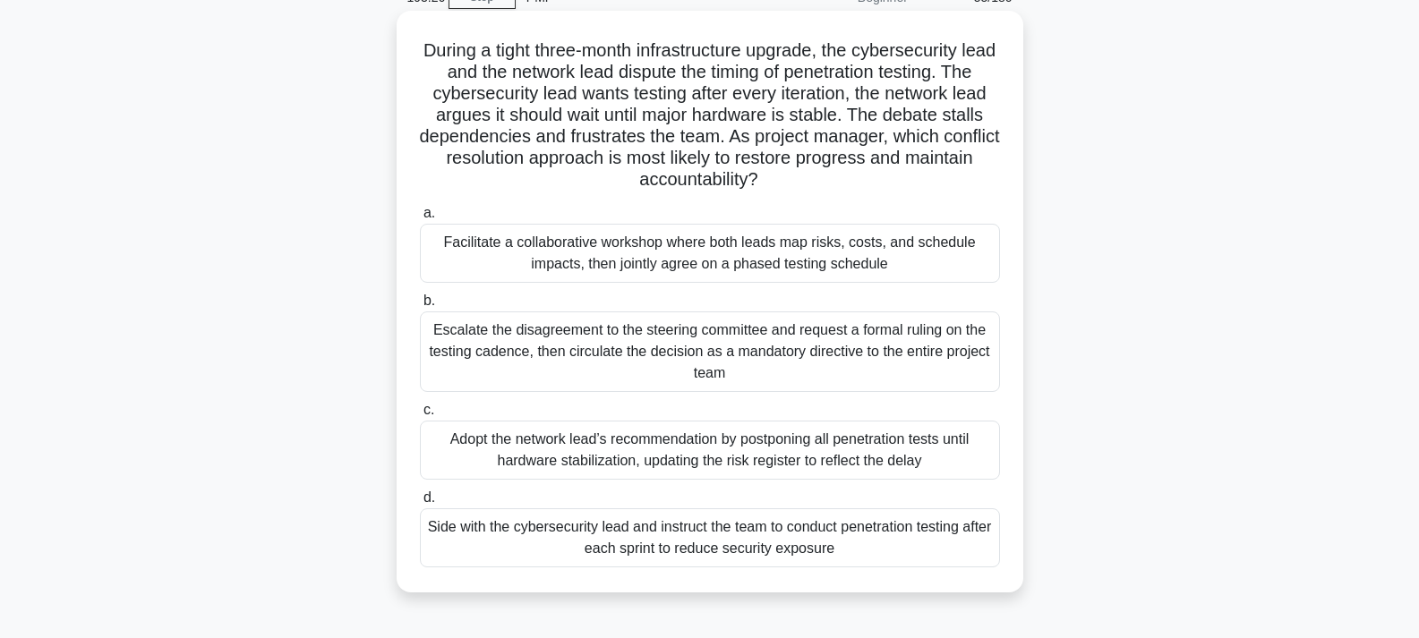
click at [756, 262] on div "Facilitate a collaborative workshop where both leads map risks, costs, and sche…" at bounding box center [710, 253] width 580 height 59
click at [420, 219] on input "a. Facilitate a collaborative workshop where both leads map risks, costs, and s…" at bounding box center [420, 214] width 0 height 12
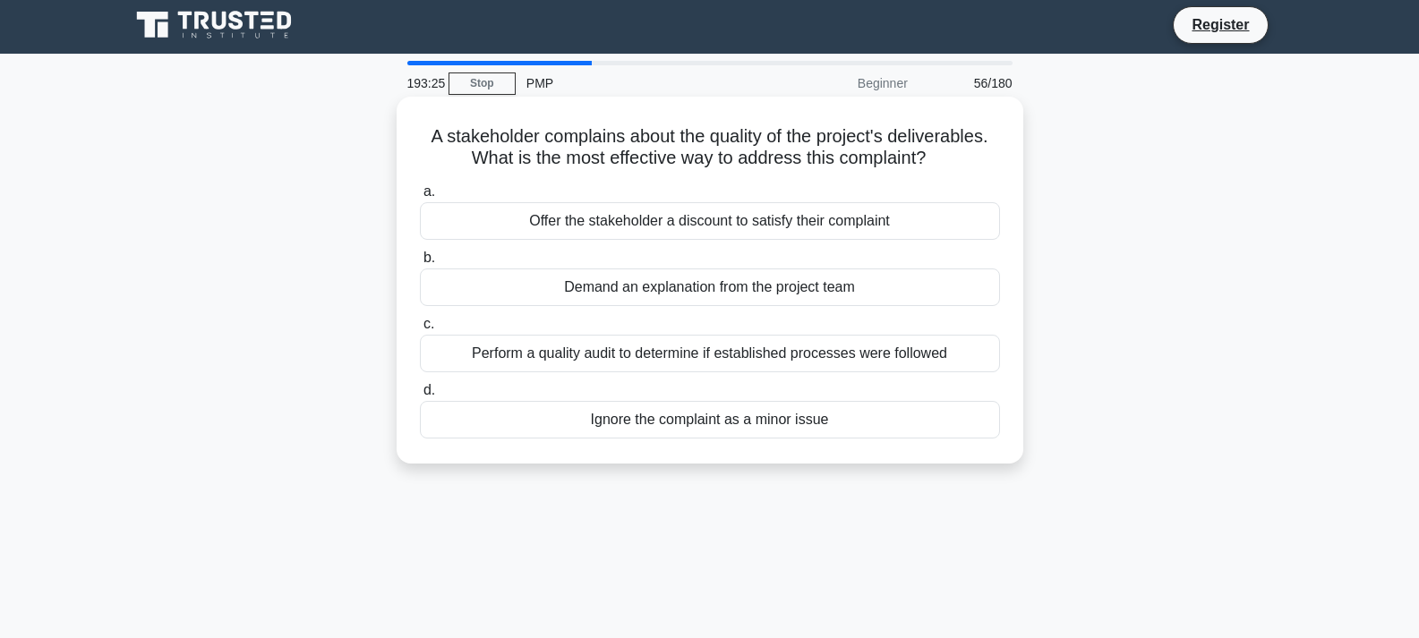
scroll to position [0, 0]
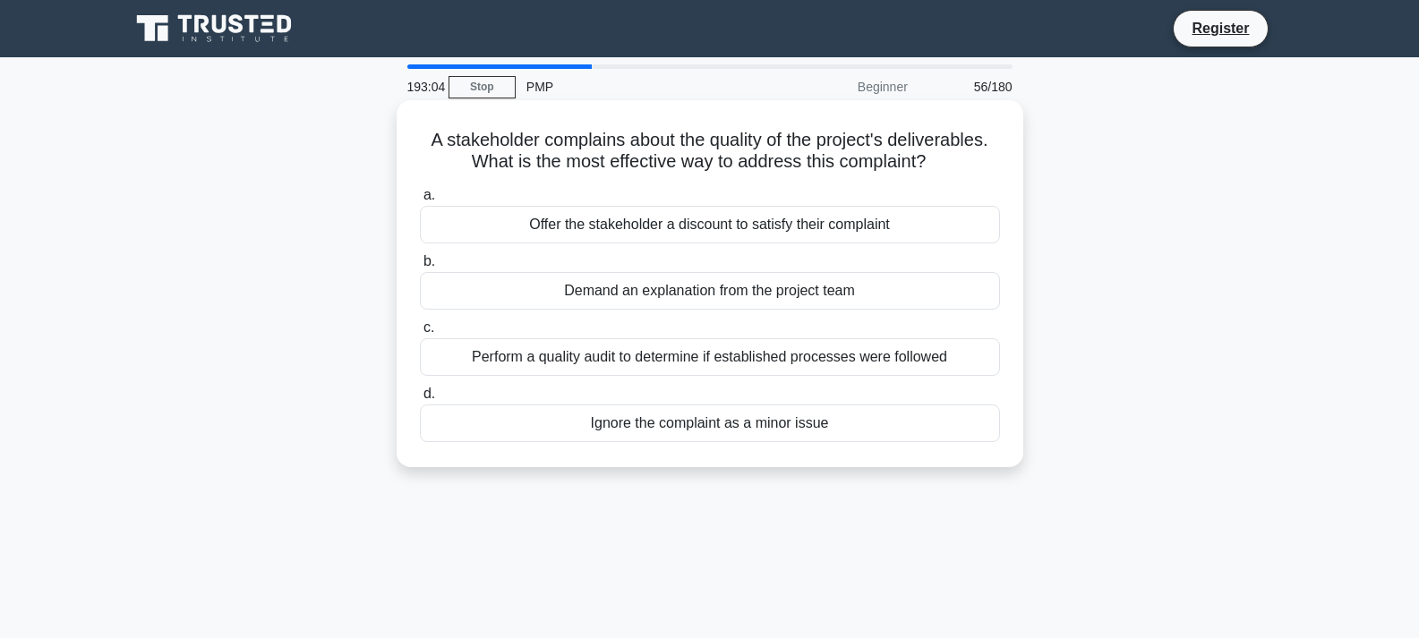
click at [696, 347] on div "Perform a quality audit to determine if established processes were followed" at bounding box center [710, 357] width 580 height 38
click at [420, 334] on input "c. Perform a quality audit to determine if established processes were followed" at bounding box center [420, 328] width 0 height 12
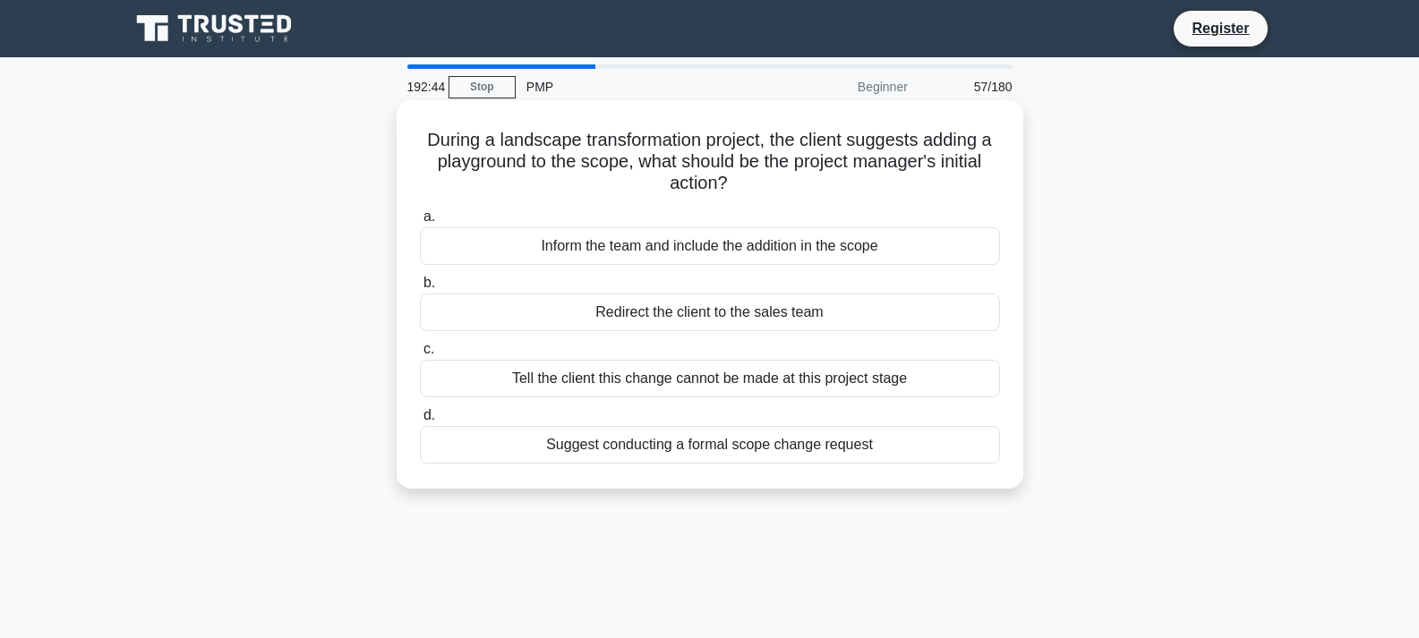
click at [687, 452] on div "Suggest conducting a formal scope change request" at bounding box center [710, 445] width 580 height 38
click at [420, 422] on input "d. Suggest conducting a formal scope change request" at bounding box center [420, 416] width 0 height 12
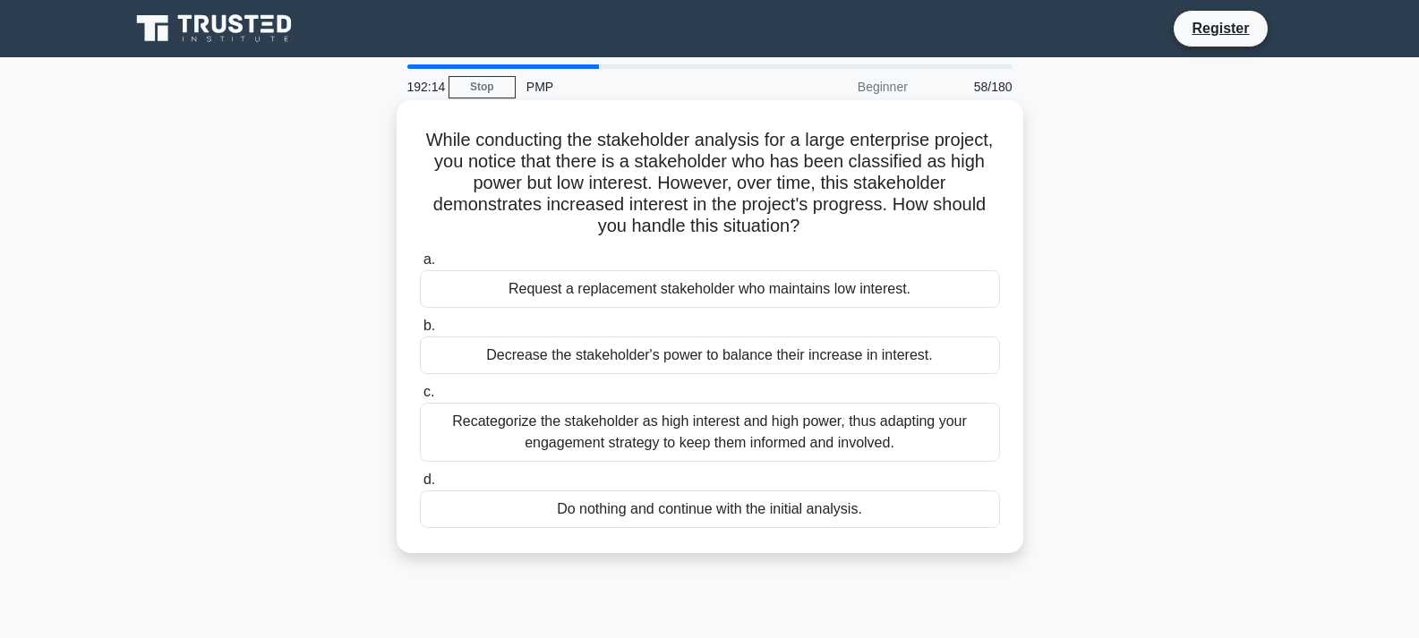
click at [738, 450] on div "Recategorize the stakeholder as high interest and high power, thus adapting you…" at bounding box center [710, 432] width 580 height 59
click at [420, 398] on input "c. Recategorize the stakeholder as high interest and high power, thus adapting …" at bounding box center [420, 393] width 0 height 12
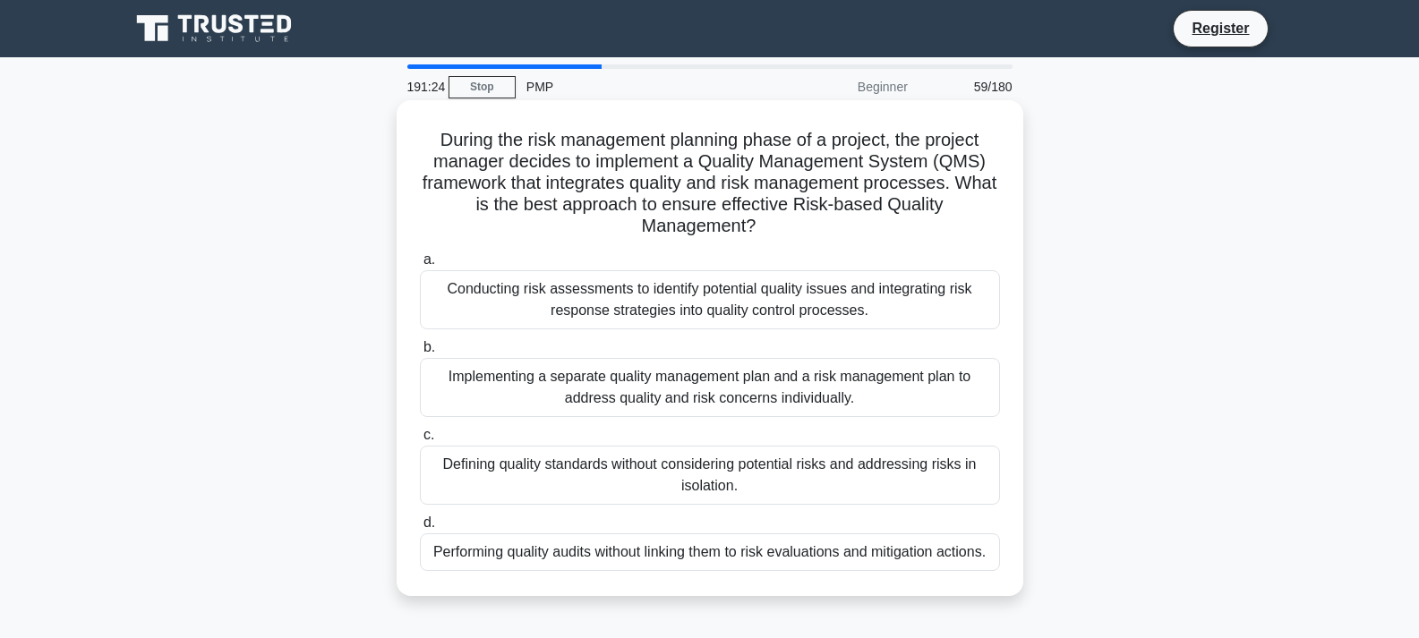
click at [579, 316] on div "Conducting risk assessments to identify potential quality issues and integratin…" at bounding box center [710, 299] width 580 height 59
click at [420, 266] on input "a. Conducting risk assessments to identify potential quality issues and integra…" at bounding box center [420, 260] width 0 height 12
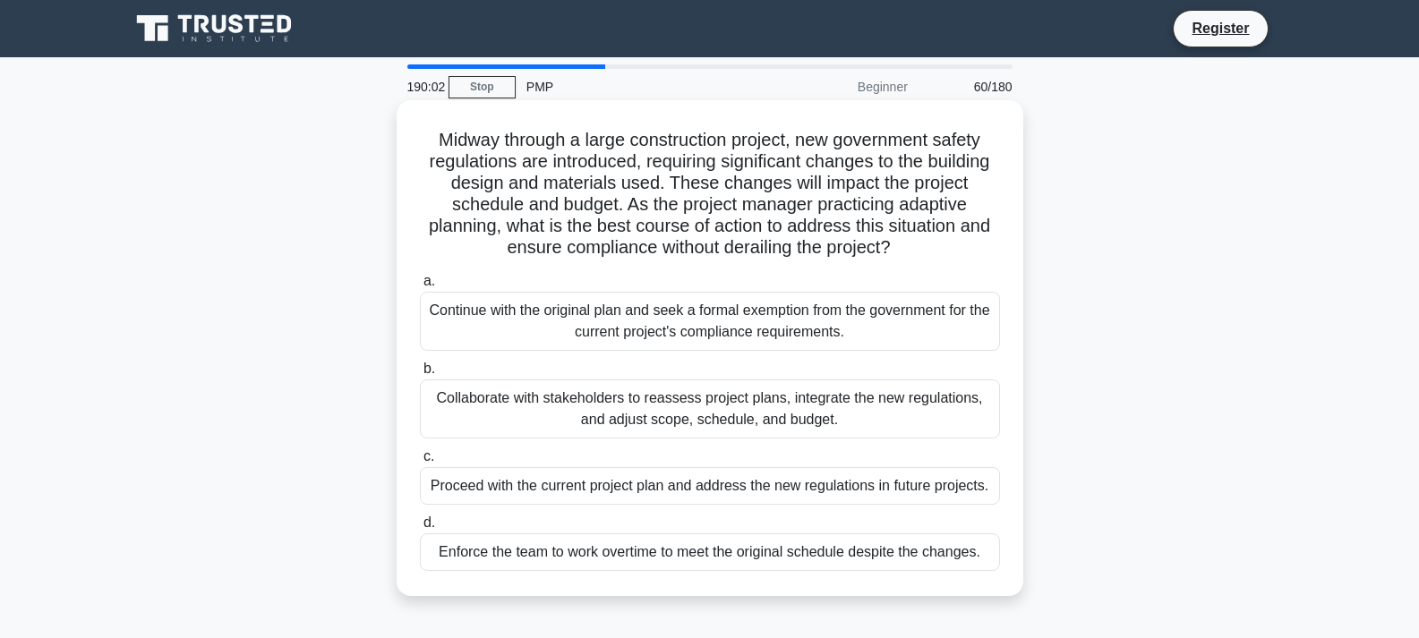
click at [576, 423] on div "Collaborate with stakeholders to reassess project plans, integrate the new regu…" at bounding box center [710, 409] width 580 height 59
click at [420, 375] on input "b. Collaborate with stakeholders to reassess project plans, integrate the new r…" at bounding box center [420, 369] width 0 height 12
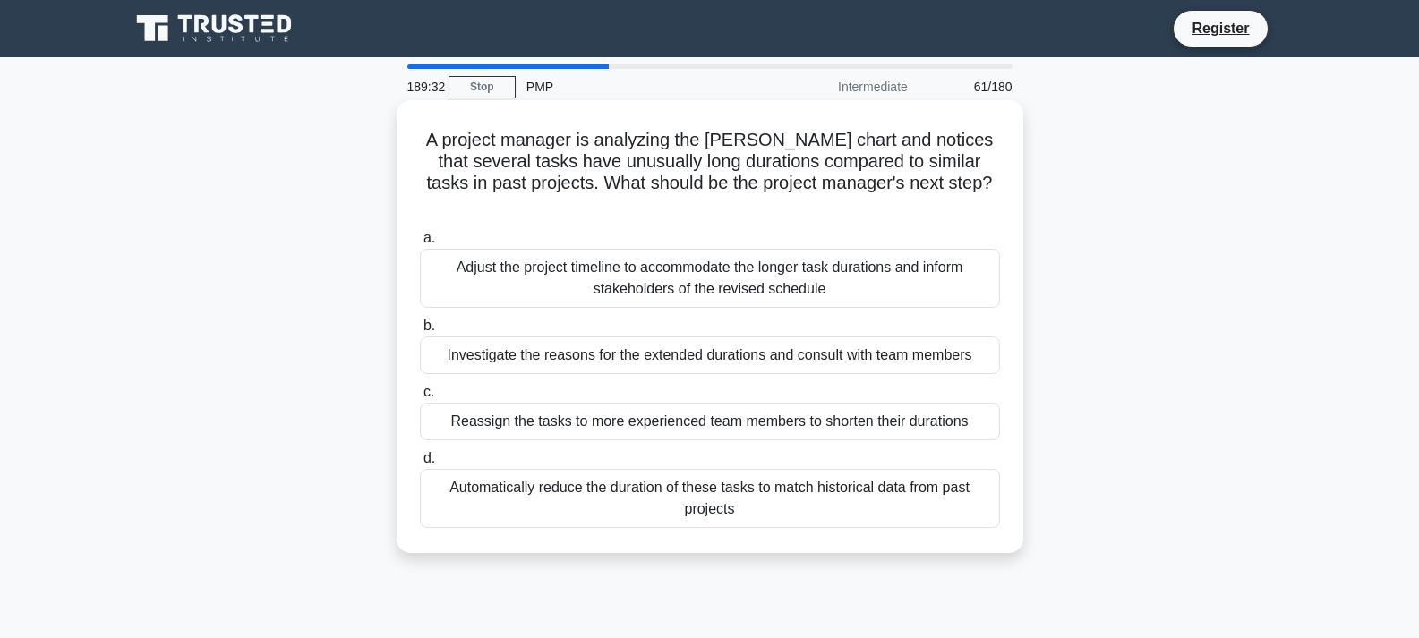
click at [738, 337] on div "Investigate the reasons for the extended durations and consult with team members" at bounding box center [710, 356] width 580 height 38
click at [420, 332] on input "b. Investigate the reasons for the extended durations and consult with team mem…" at bounding box center [420, 326] width 0 height 12
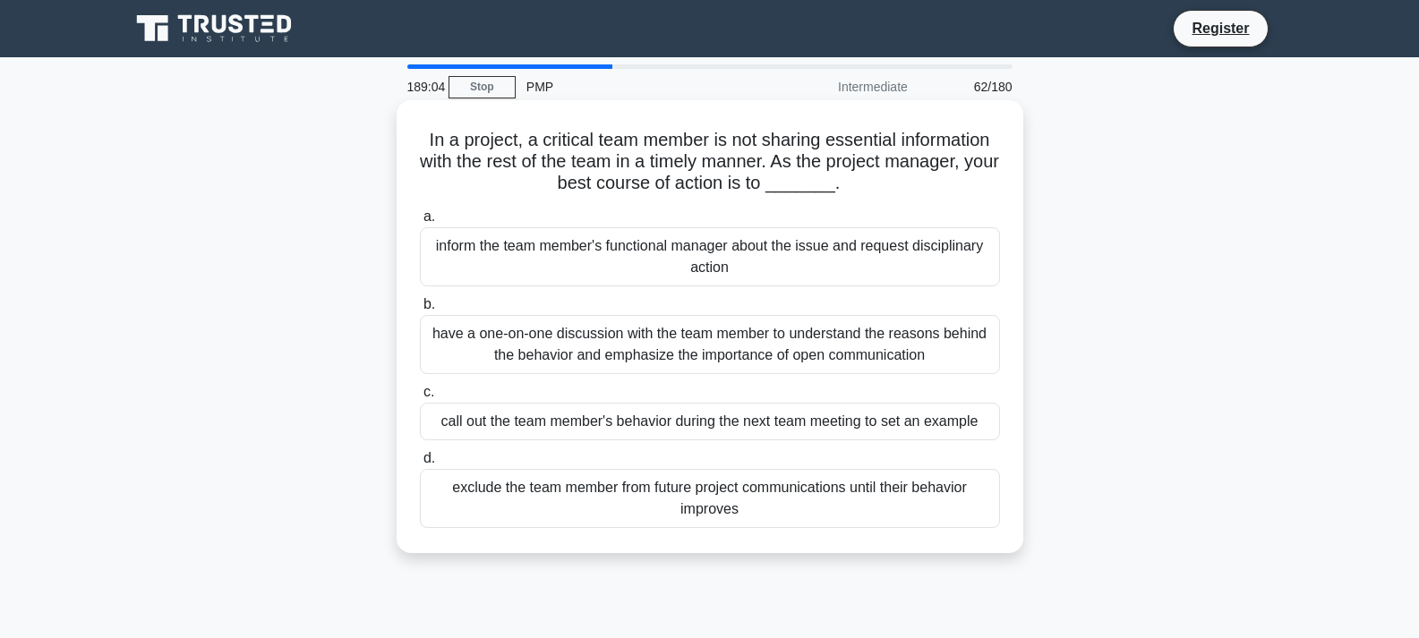
click at [535, 355] on div "have a one-on-one discussion with the team member to understand the reasons beh…" at bounding box center [710, 344] width 580 height 59
click at [420, 311] on input "b. have a one-on-one discussion with the team member to understand the reasons …" at bounding box center [420, 305] width 0 height 12
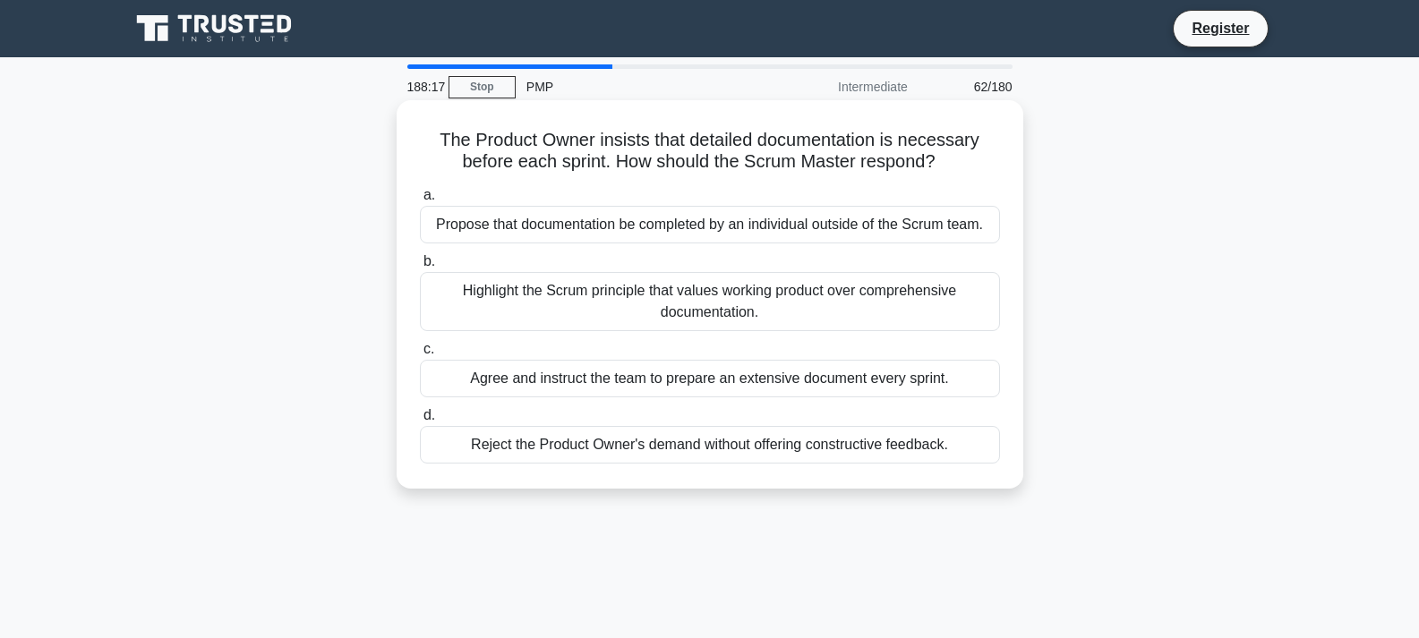
click at [587, 317] on div "Highlight the Scrum principle that values working product over comprehensive do…" at bounding box center [710, 301] width 580 height 59
click at [420, 268] on input "b. Highlight the Scrum principle that values working product over comprehensive…" at bounding box center [420, 262] width 0 height 12
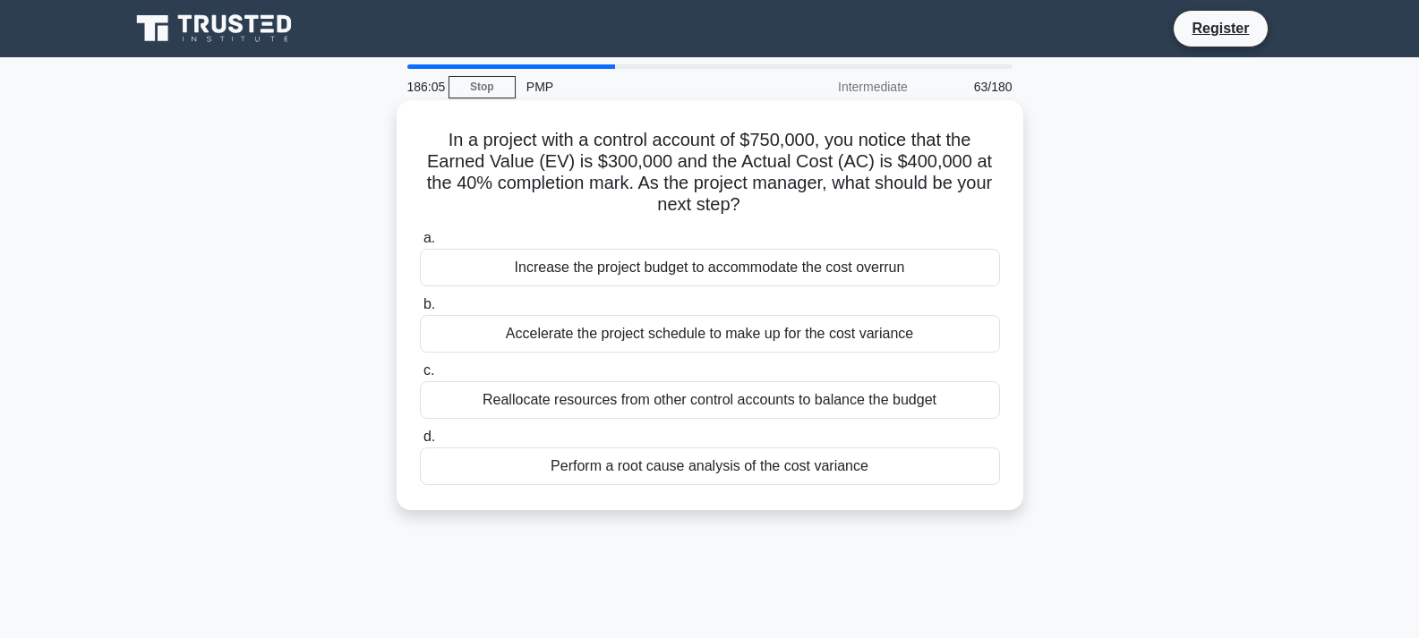
click at [783, 472] on div "Perform a root cause analysis of the cost variance" at bounding box center [710, 467] width 580 height 38
click at [420, 443] on input "d. Perform a root cause analysis of the cost variance" at bounding box center [420, 437] width 0 height 12
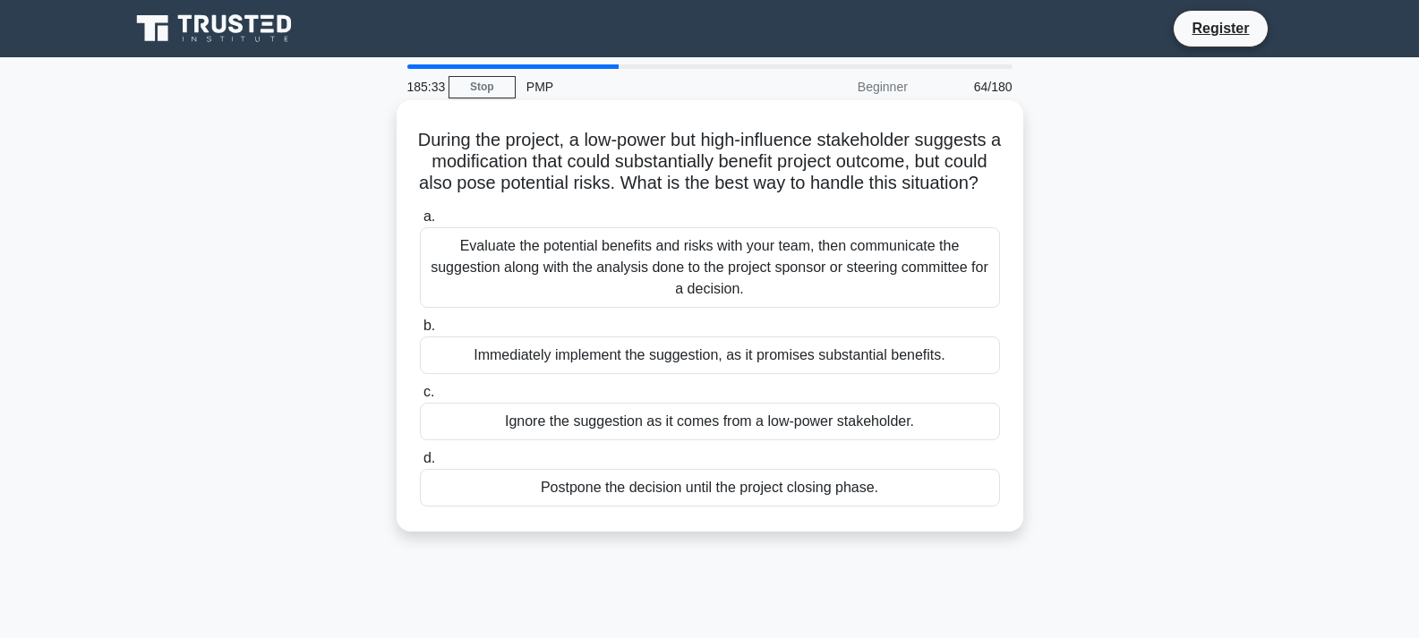
click at [578, 303] on div "Evaluate the potential benefits and risks with your team, then communicate the …" at bounding box center [710, 267] width 580 height 81
click at [420, 223] on input "a. Evaluate the potential benefits and risks with your team, then communicate t…" at bounding box center [420, 217] width 0 height 12
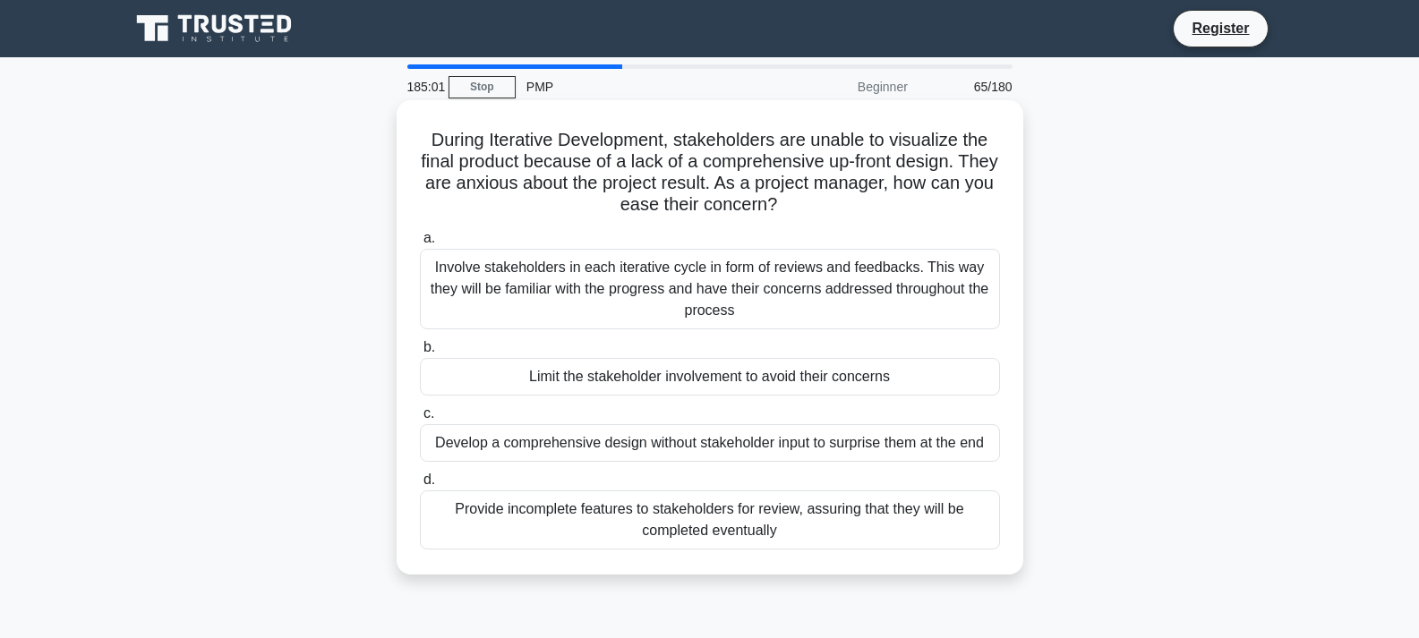
click at [566, 295] on div "Involve stakeholders in each iterative cycle in form of reviews and feedbacks. …" at bounding box center [710, 289] width 580 height 81
click at [420, 244] on input "a. Involve stakeholders in each iterative cycle in form of reviews and feedback…" at bounding box center [420, 239] width 0 height 12
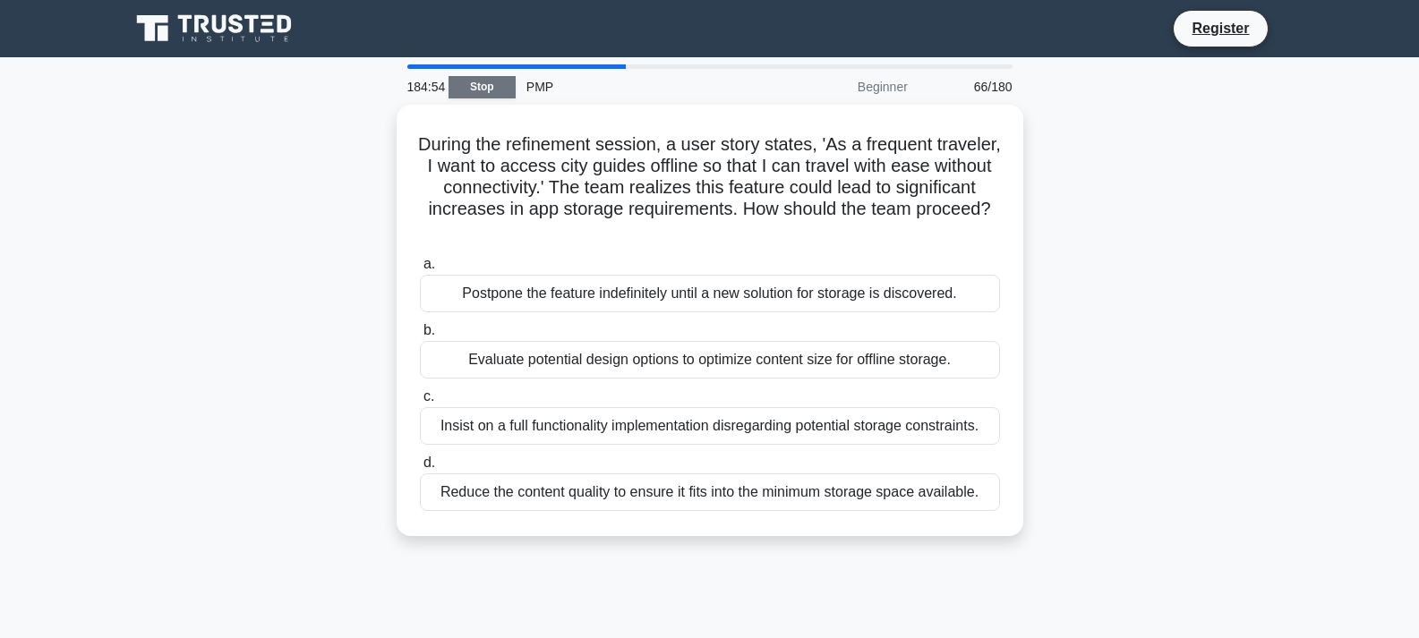
click at [486, 88] on link "Stop" at bounding box center [481, 87] width 67 height 22
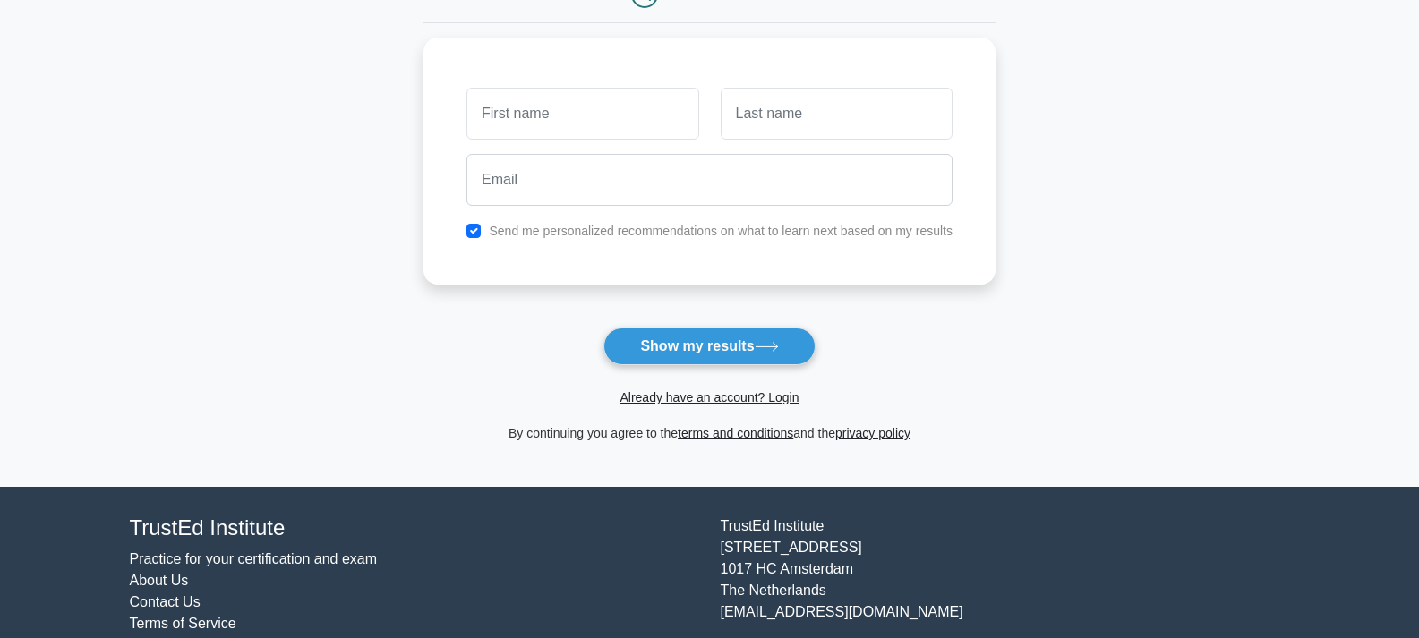
scroll to position [173, 0]
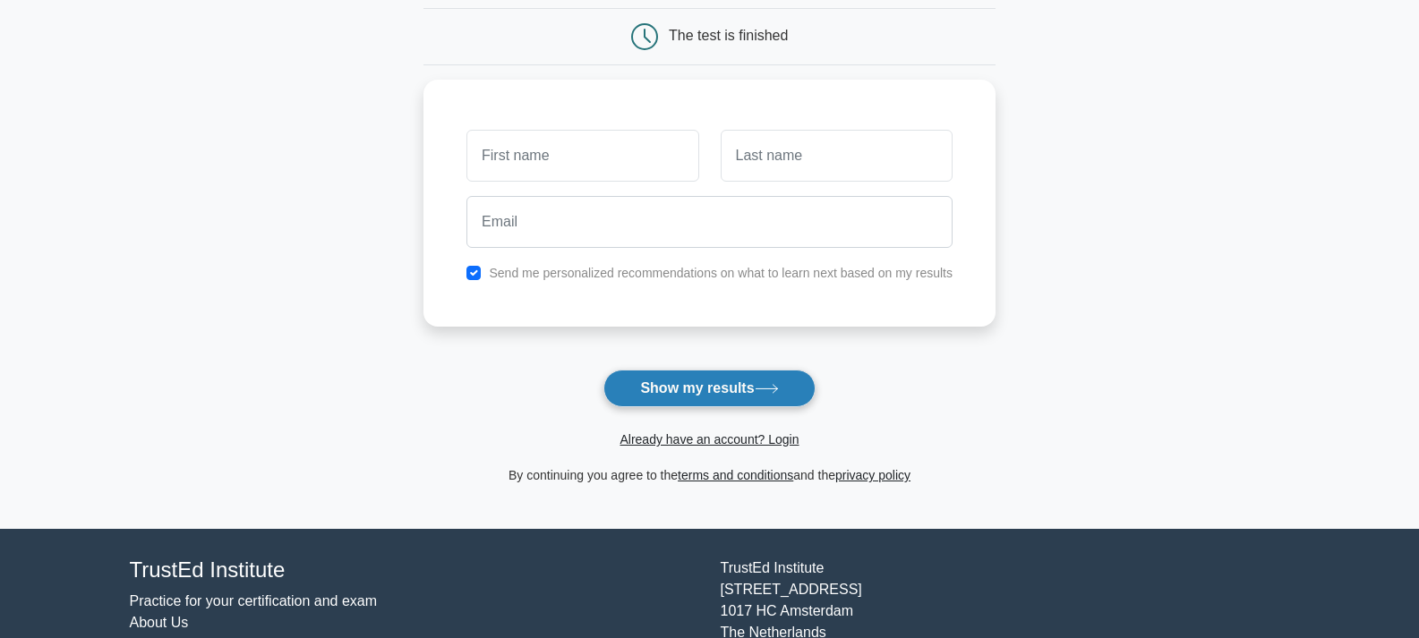
click at [741, 389] on button "Show my results" at bounding box center [708, 389] width 211 height 38
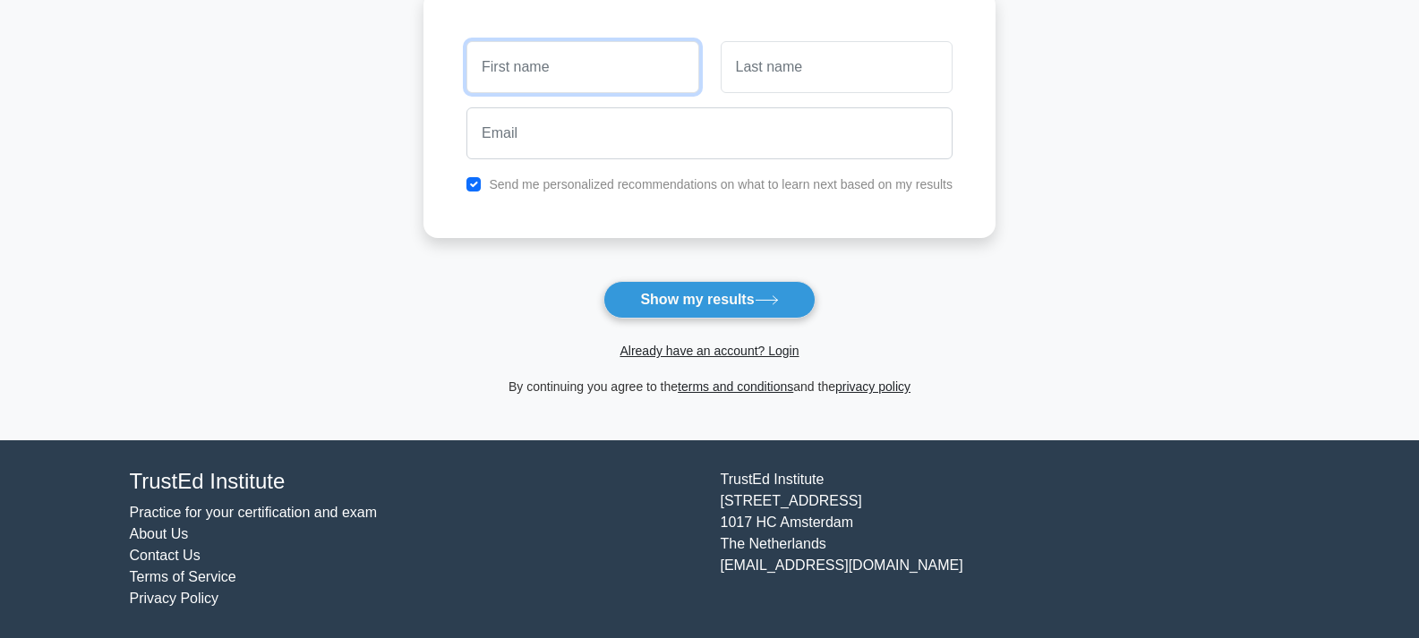
scroll to position [0, 0]
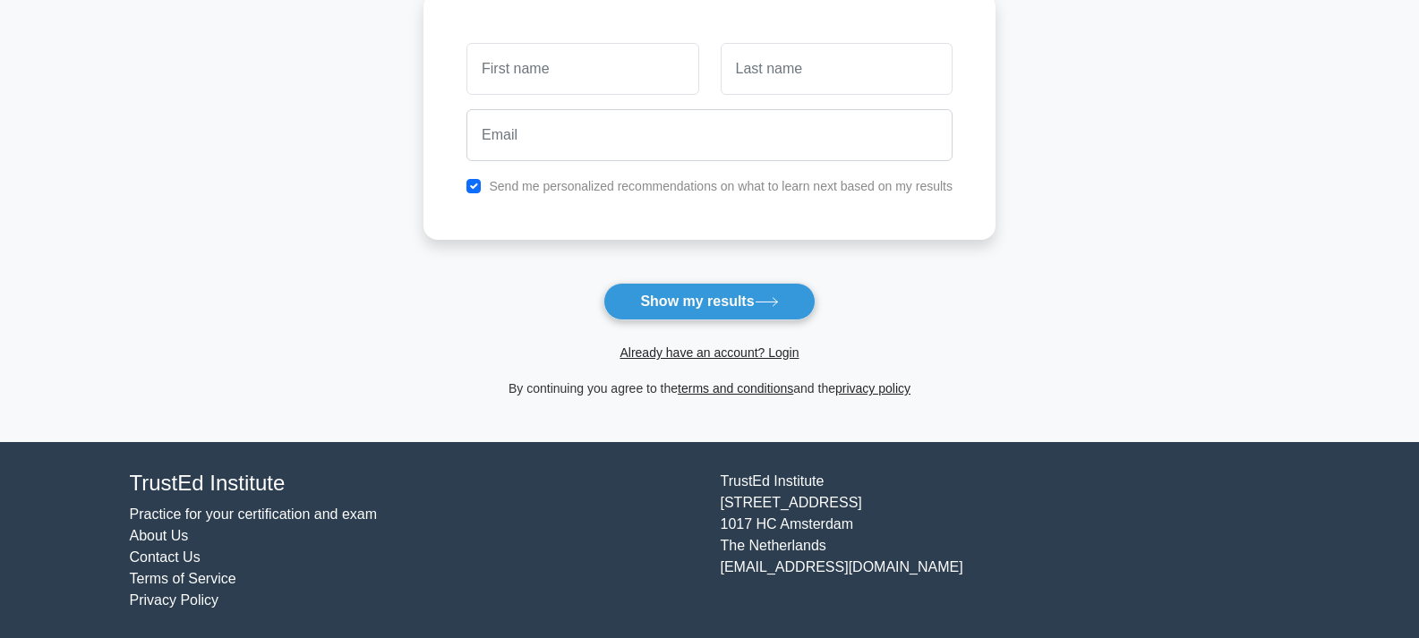
scroll to position [262, 0]
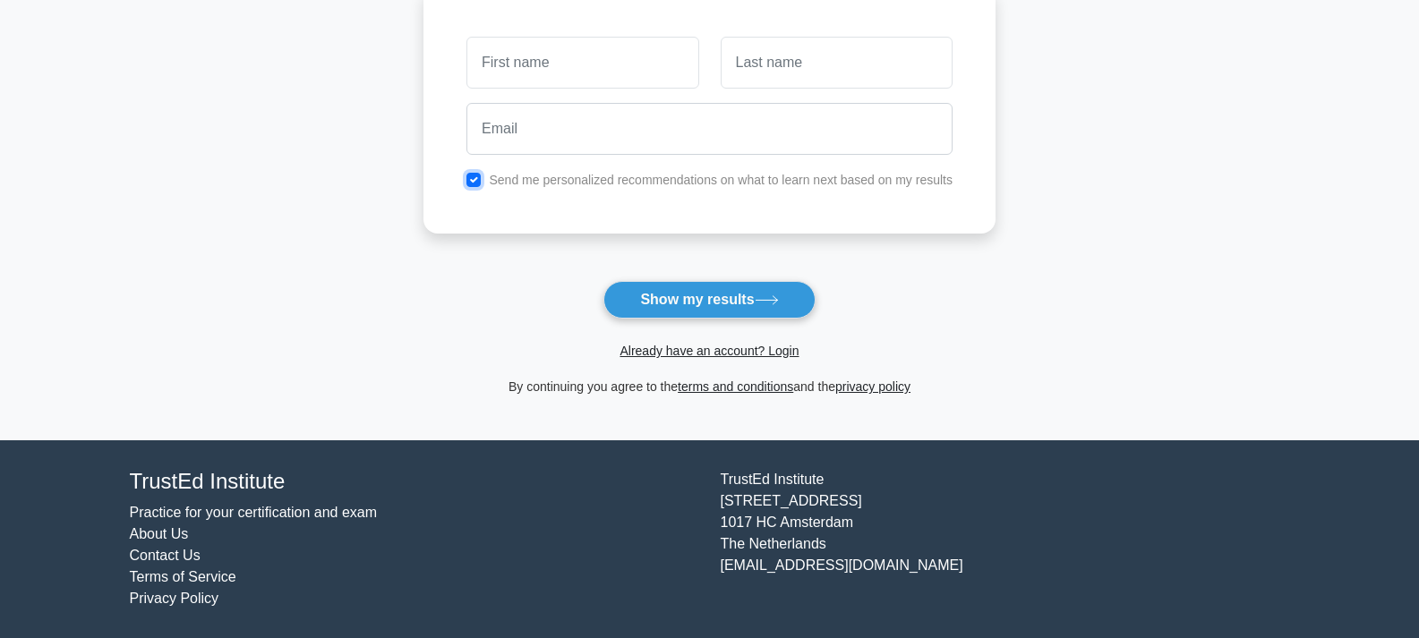
click at [474, 179] on input "checkbox" at bounding box center [473, 180] width 14 height 14
checkbox input "false"
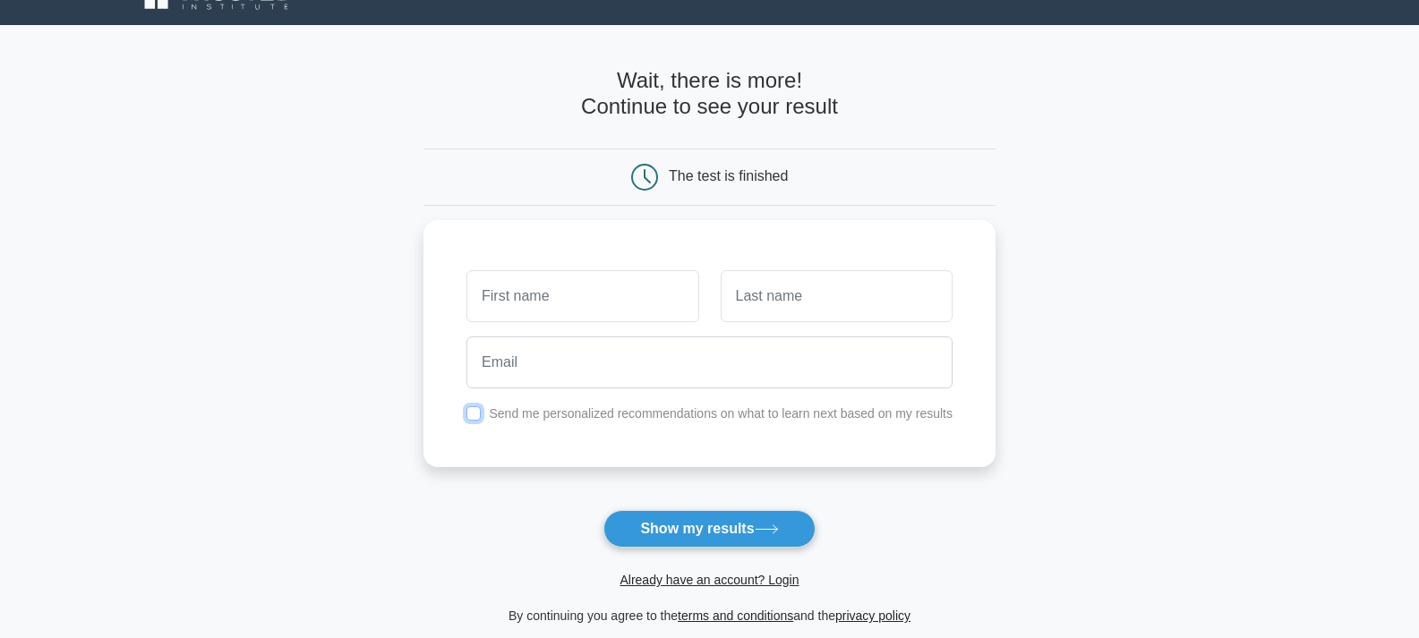
scroll to position [0, 0]
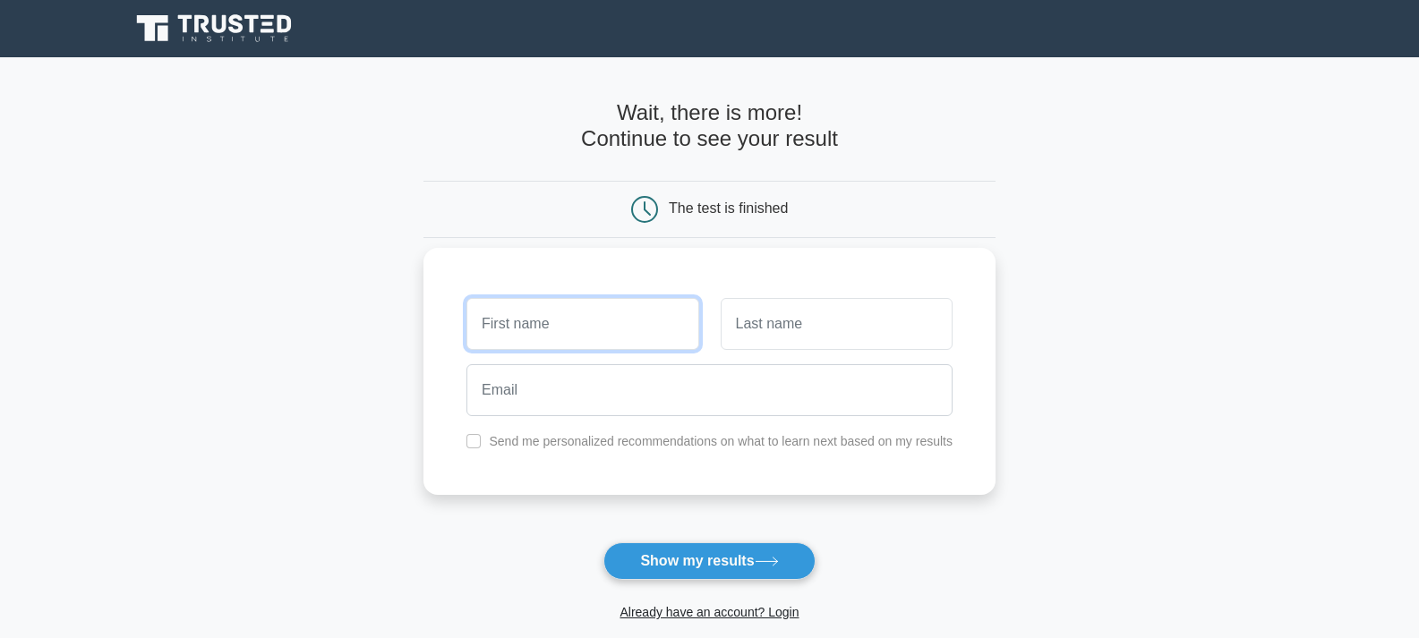
click at [662, 344] on input "text" at bounding box center [582, 324] width 232 height 52
click at [756, 325] on input "text" at bounding box center [837, 324] width 232 height 52
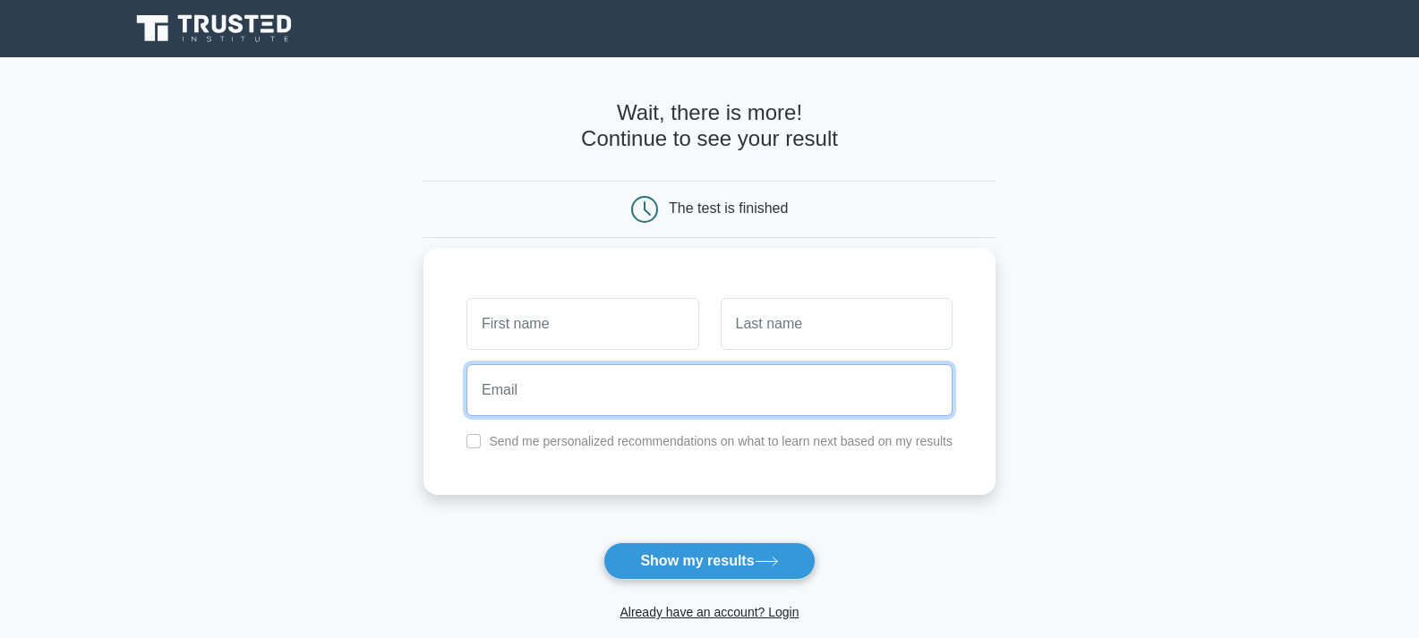
click at [741, 394] on input "email" at bounding box center [709, 390] width 486 height 52
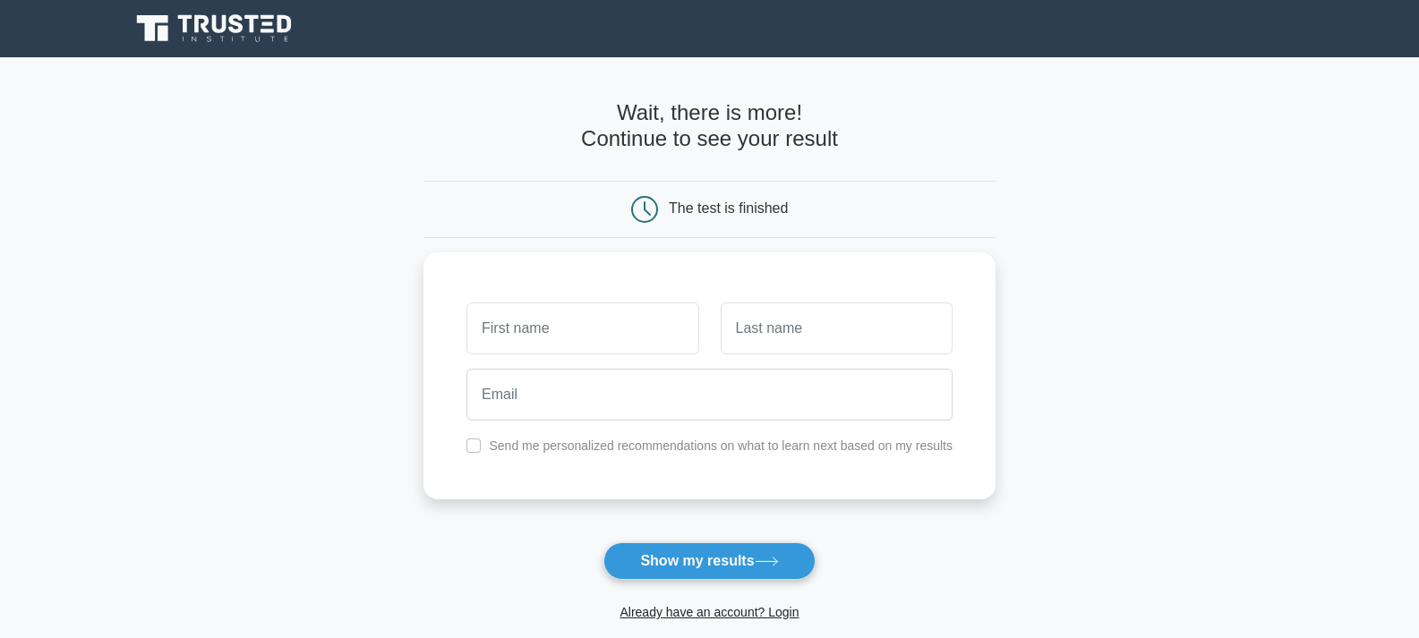
click at [1127, 319] on main "Wait, there is more! Continue to see your result The test is finished and the" at bounding box center [709, 379] width 1419 height 645
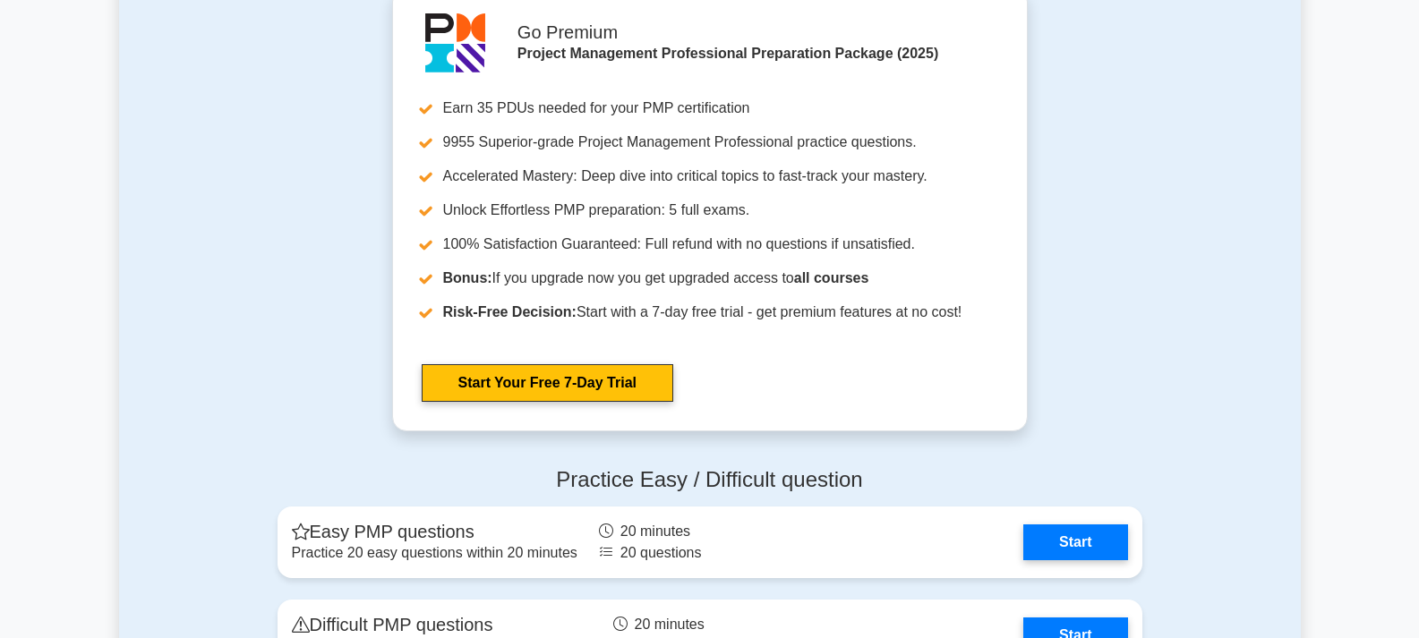
scroll to position [4386, 0]
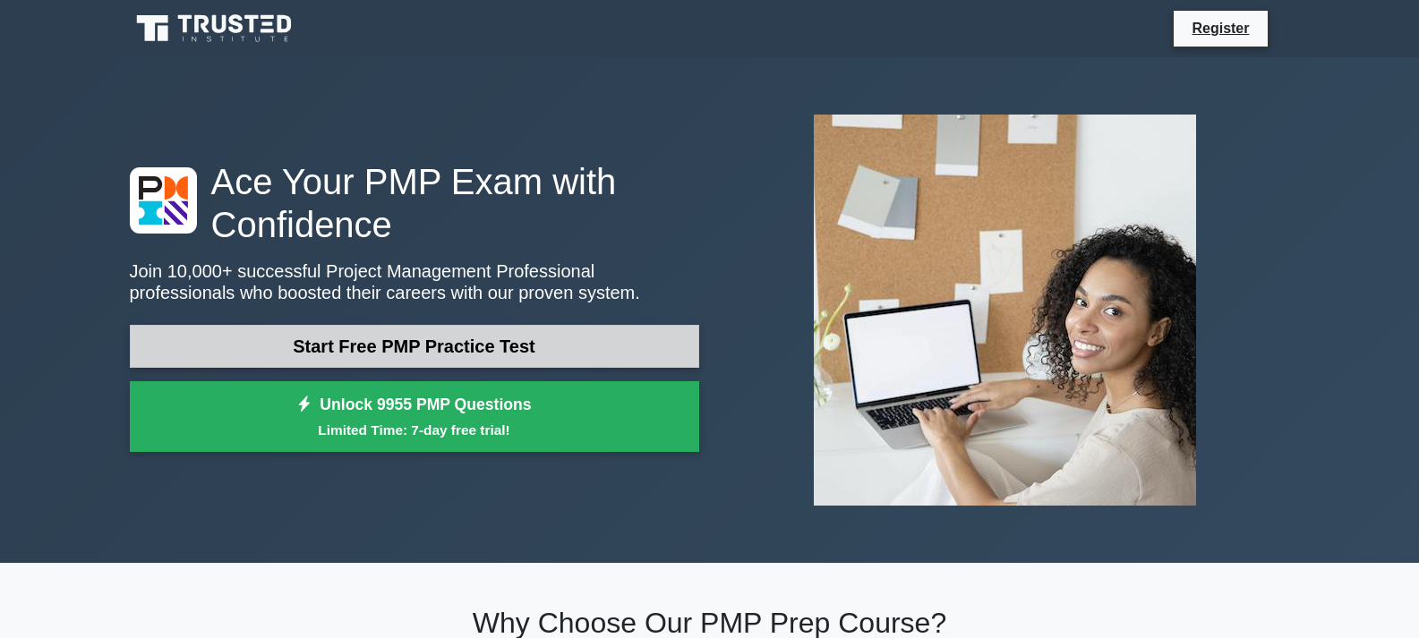
click at [339, 331] on link "Start Free PMP Practice Test" at bounding box center [414, 346] width 569 height 43
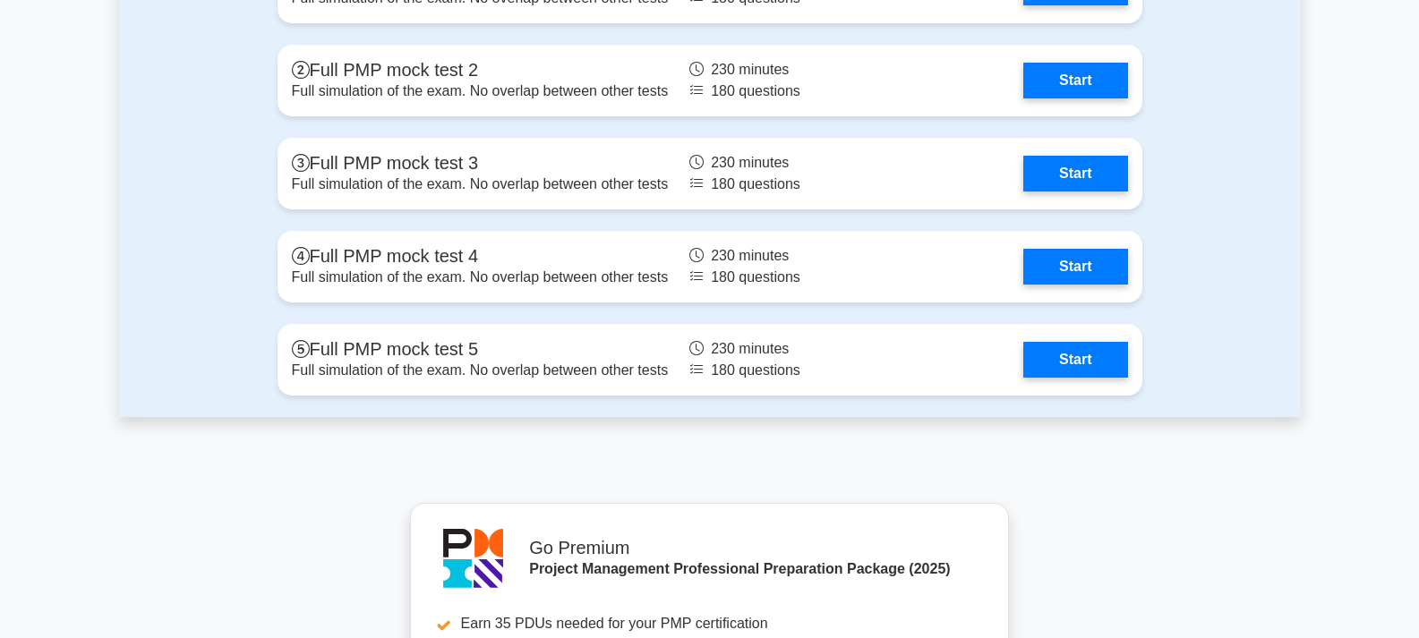
scroll to position [5997, 0]
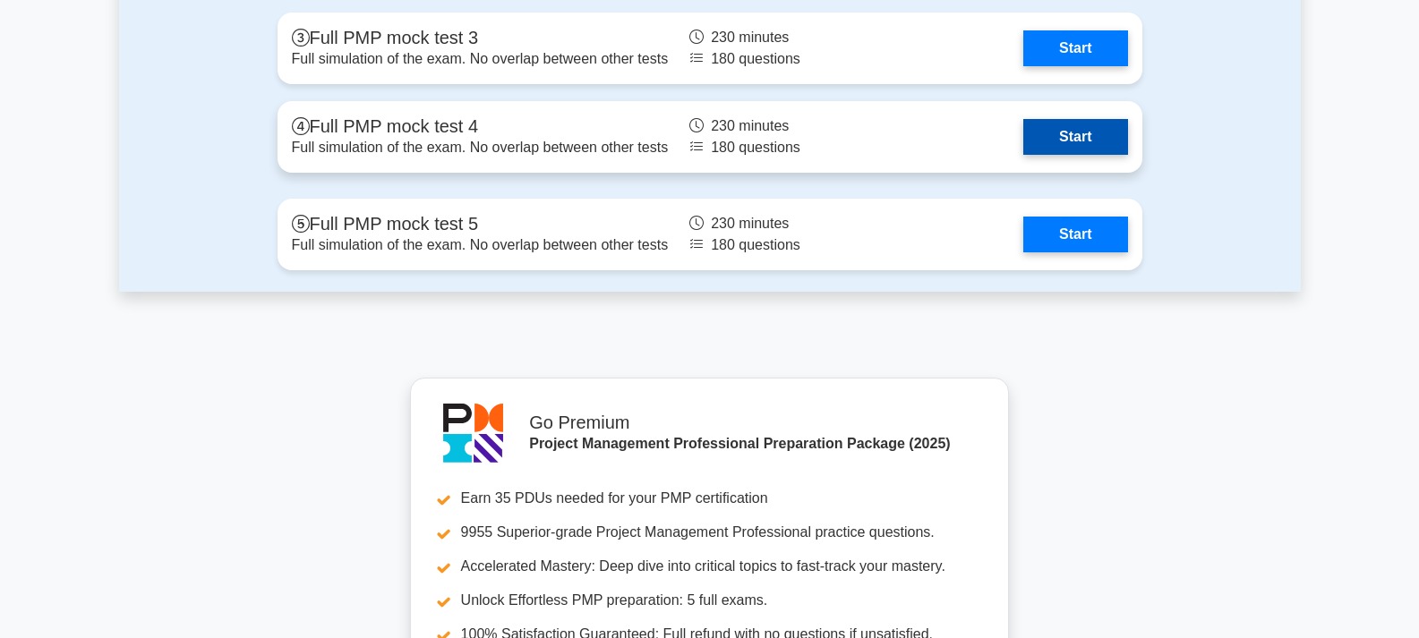
click at [1071, 147] on link "Start" at bounding box center [1075, 137] width 104 height 36
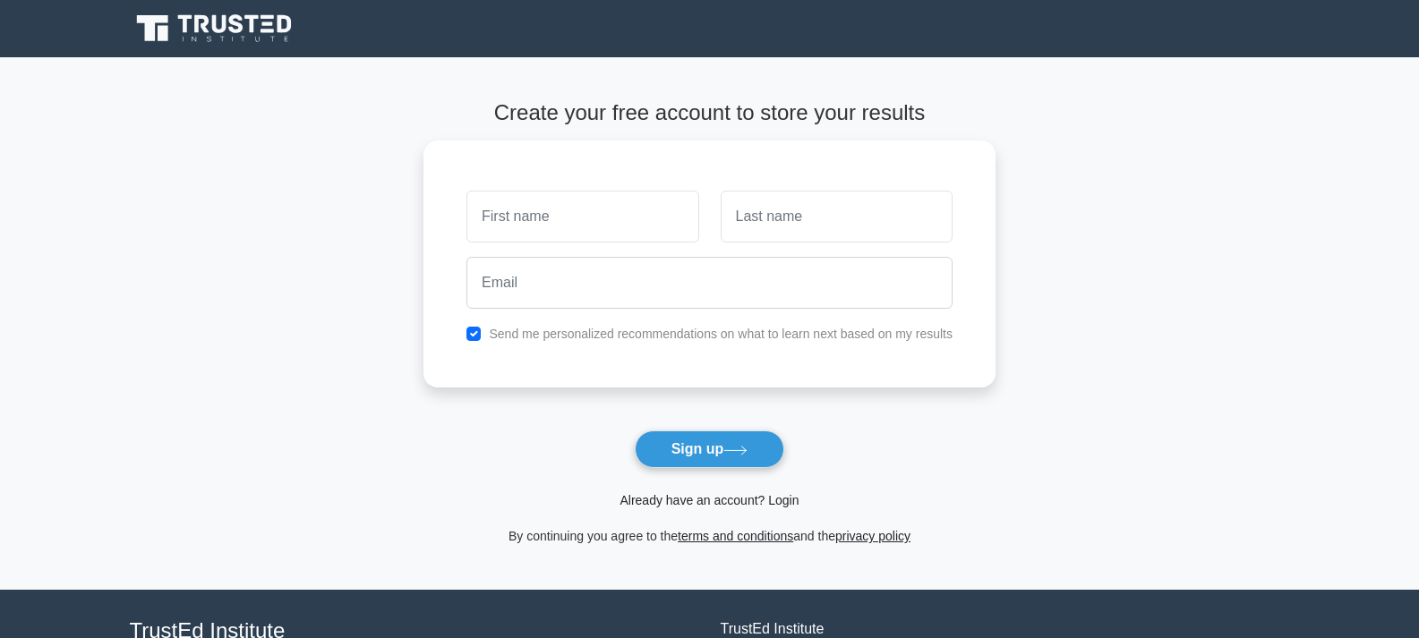
click at [671, 499] on link "Already have an account? Login" at bounding box center [708, 500] width 179 height 14
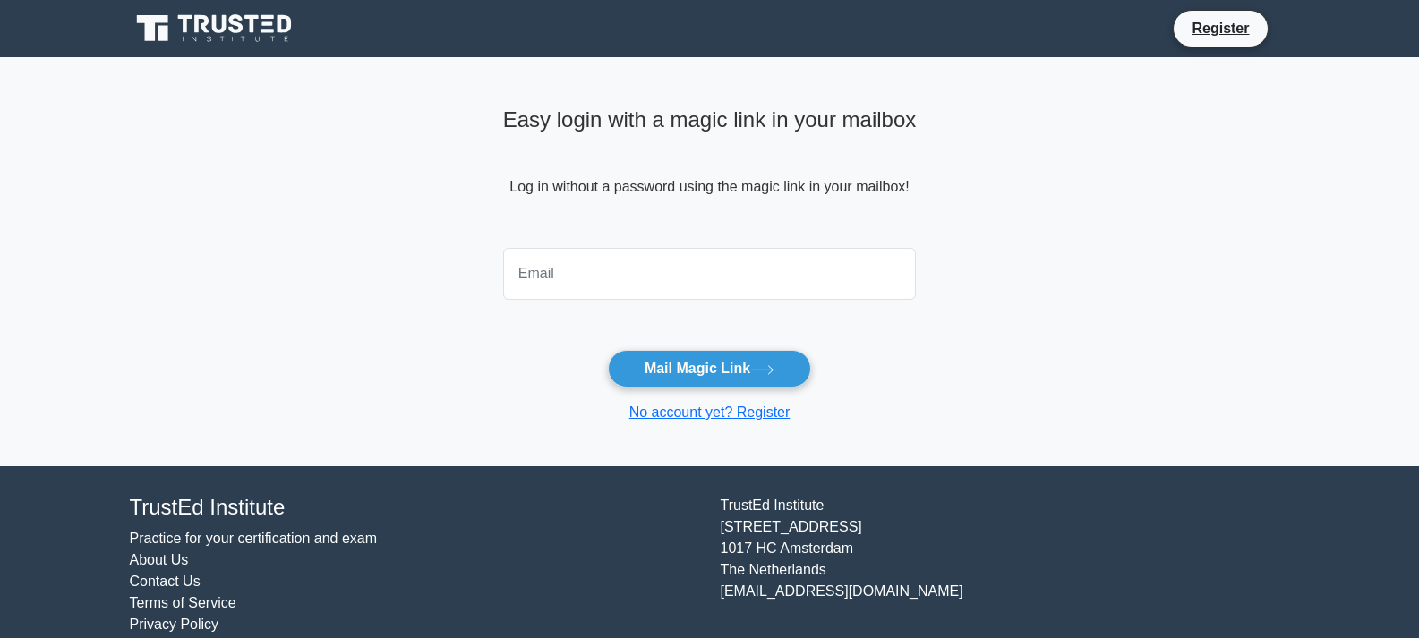
click at [622, 286] on input "email" at bounding box center [710, 274] width 414 height 52
click at [1235, 380] on main "Easy login with a magic link in your mailbox Log in without a password using th…" at bounding box center [709, 261] width 1419 height 409
